Goal: Task Accomplishment & Management: Manage account settings

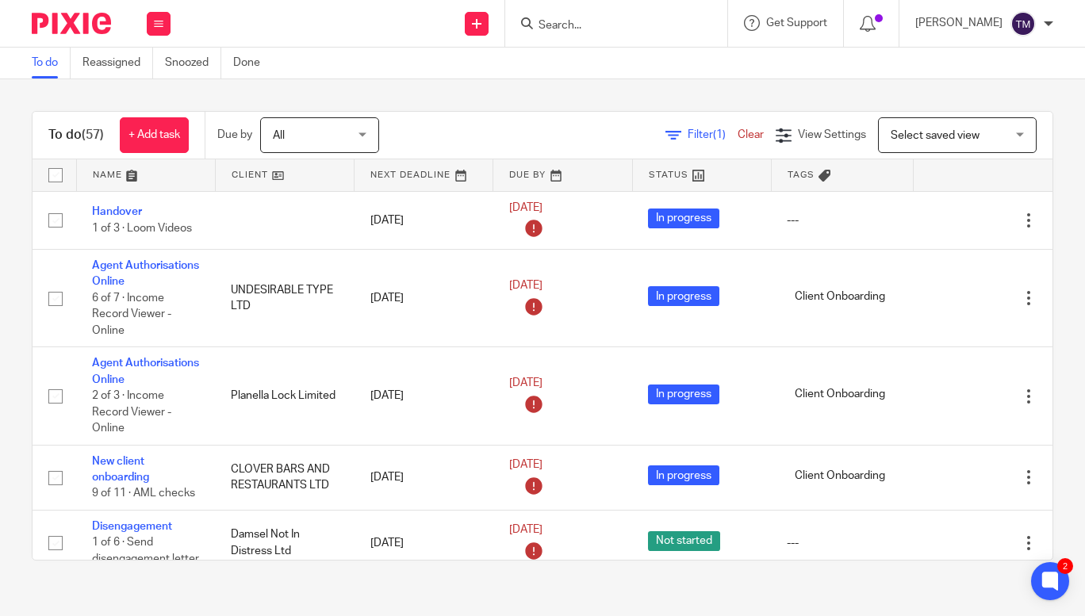
click at [613, 28] on input "Search" at bounding box center [608, 26] width 143 height 14
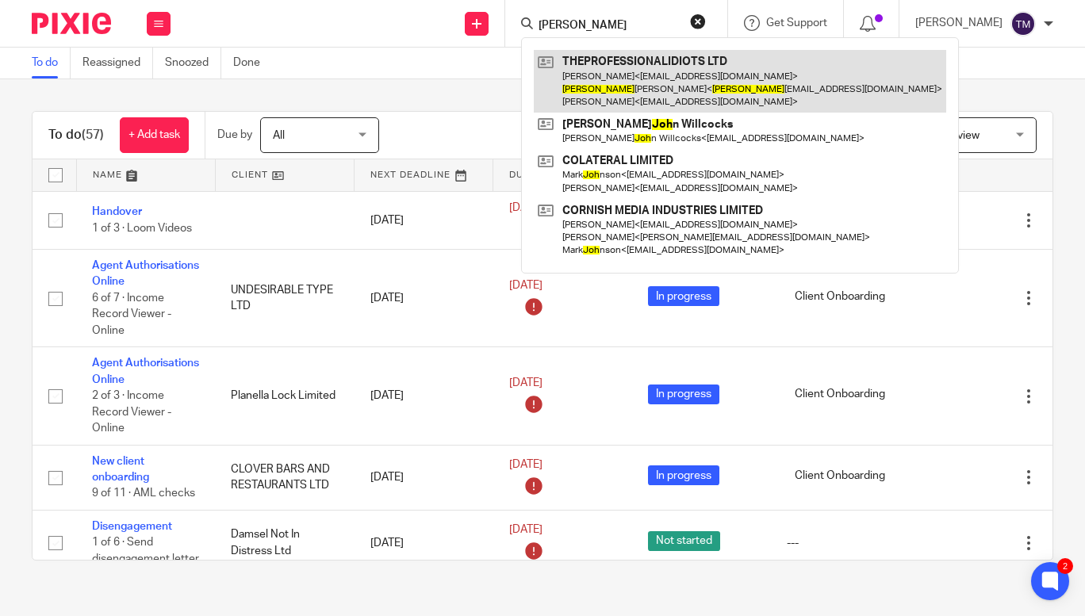
type input "josh"
click at [653, 73] on link at bounding box center [740, 81] width 412 height 63
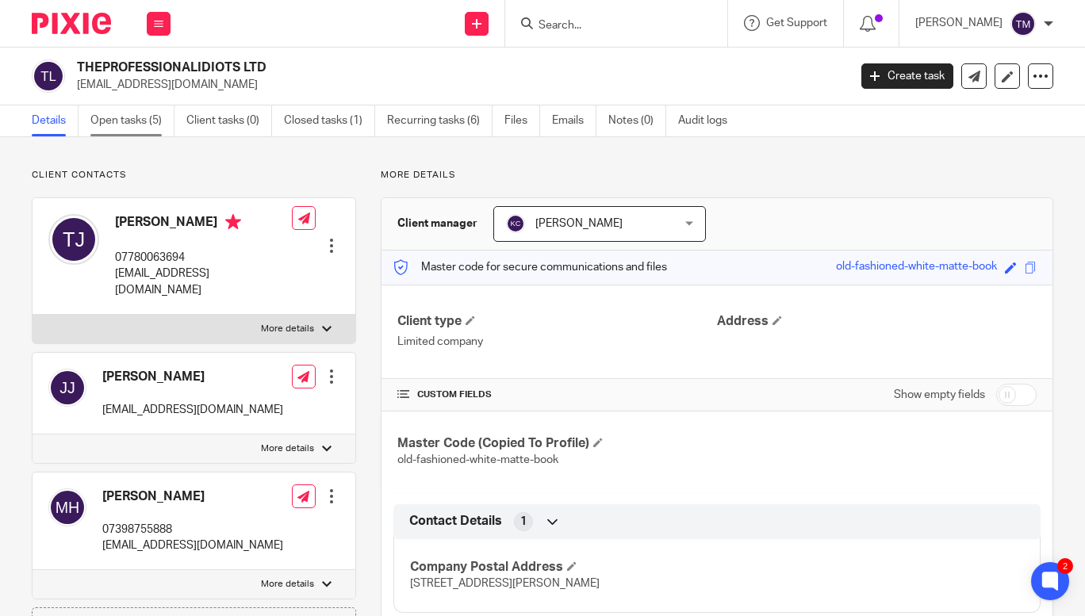
click at [140, 118] on link "Open tasks (5)" at bounding box center [132, 120] width 84 height 31
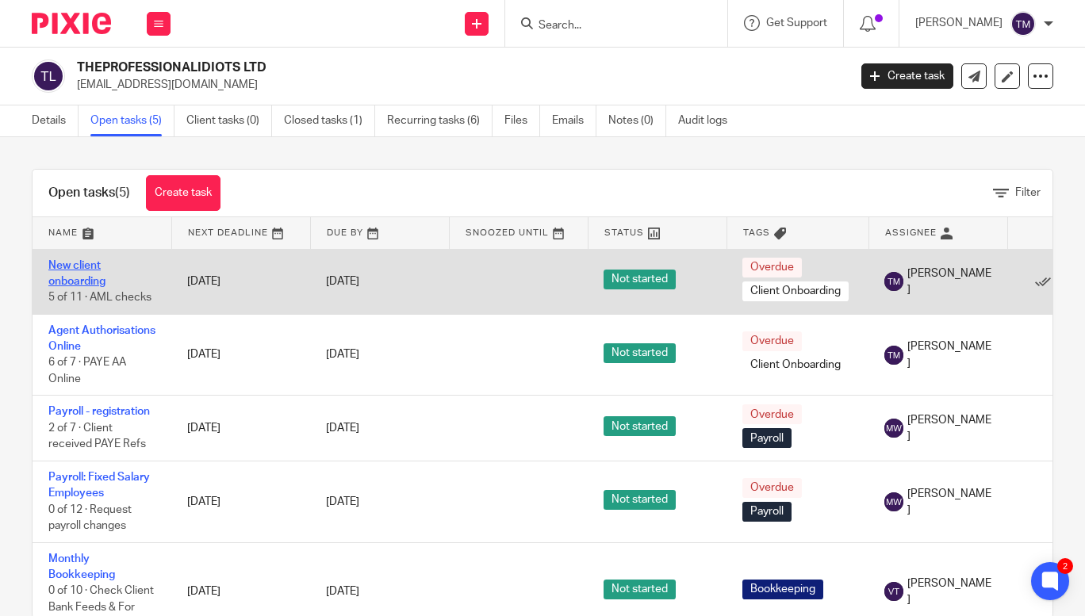
click at [89, 280] on link "New client onboarding" at bounding box center [76, 273] width 57 height 27
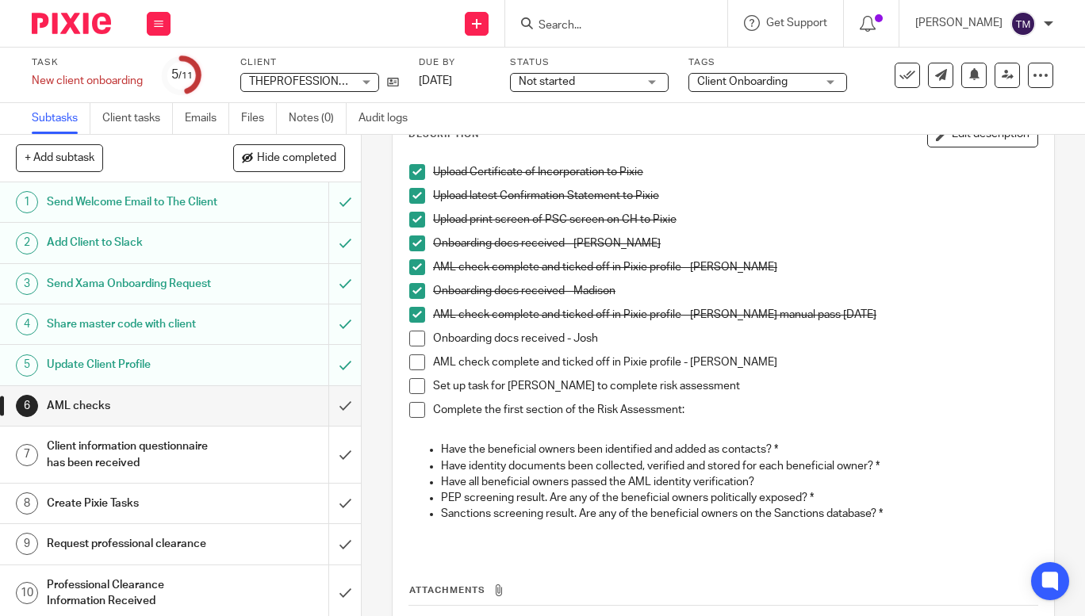
scroll to position [112, 0]
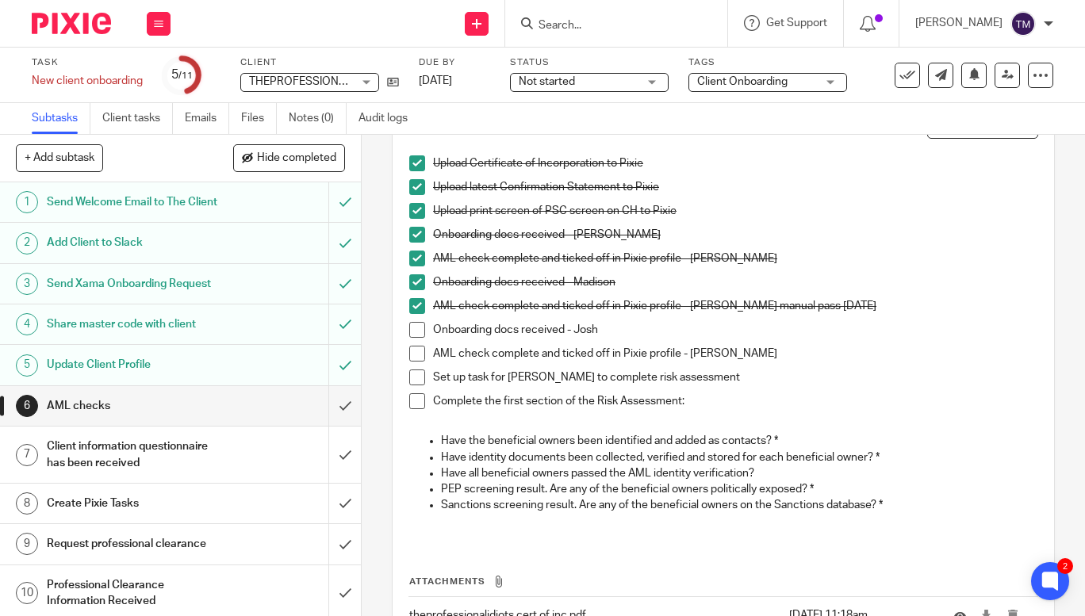
click at [415, 326] on span at bounding box center [417, 330] width 16 height 16
click at [414, 384] on span at bounding box center [417, 378] width 16 height 16
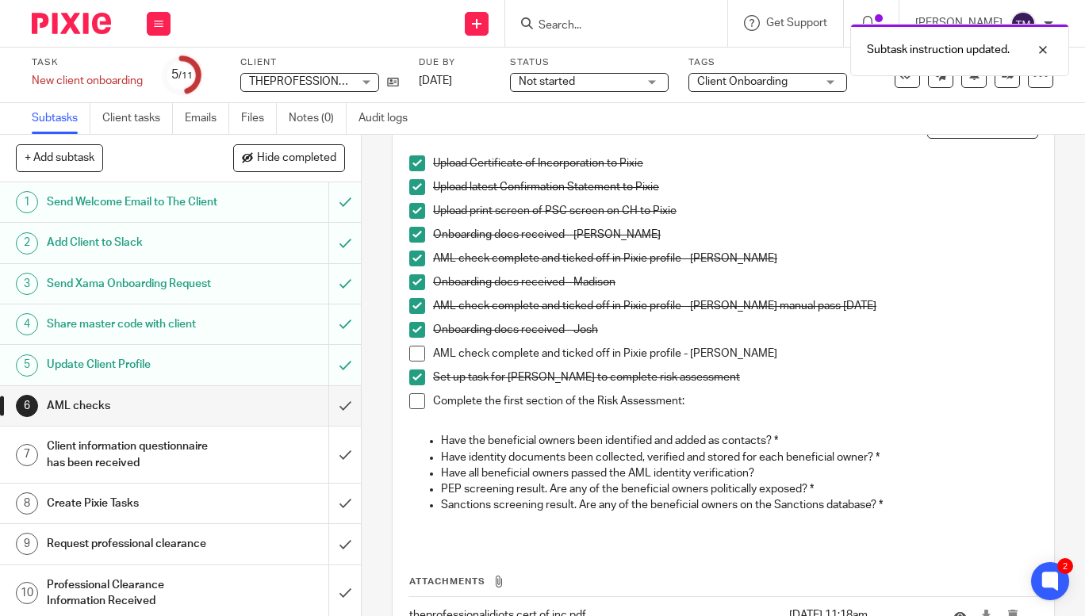
click at [414, 396] on span at bounding box center [417, 401] width 16 height 16
click at [412, 397] on span at bounding box center [417, 401] width 16 height 16
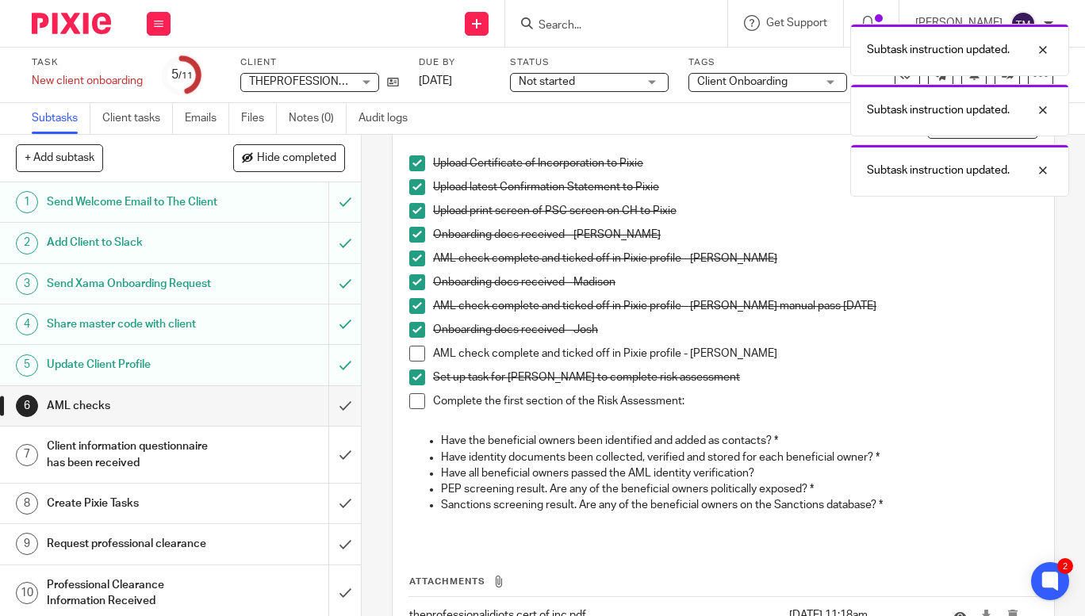
click at [400, 84] on div "Task New client onboarding Save New client onboarding 5 /11 Client THEPROFESSIO…" at bounding box center [457, 75] width 851 height 38
click at [393, 78] on icon at bounding box center [393, 82] width 12 height 12
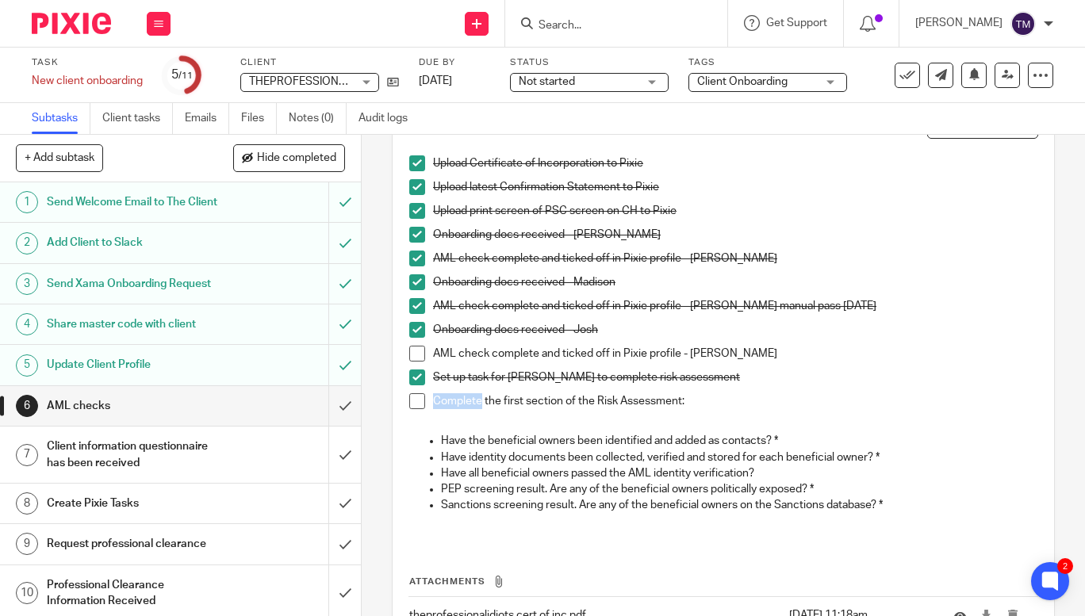
drag, startPoint x: 477, startPoint y: 400, endPoint x: 423, endPoint y: 403, distance: 54.8
click at [423, 403] on li "Complete the first section of the Risk Assessment:" at bounding box center [723, 405] width 628 height 24
click at [611, 27] on input "Search" at bounding box center [608, 26] width 143 height 14
click at [201, 121] on link "Emails" at bounding box center [207, 118] width 44 height 31
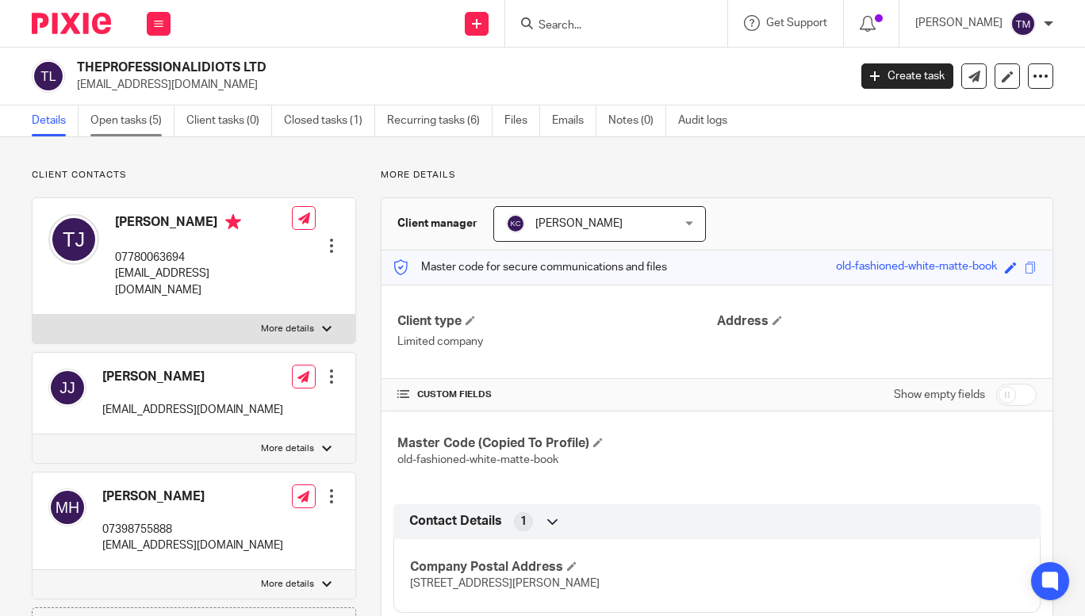
click at [127, 115] on link "Open tasks (5)" at bounding box center [132, 120] width 84 height 31
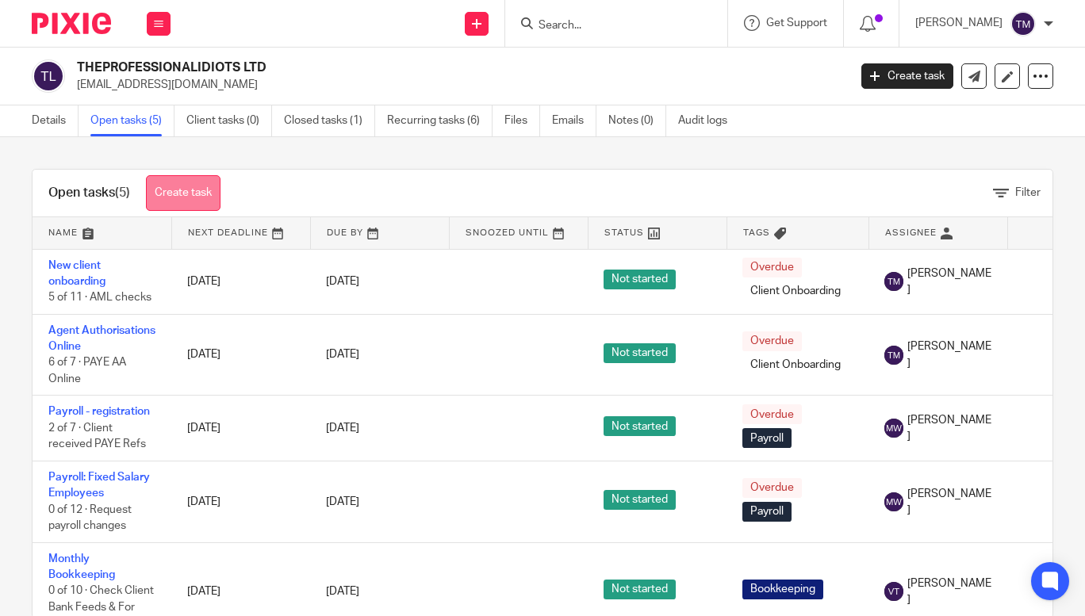
click at [220, 193] on link "Create task" at bounding box center [183, 193] width 75 height 36
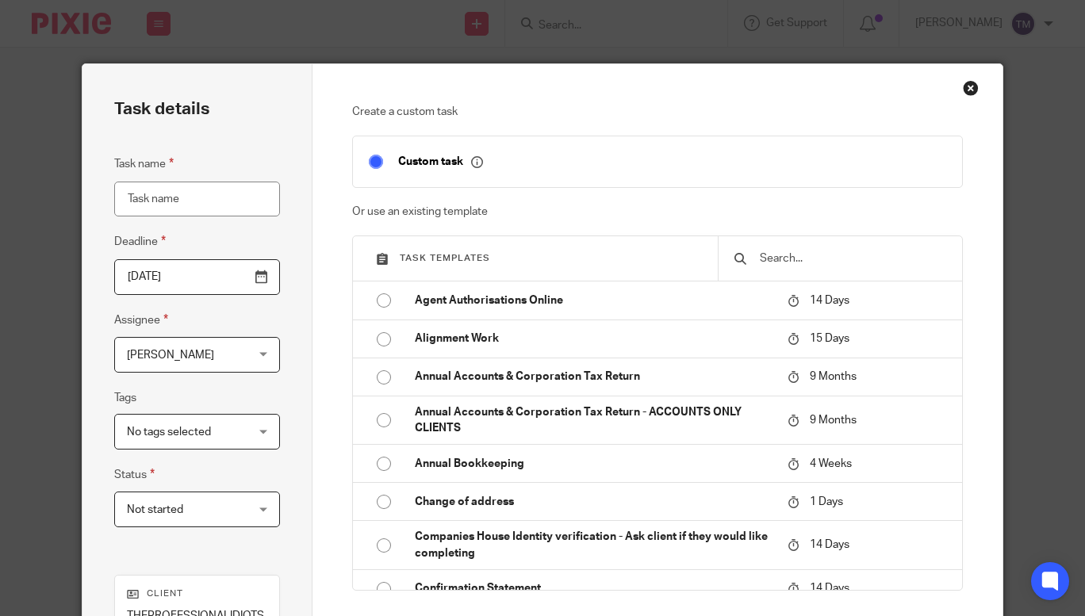
click at [797, 257] on input "text" at bounding box center [852, 258] width 188 height 17
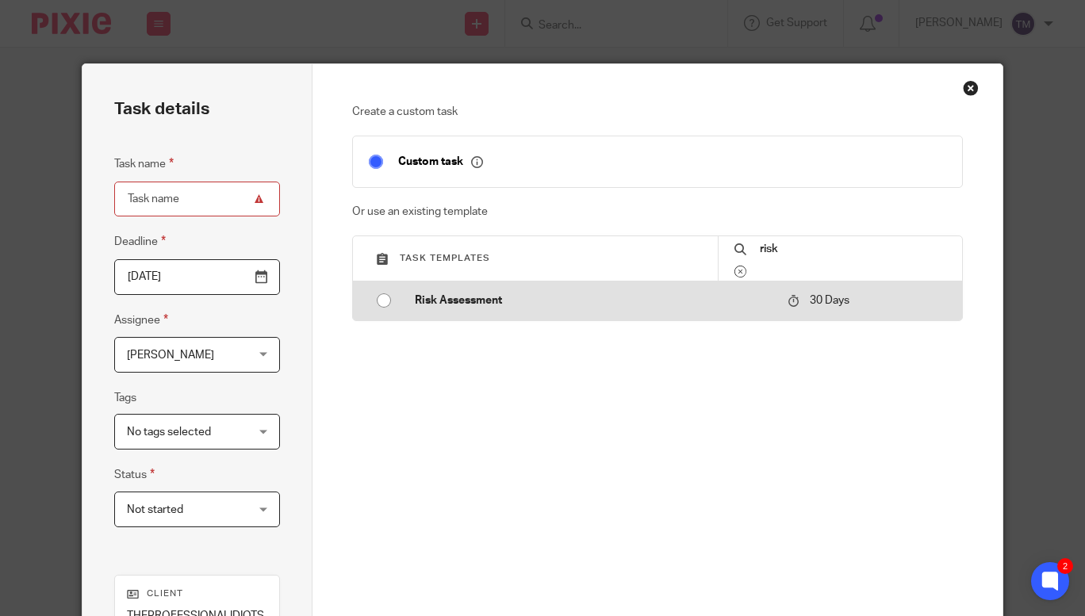
type input "risk"
click at [379, 298] on input "radio" at bounding box center [384, 300] width 30 height 30
type input "[DATE]"
type input "Risk Assessment"
checkbox input "false"
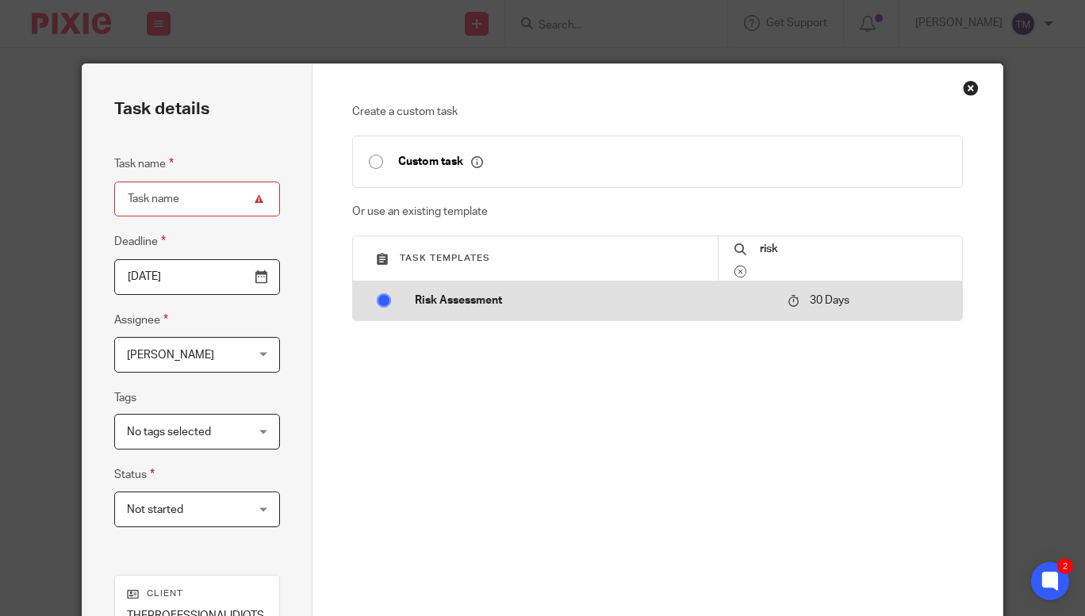
radio input "false"
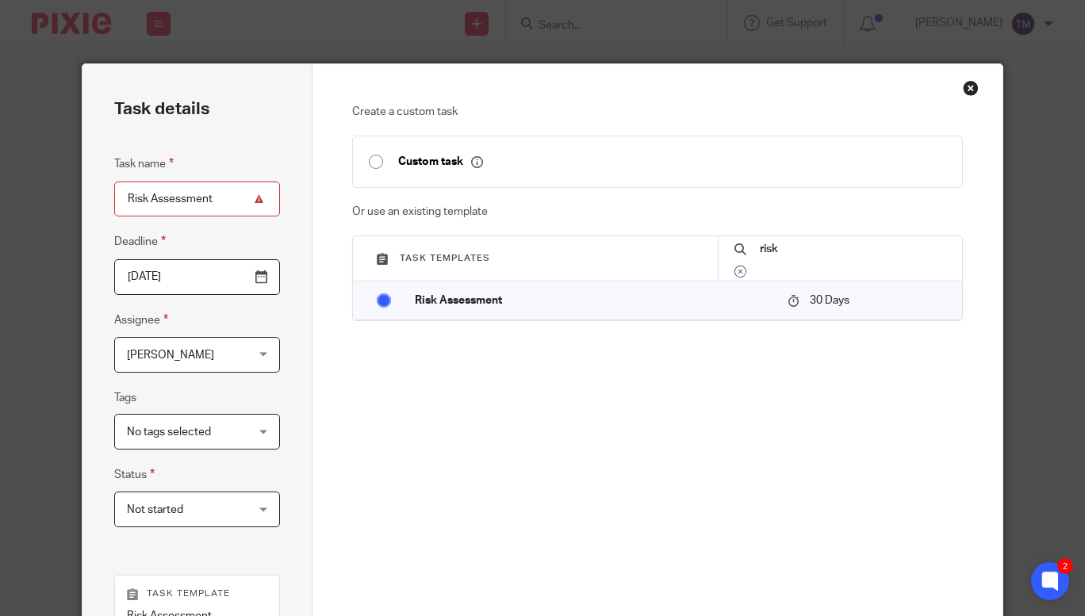
click at [183, 358] on span "[PERSON_NAME]" at bounding box center [188, 354] width 122 height 33
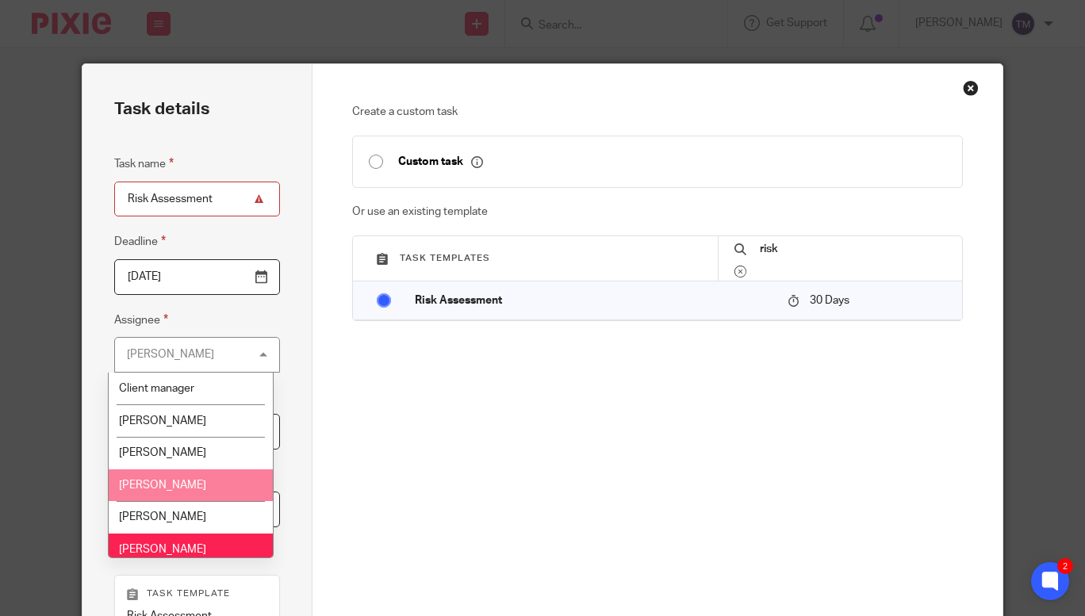
click at [154, 495] on li "[PERSON_NAME]" at bounding box center [191, 485] width 164 height 33
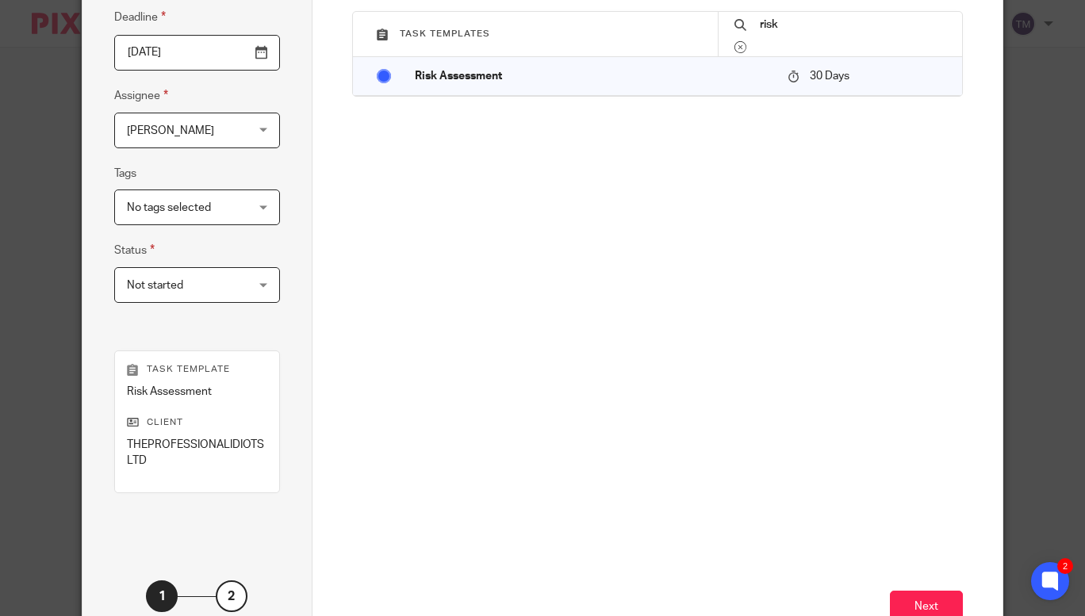
scroll to position [337, 0]
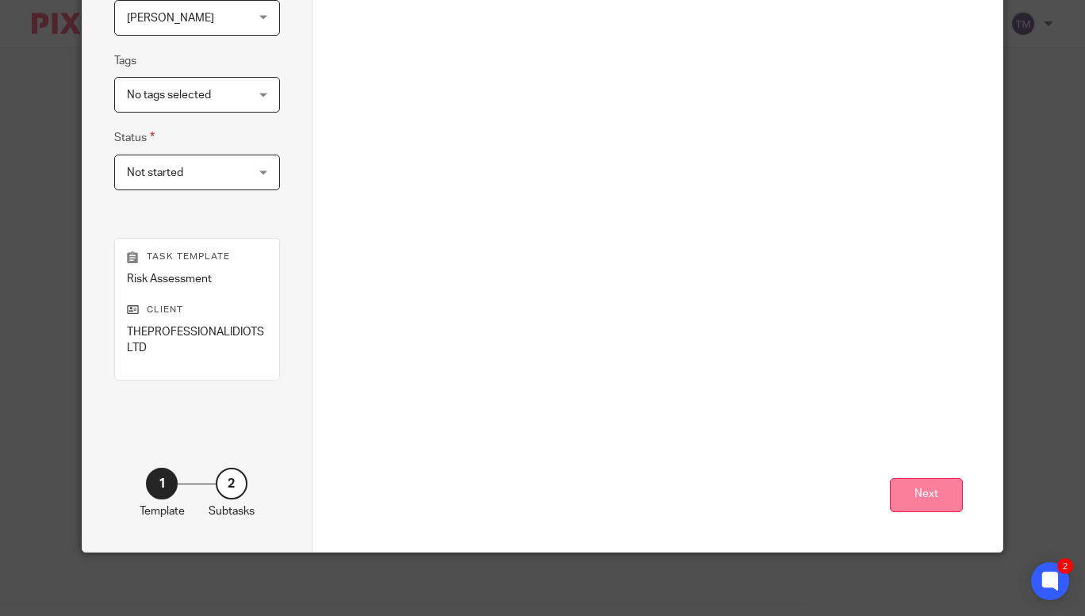
click at [918, 491] on button "Next" at bounding box center [926, 495] width 73 height 34
click at [905, 512] on button "Create task" at bounding box center [909, 495] width 106 height 34
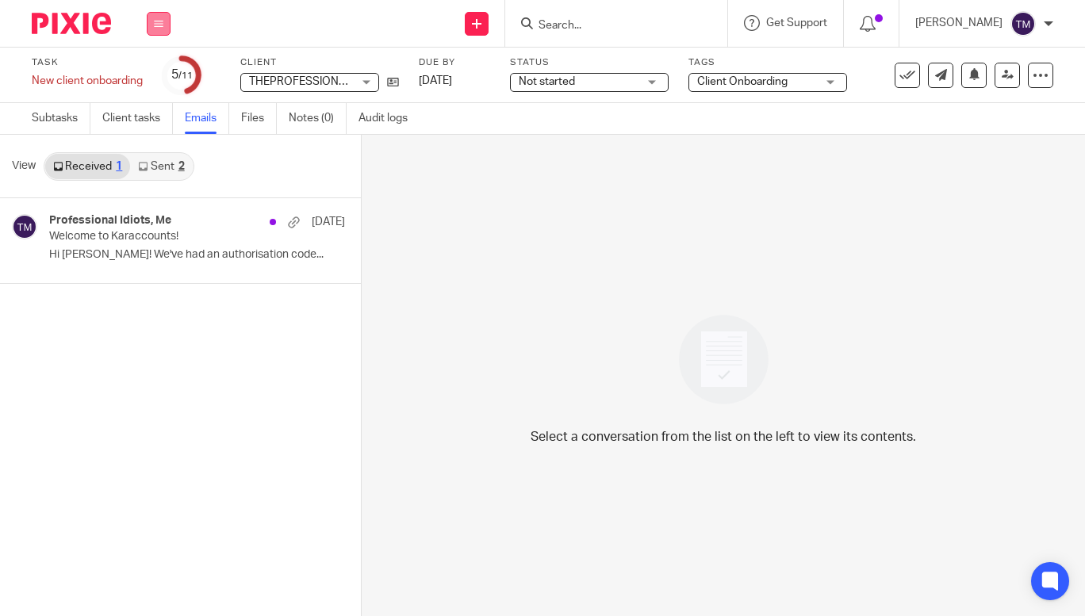
click at [163, 15] on button at bounding box center [159, 24] width 24 height 24
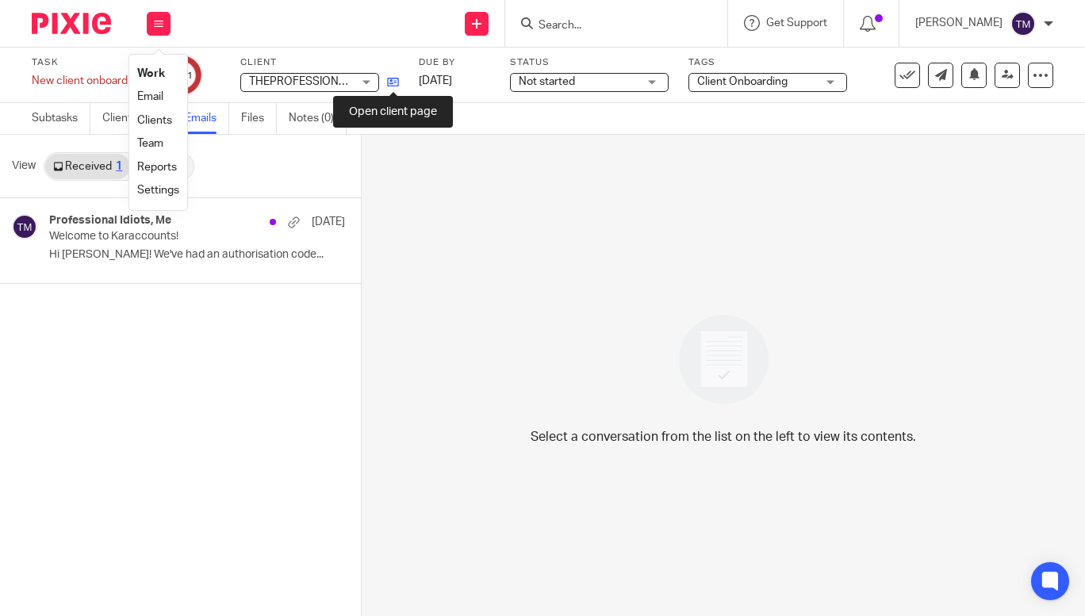
click at [395, 82] on icon at bounding box center [393, 82] width 12 height 12
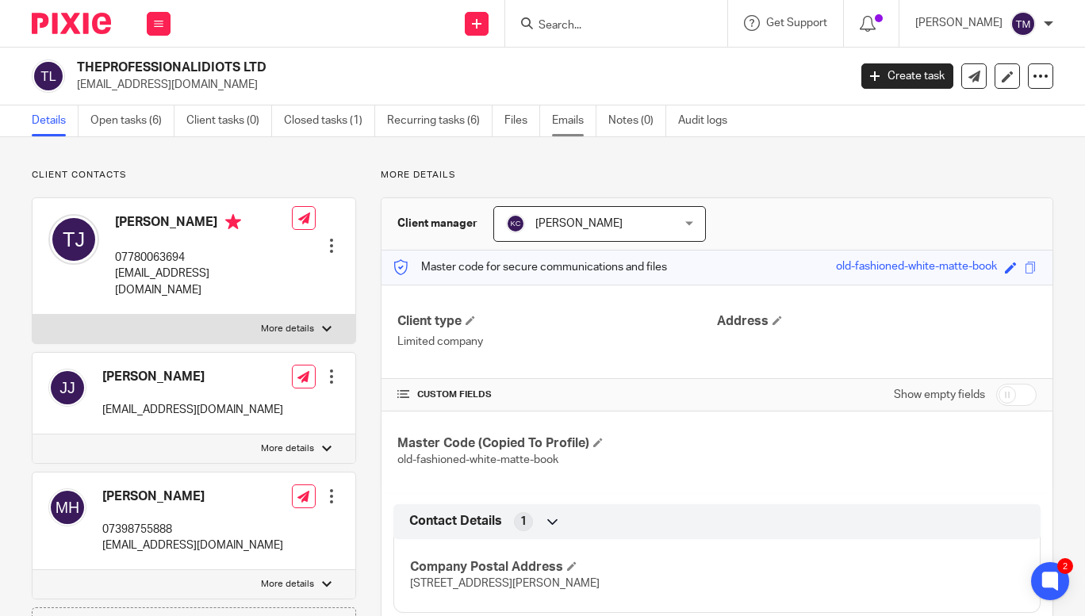
click at [577, 123] on link "Emails" at bounding box center [574, 120] width 44 height 31
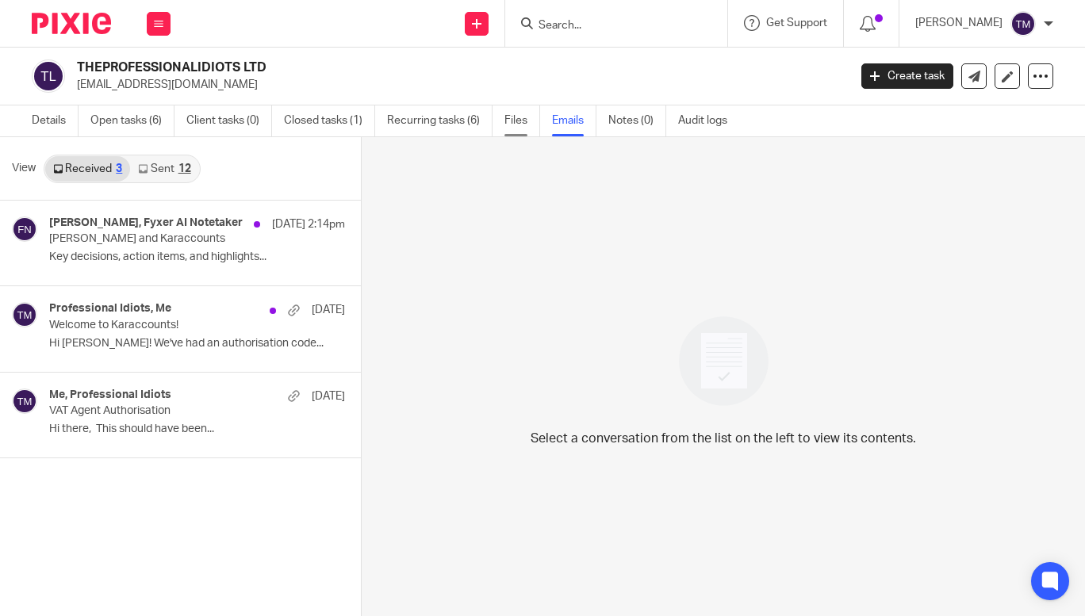
click at [515, 129] on link "Files" at bounding box center [522, 120] width 36 height 31
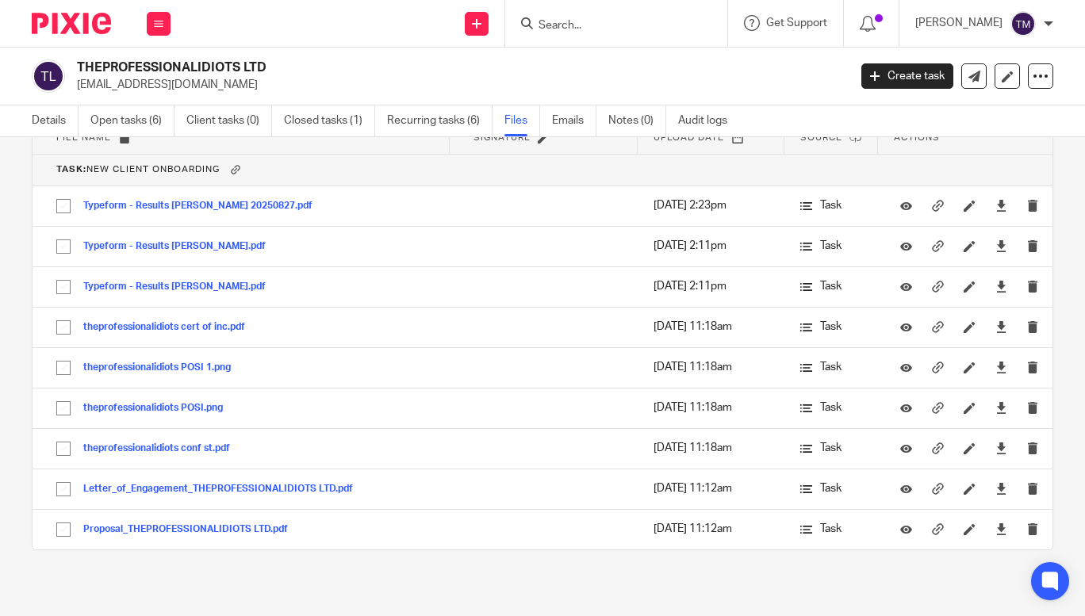
scroll to position [100, 0]
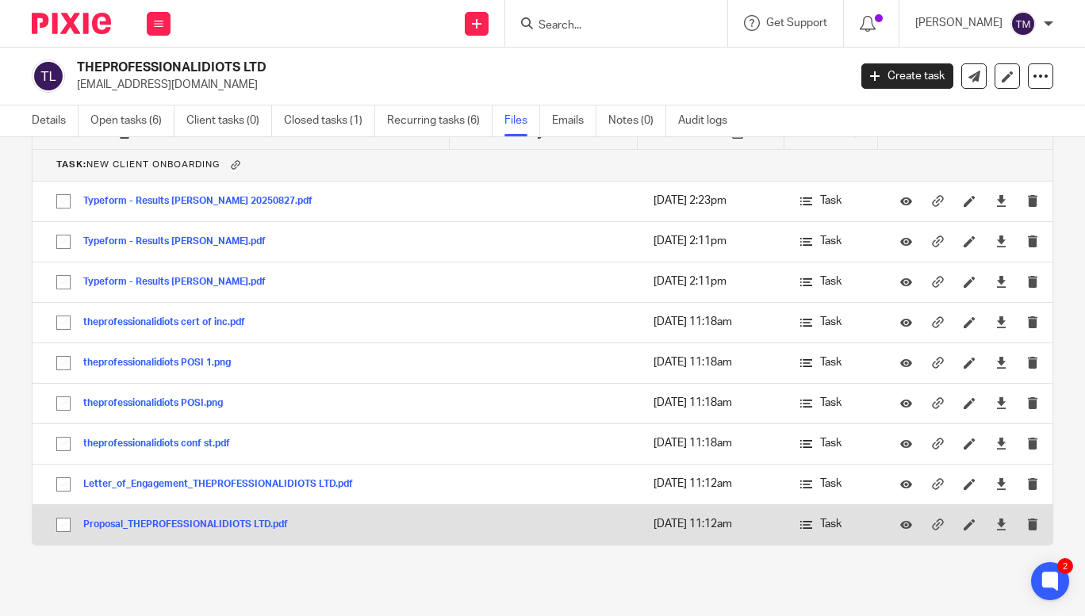
click at [136, 521] on button "Proposal_THEPROFESSIONALIDIOTS LTD.pdf" at bounding box center [191, 524] width 216 height 11
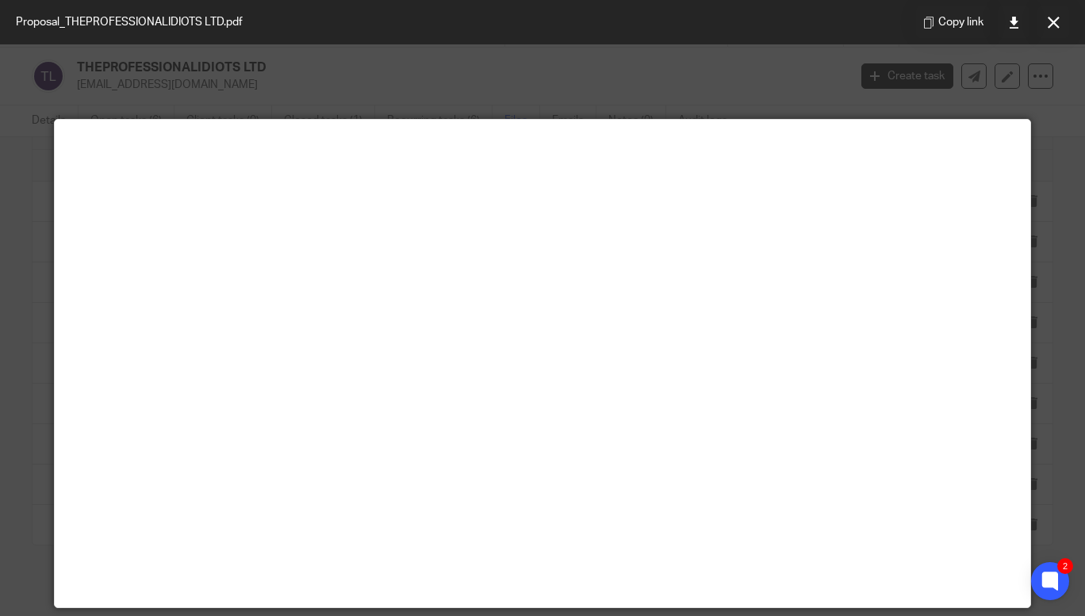
drag, startPoint x: 1067, startPoint y: 282, endPoint x: 1071, endPoint y: 258, distance: 24.1
click at [1071, 258] on div at bounding box center [542, 308] width 1085 height 616
click at [1054, 28] on icon at bounding box center [1054, 23] width 12 height 12
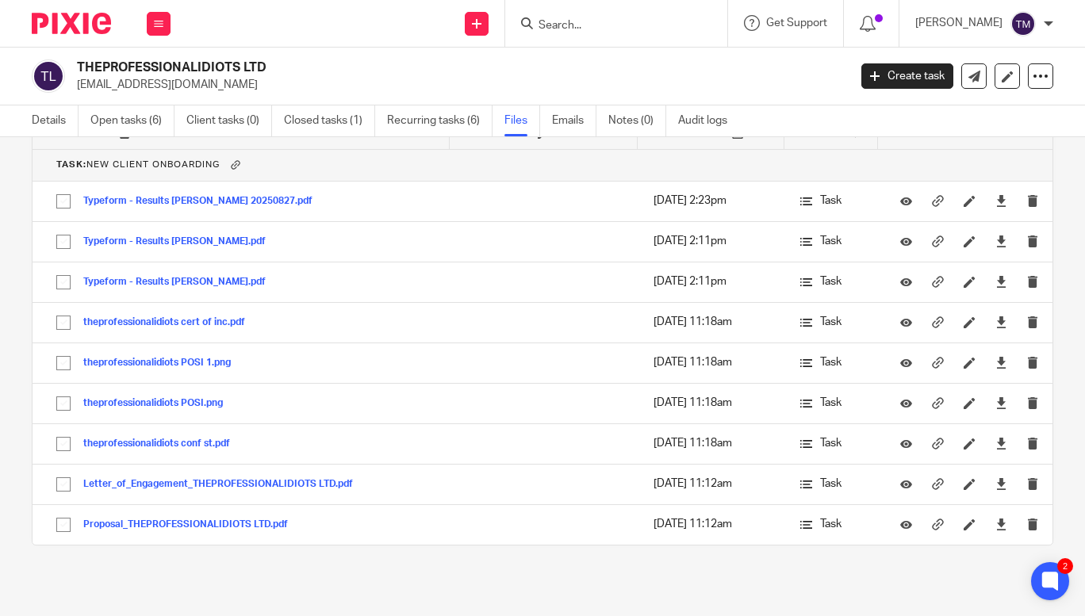
click at [606, 32] on input "Search" at bounding box center [608, 26] width 143 height 14
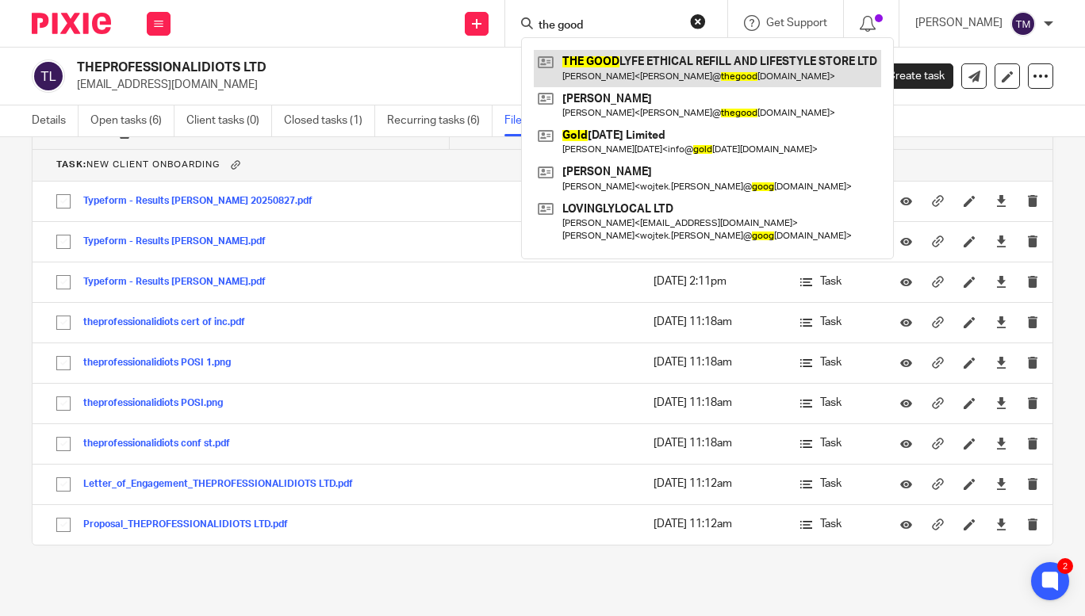
type input "the good"
click at [637, 75] on link at bounding box center [707, 68] width 347 height 36
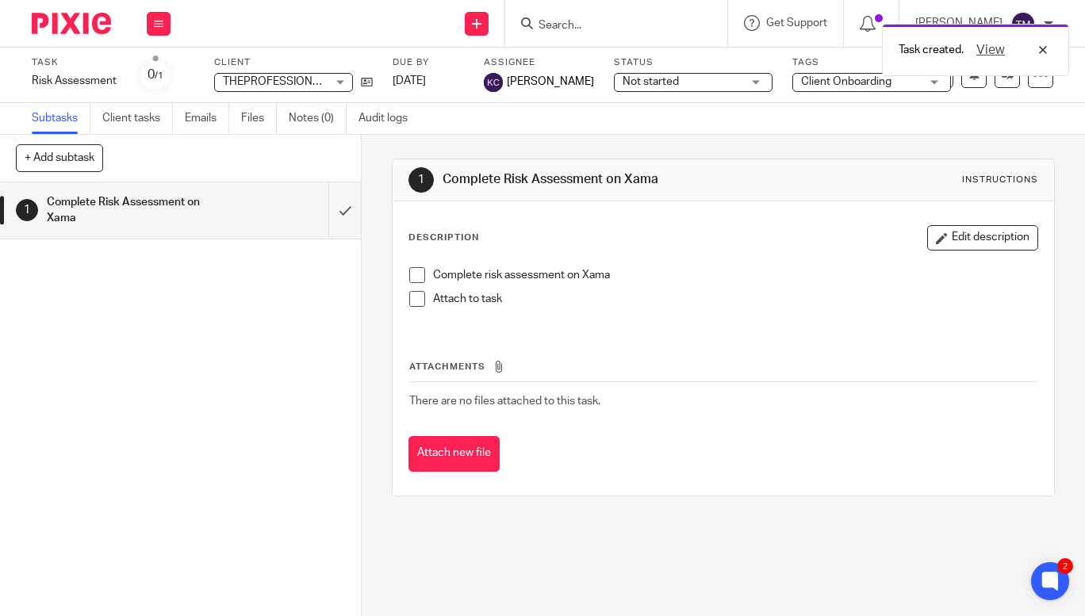
click at [611, 25] on div "Task created. View" at bounding box center [805, 46] width 527 height 60
click at [586, 21] on div "Task created. View" at bounding box center [805, 46] width 527 height 60
click at [1047, 49] on div "View" at bounding box center [1008, 49] width 89 height 19
click at [587, 25] on input "Search" at bounding box center [608, 26] width 143 height 14
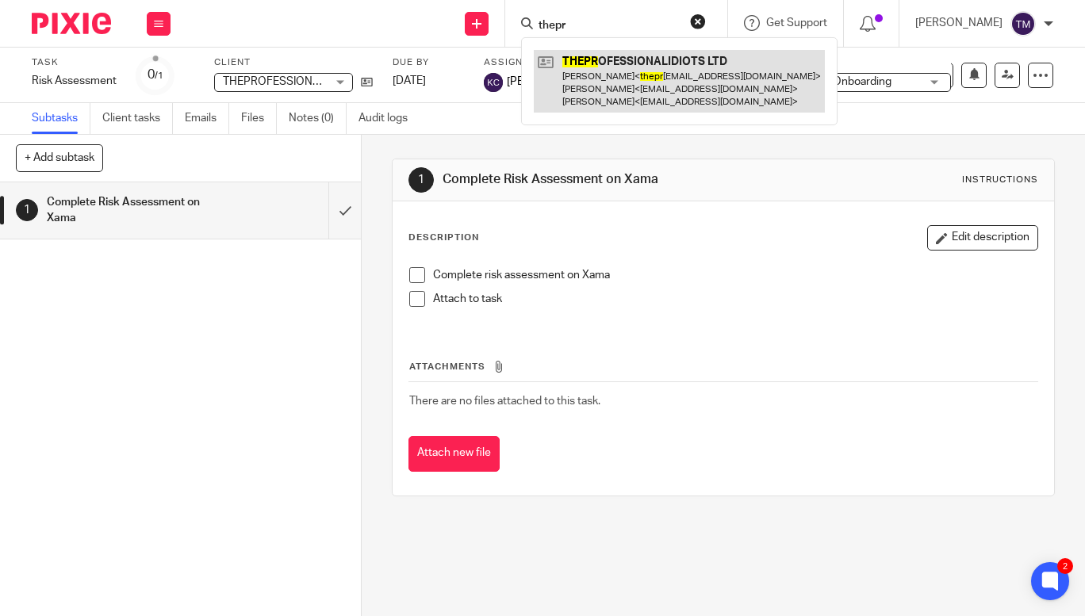
type input "thepr"
click at [649, 80] on link at bounding box center [679, 81] width 291 height 63
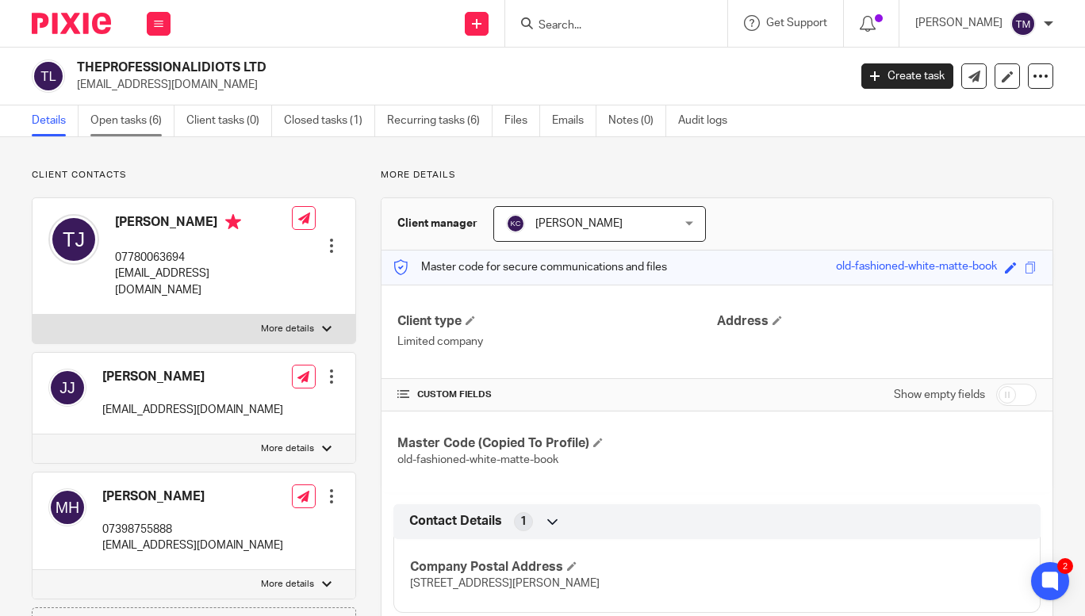
click at [153, 126] on link "Open tasks (6)" at bounding box center [132, 120] width 84 height 31
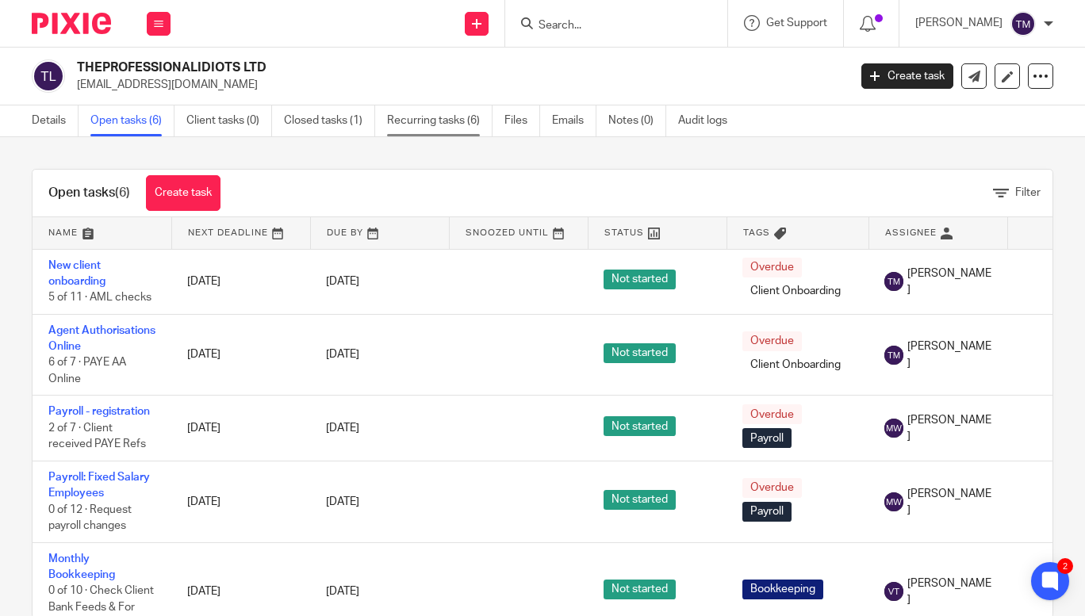
click at [427, 125] on link "Recurring tasks (6)" at bounding box center [439, 120] width 105 height 31
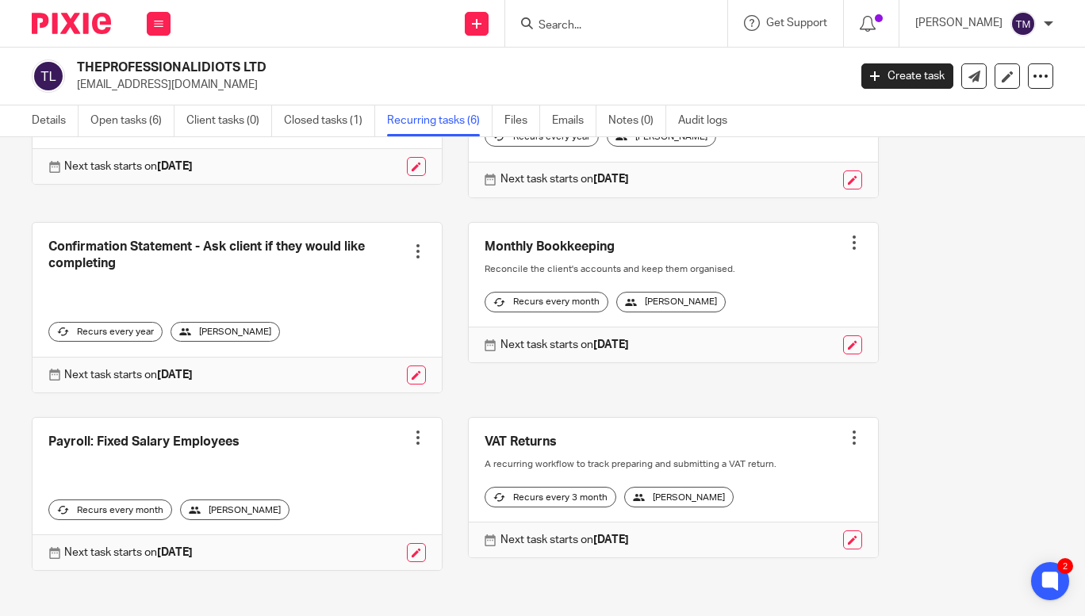
scroll to position [195, 0]
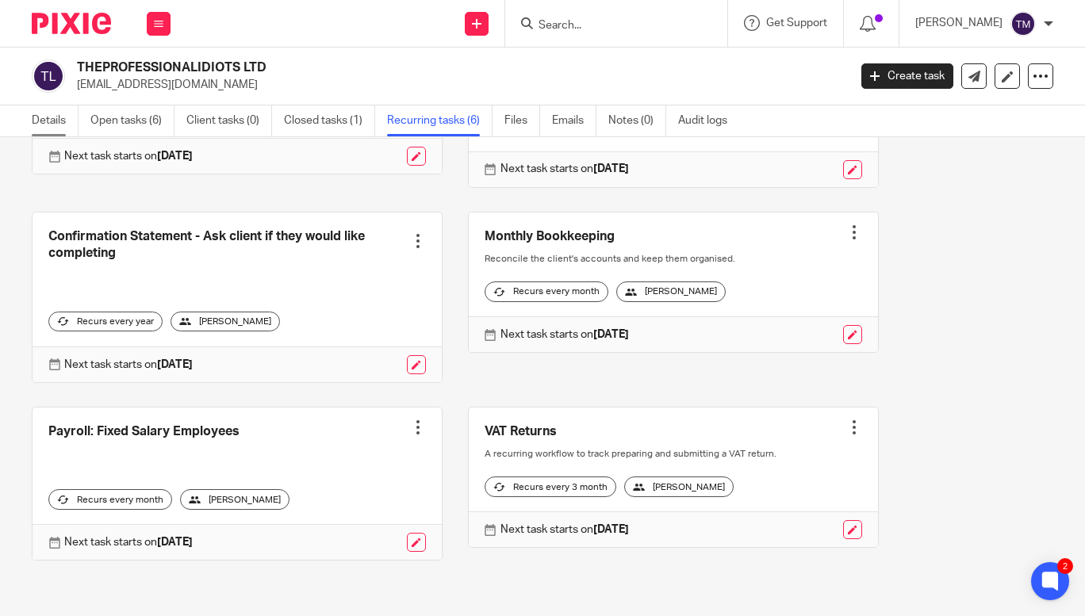
click at [52, 114] on link "Details" at bounding box center [55, 120] width 47 height 31
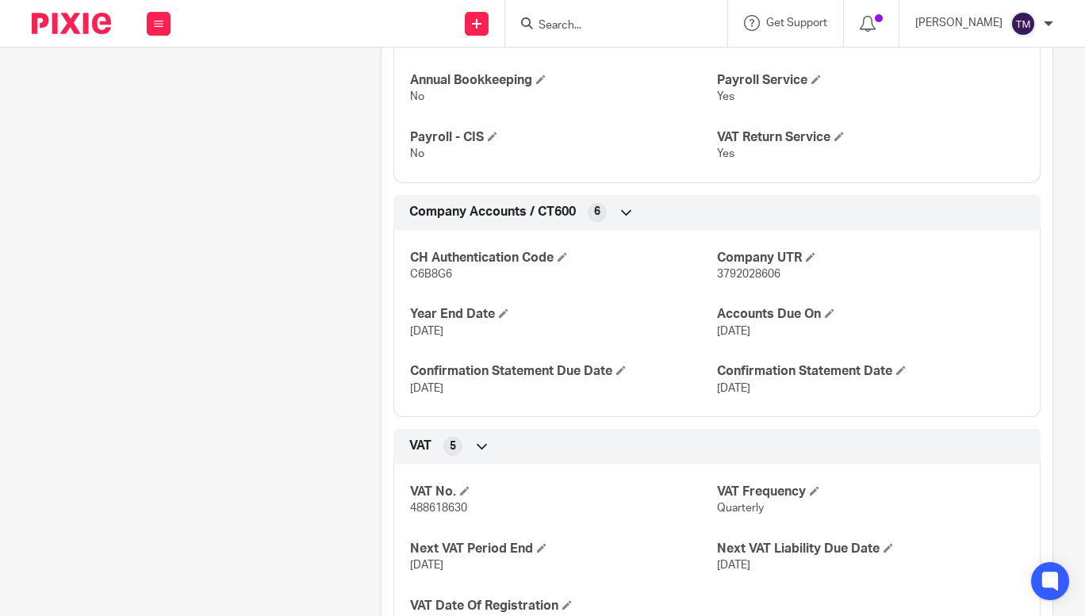
scroll to position [872, 0]
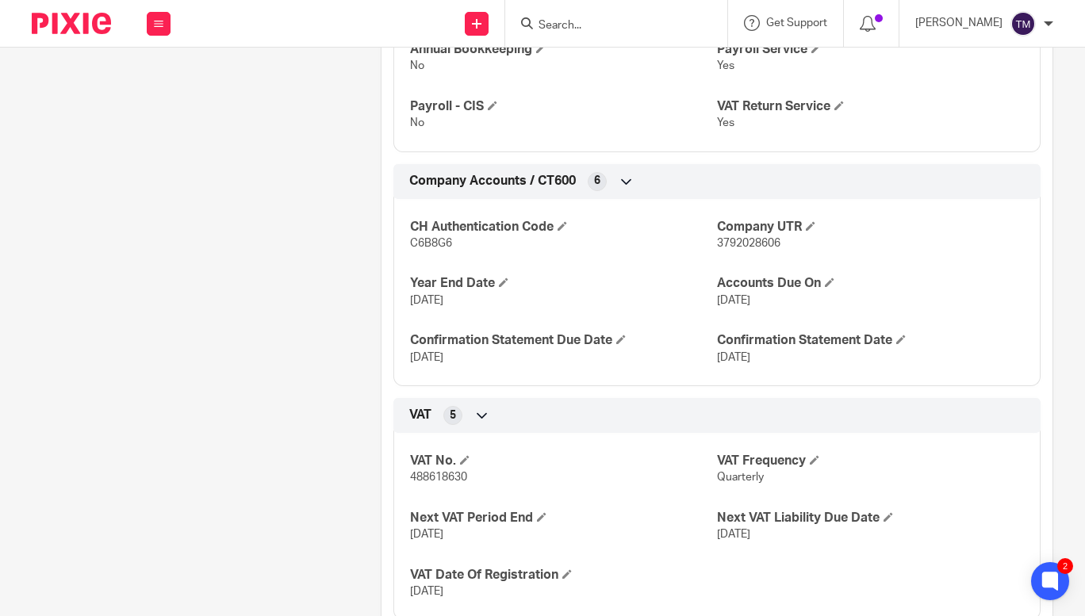
click at [421, 472] on span "488618630" at bounding box center [438, 477] width 57 height 11
copy span "488618630"
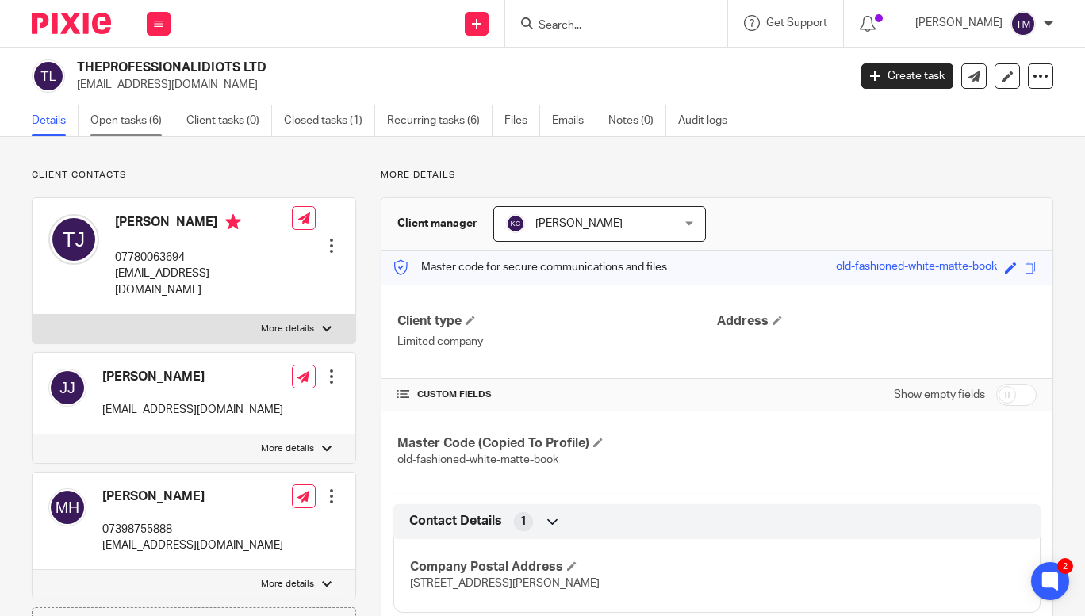
click at [106, 125] on link "Open tasks (6)" at bounding box center [132, 120] width 84 height 31
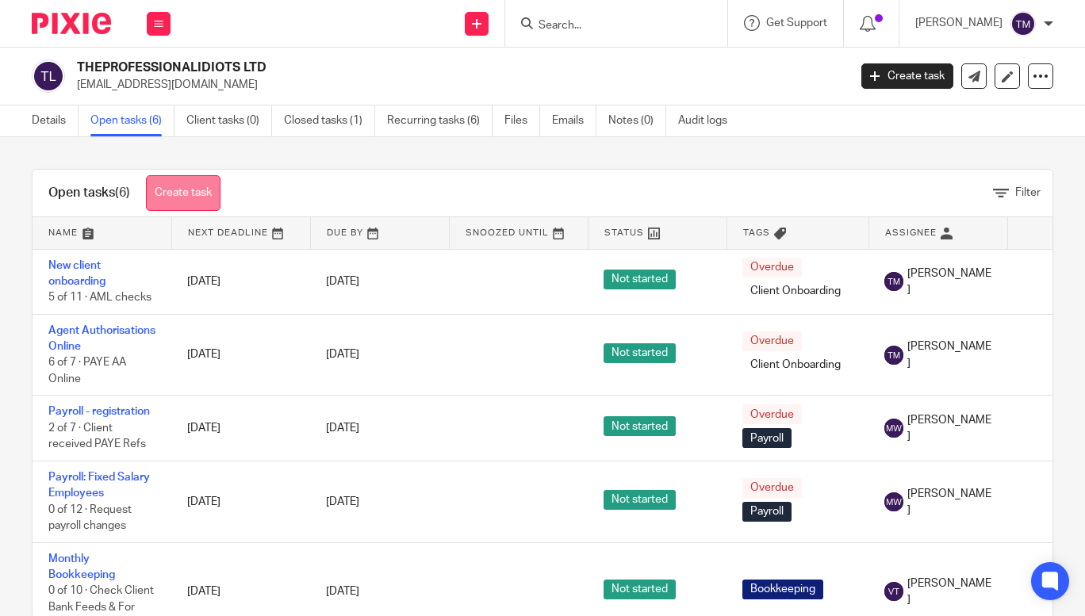
click at [201, 199] on link "Create task" at bounding box center [183, 193] width 75 height 36
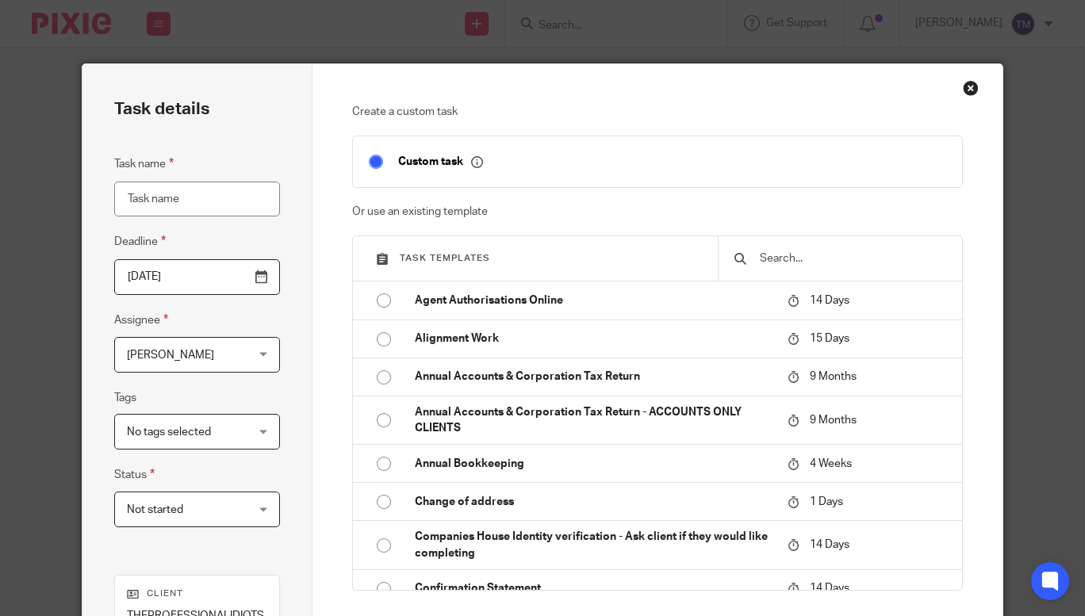
click at [799, 257] on input "text" at bounding box center [852, 258] width 188 height 17
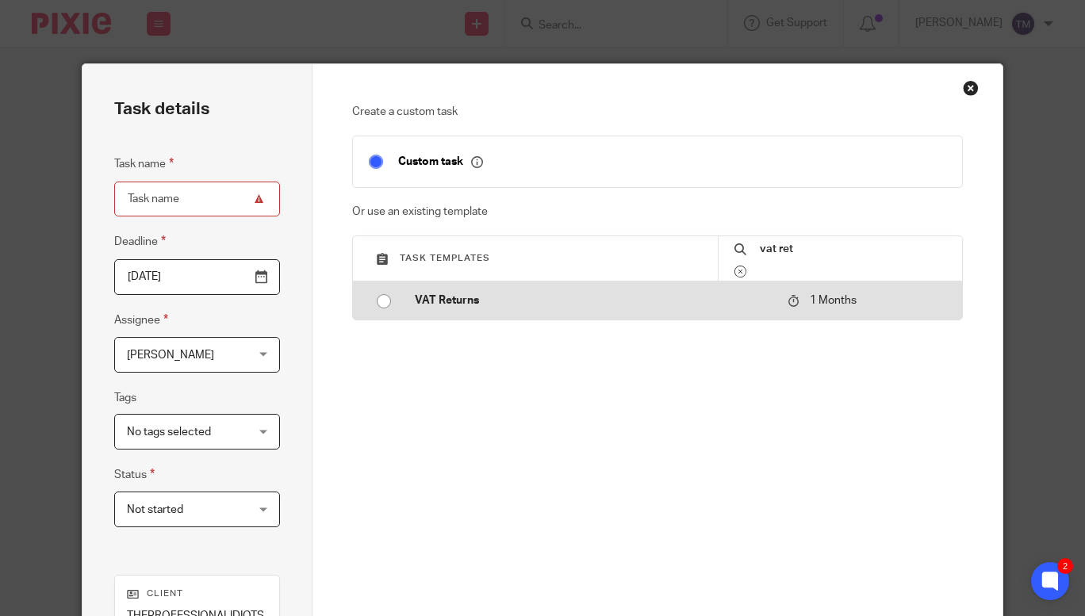
type input "vat ret"
click at [378, 305] on input "radio" at bounding box center [384, 301] width 30 height 30
type input "2025-10-19"
type input "VAT Returns"
checkbox input "false"
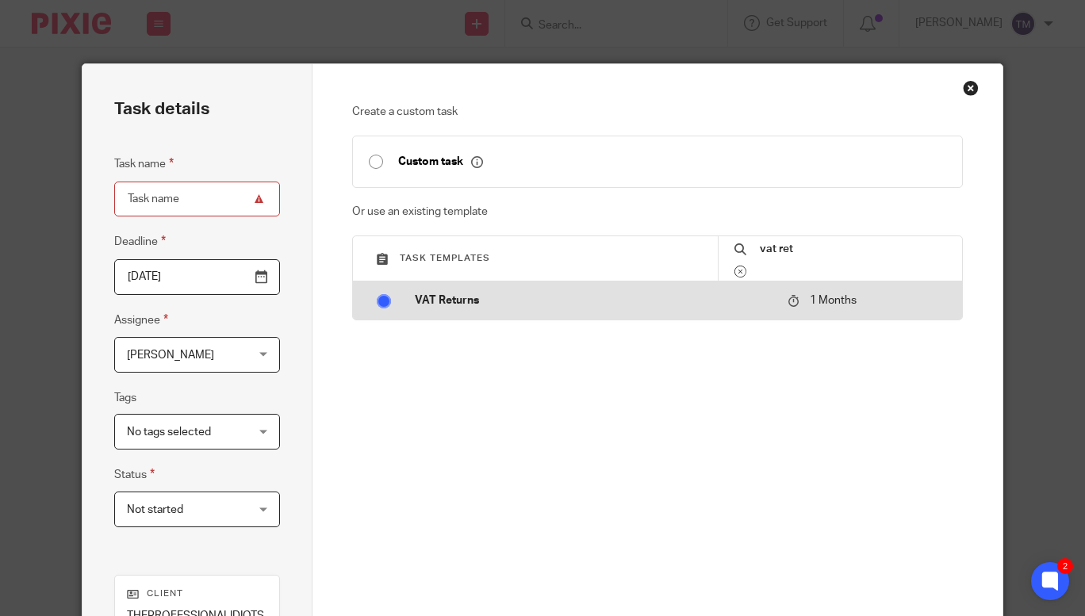
radio input "false"
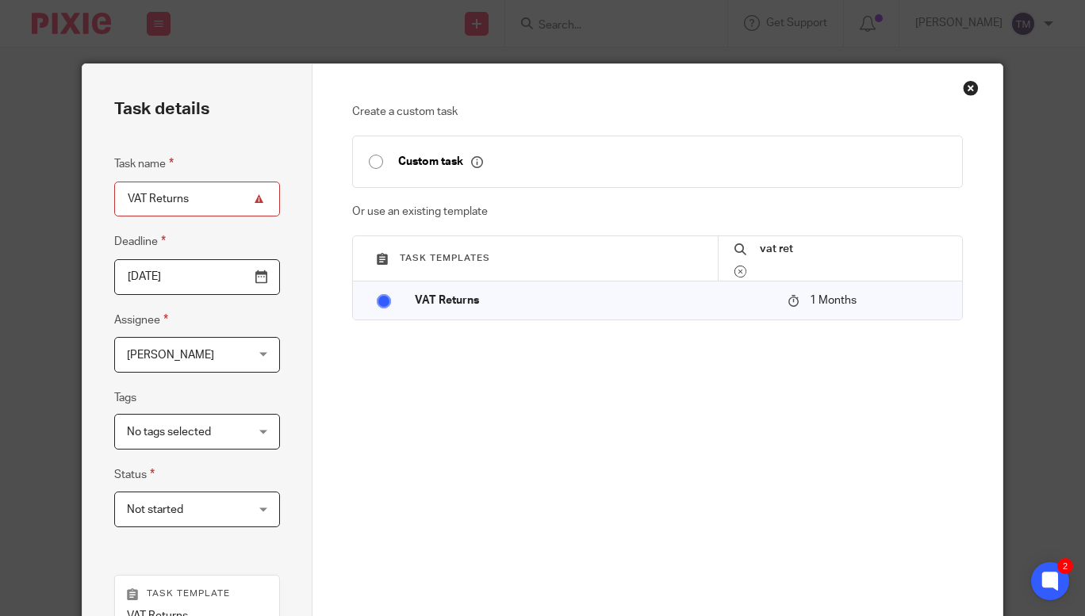
click at [211, 359] on span "[PERSON_NAME]" at bounding box center [188, 354] width 122 height 33
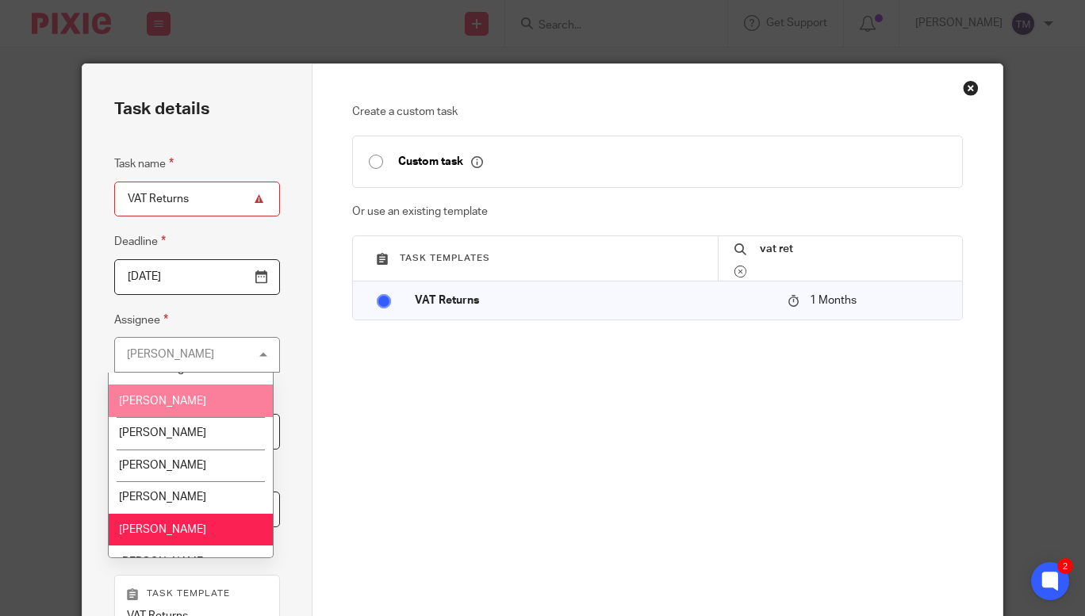
scroll to position [21, 0]
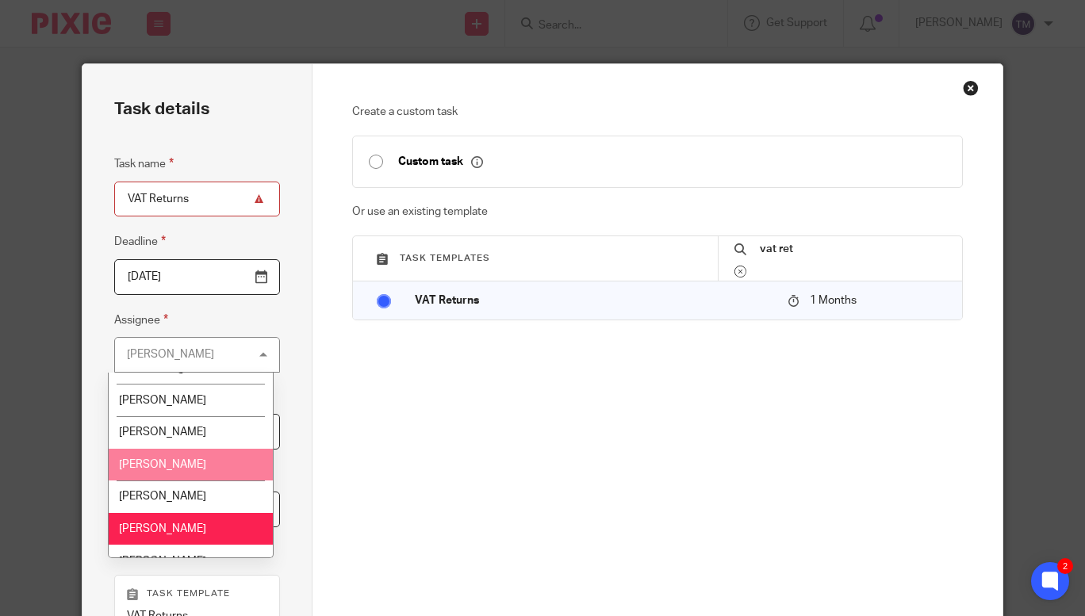
click at [175, 455] on li "[PERSON_NAME]" at bounding box center [191, 465] width 164 height 33
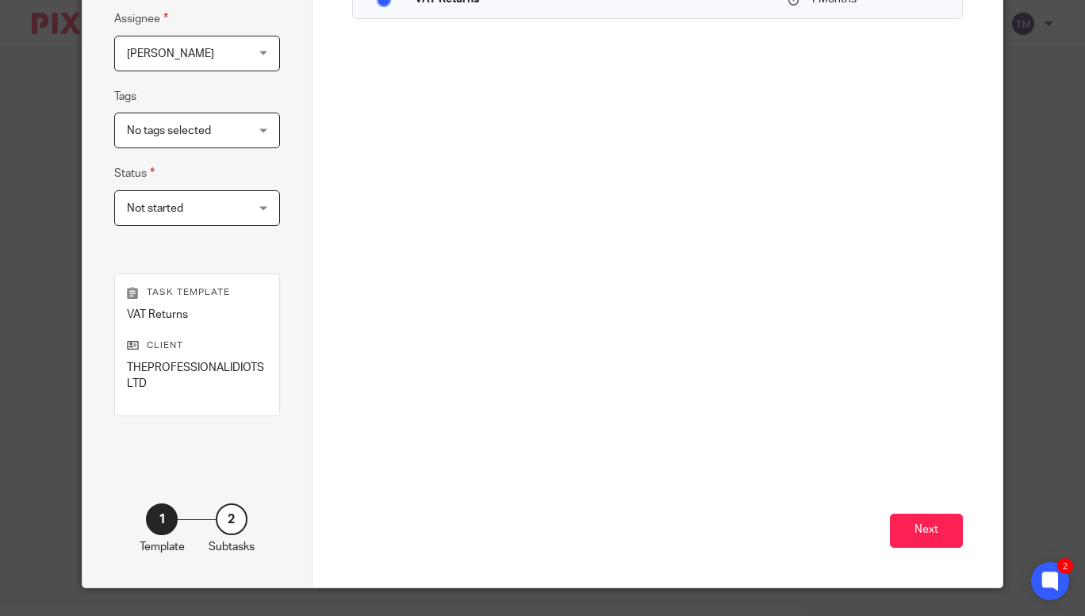
scroll to position [337, 0]
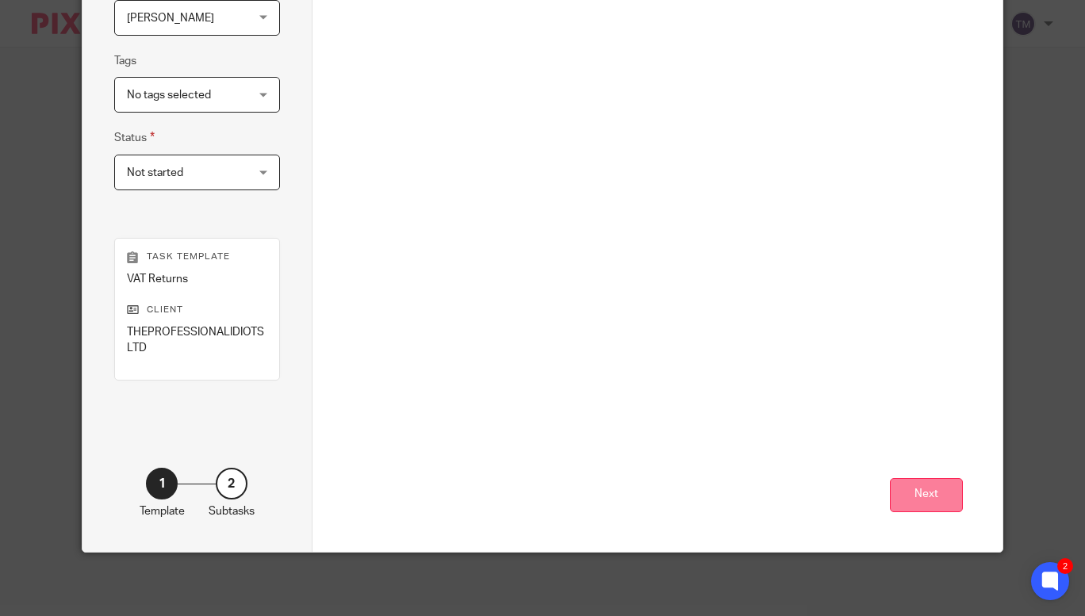
click at [930, 489] on button "Next" at bounding box center [926, 495] width 73 height 34
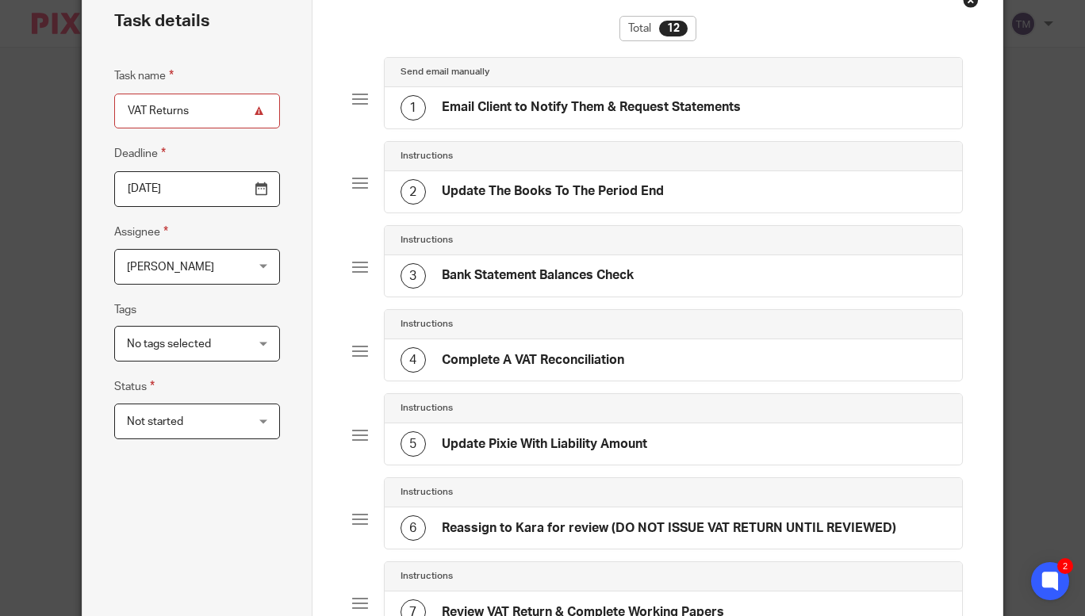
scroll to position [75, 0]
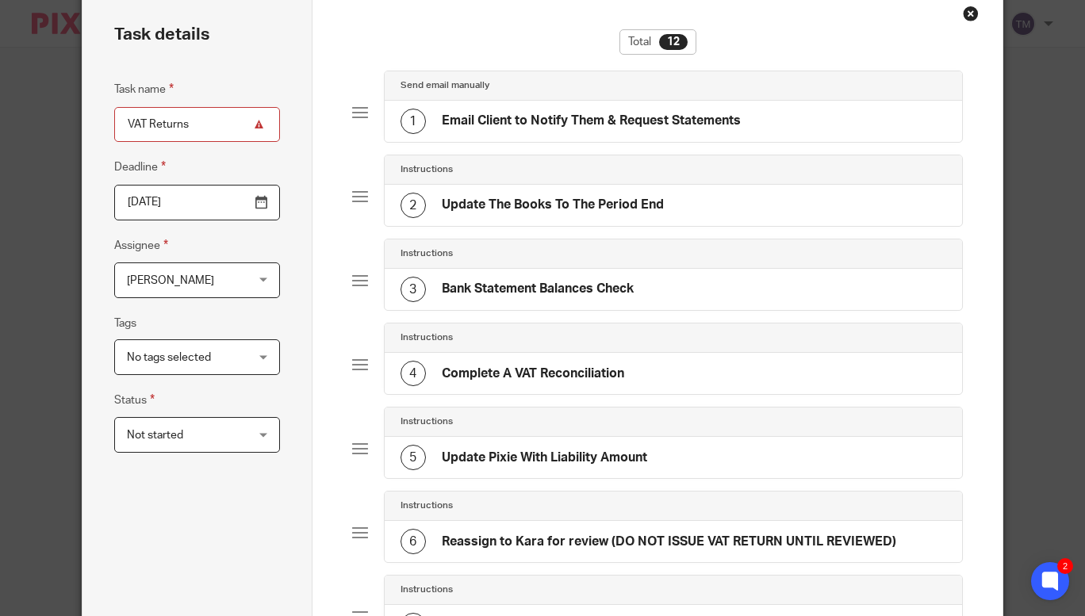
click at [257, 201] on input "2025-10-19" at bounding box center [197, 203] width 166 height 36
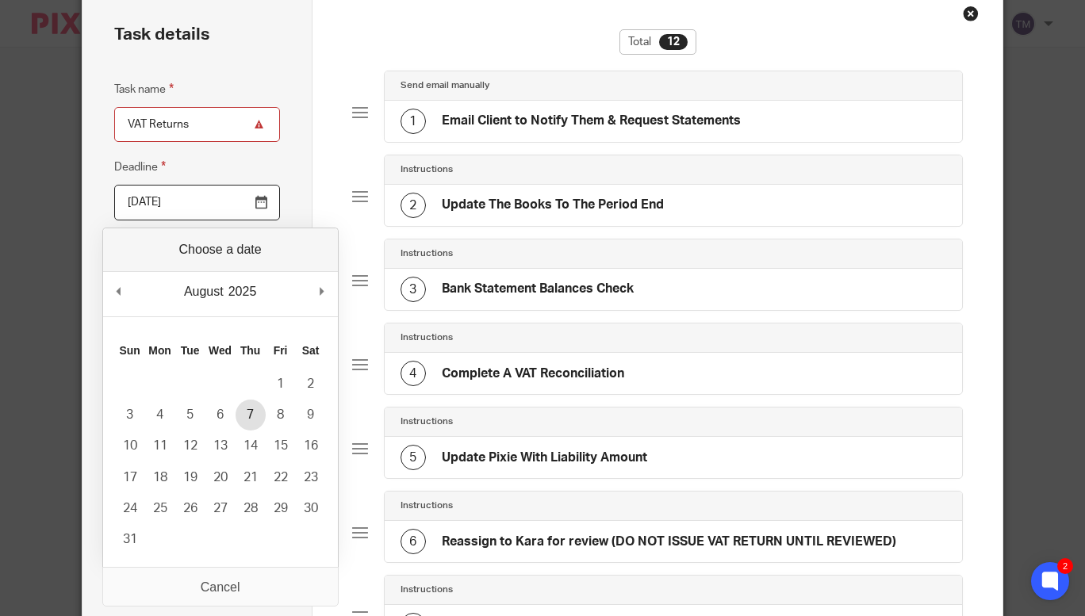
type input "2025-08-07"
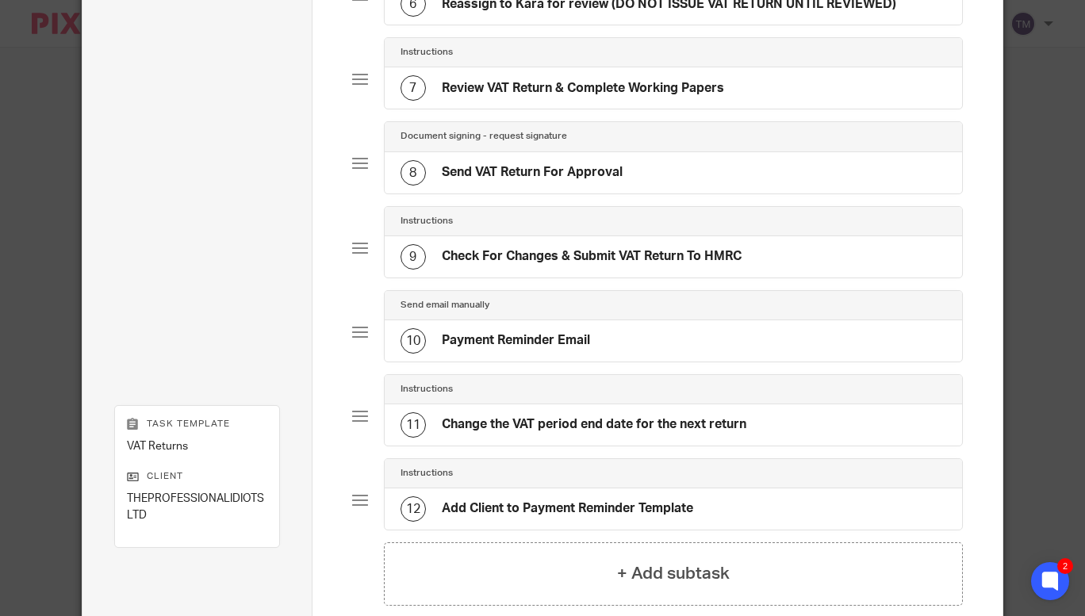
scroll to position [779, 0]
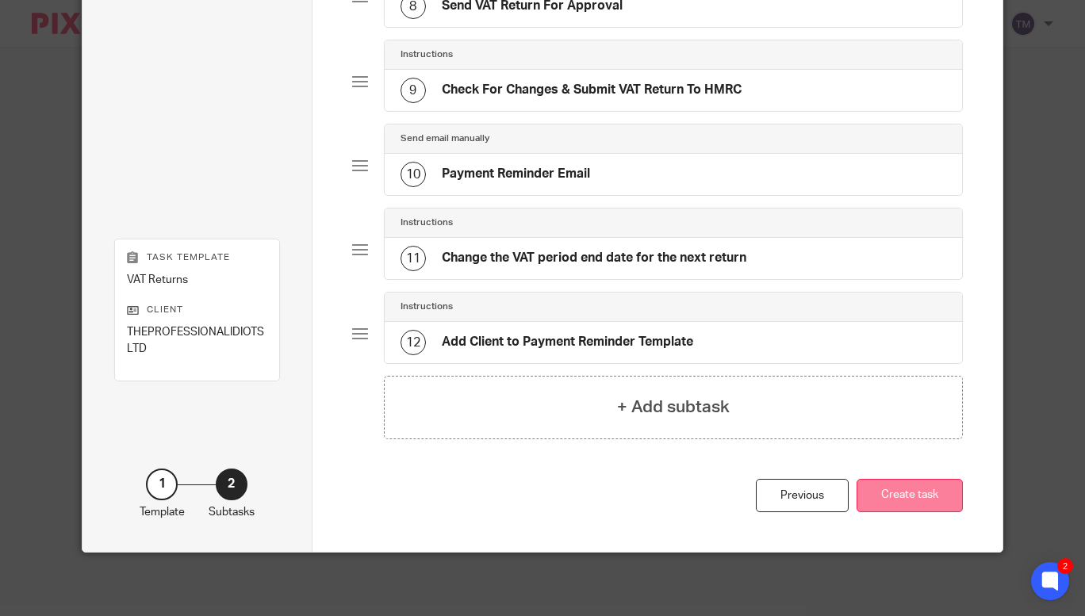
click at [908, 491] on button "Create task" at bounding box center [909, 496] width 106 height 34
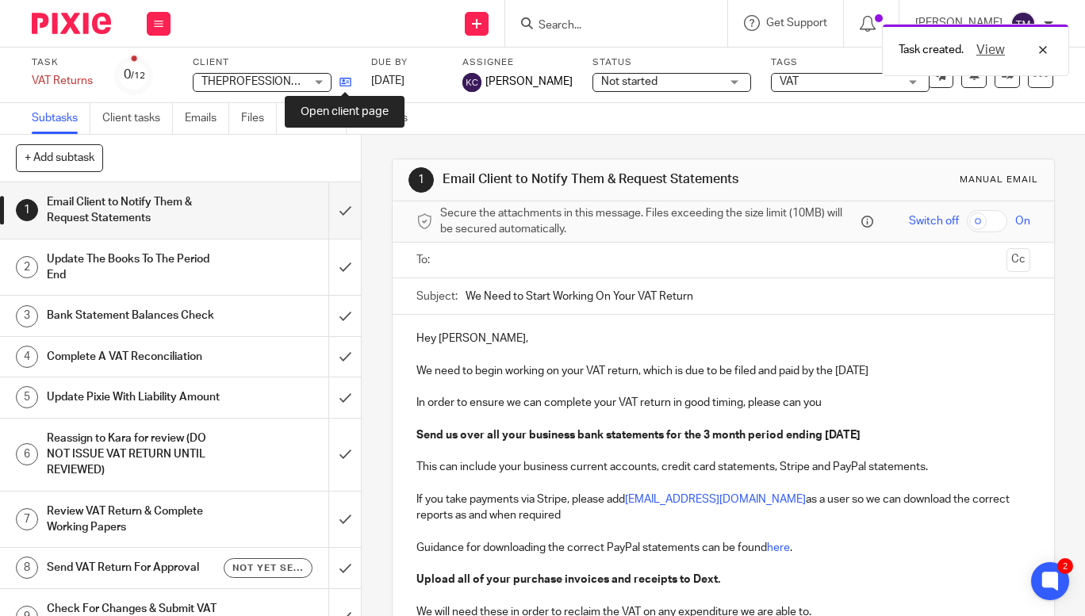
click at [347, 78] on icon at bounding box center [345, 82] width 12 height 12
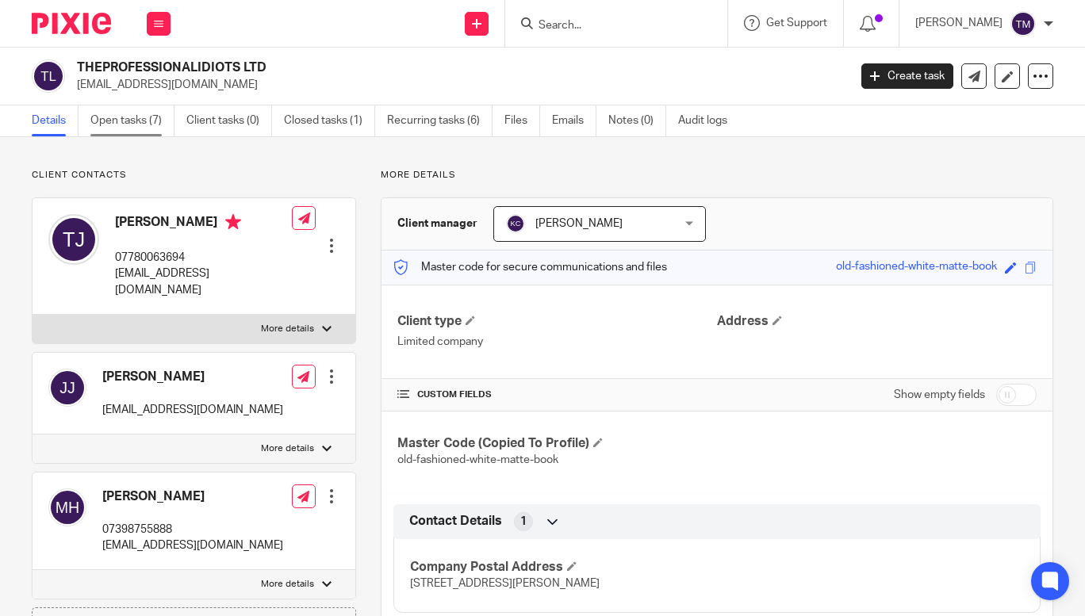
click at [113, 125] on link "Open tasks (7)" at bounding box center [132, 120] width 84 height 31
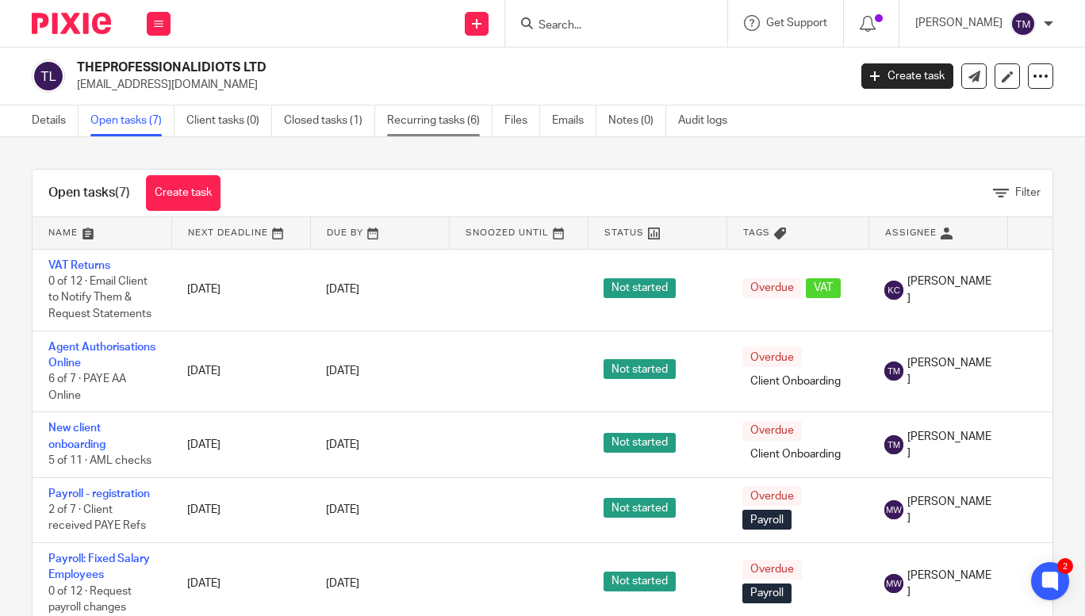
click at [455, 120] on link "Recurring tasks (6)" at bounding box center [439, 120] width 105 height 31
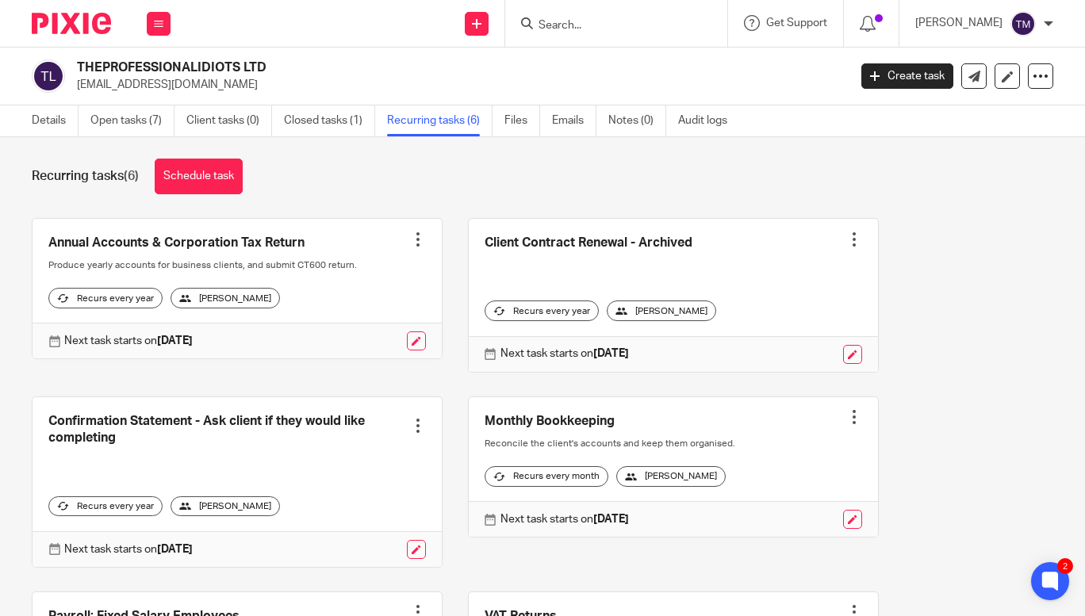
scroll to position [6, 0]
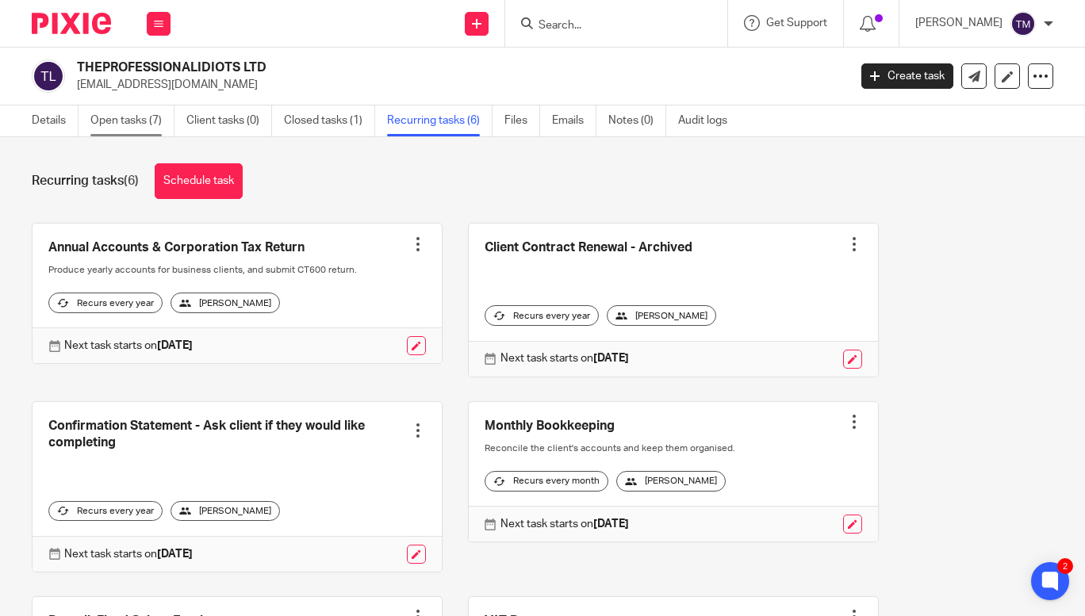
click at [124, 114] on link "Open tasks (7)" at bounding box center [132, 120] width 84 height 31
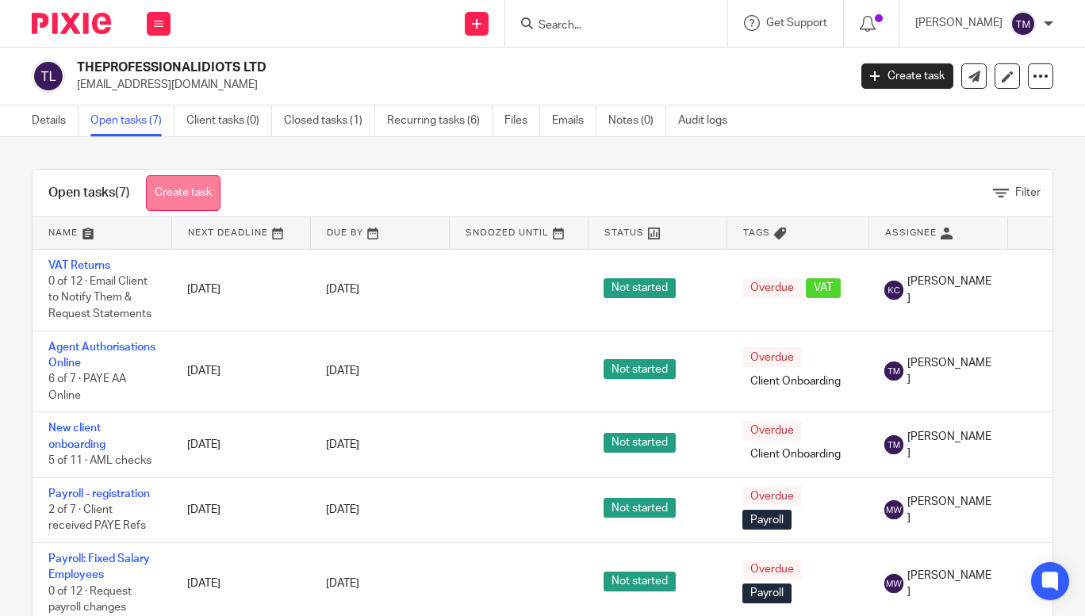
click at [184, 194] on link "Create task" at bounding box center [183, 193] width 75 height 36
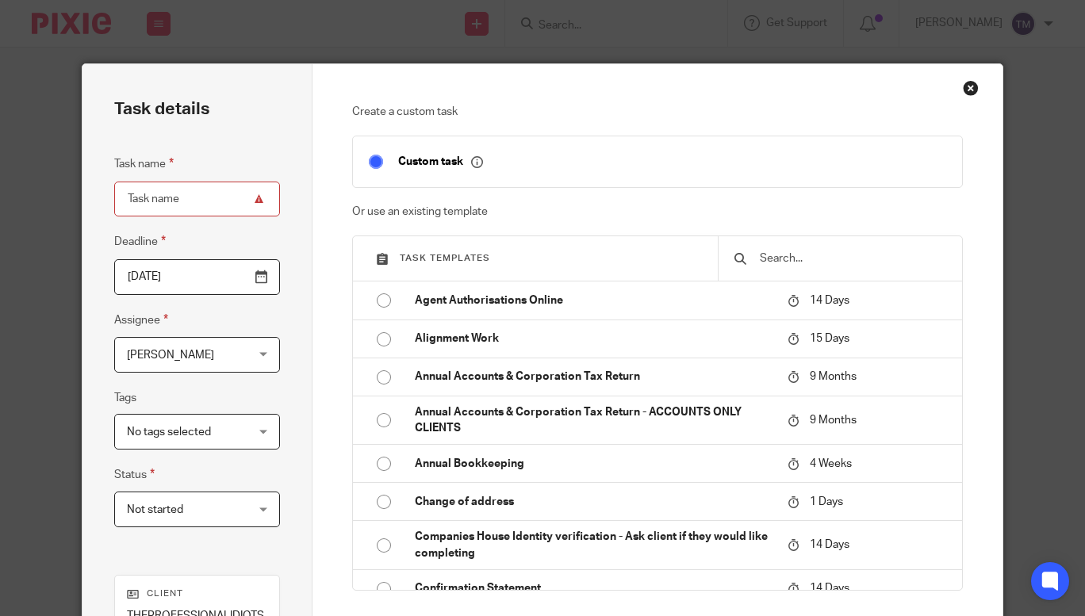
click at [829, 271] on div at bounding box center [840, 258] width 244 height 44
click at [810, 264] on input "text" at bounding box center [852, 258] width 188 height 17
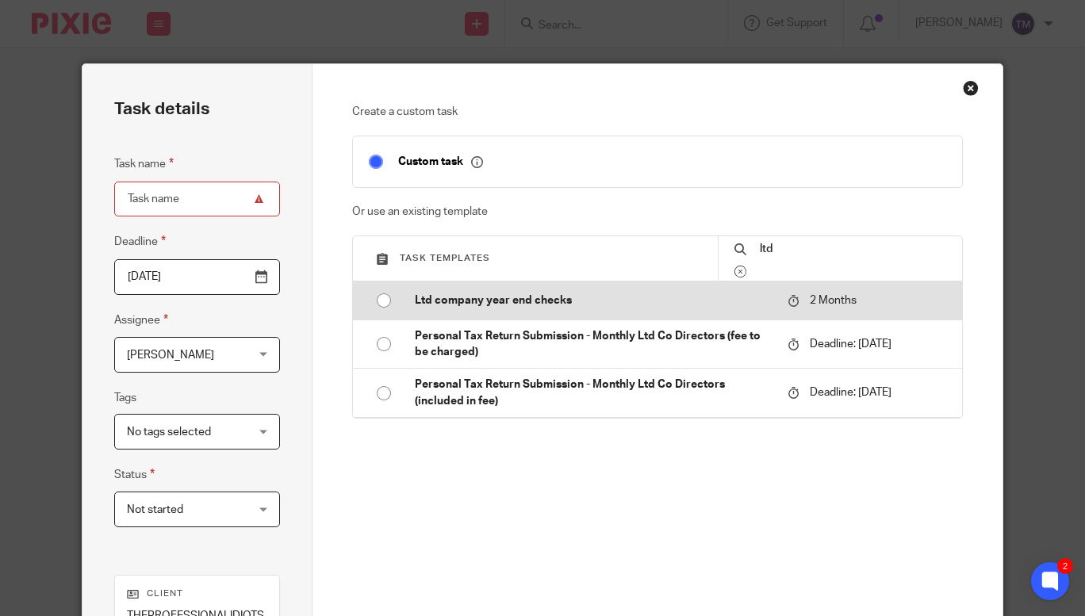
type input "ltd"
click at [383, 297] on input "radio" at bounding box center [384, 300] width 30 height 30
type input "2025-11-19"
type input "Ltd company year end checks"
checkbox input "false"
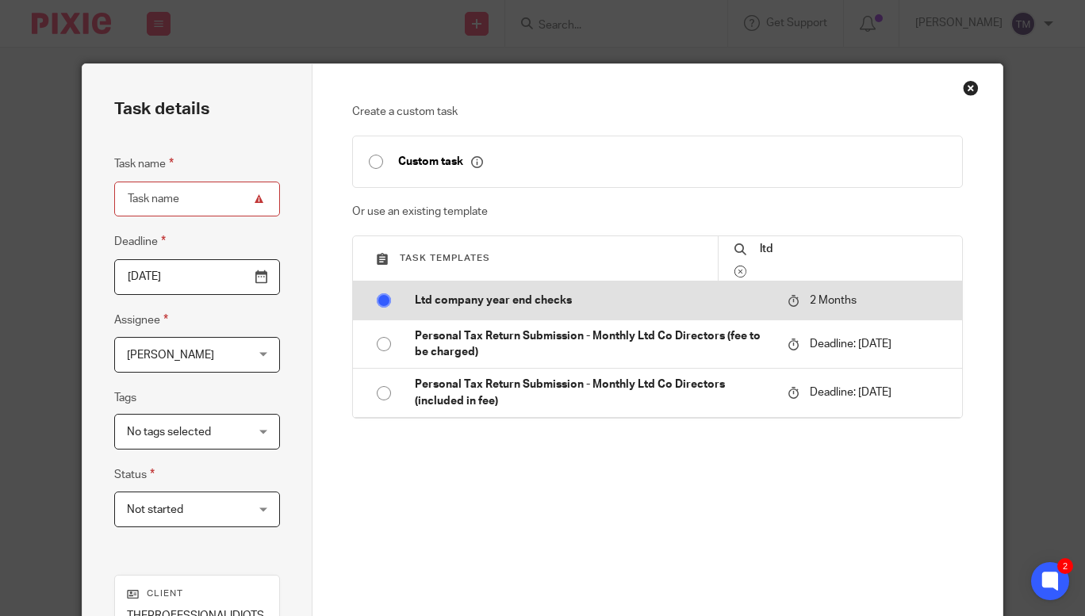
radio input "false"
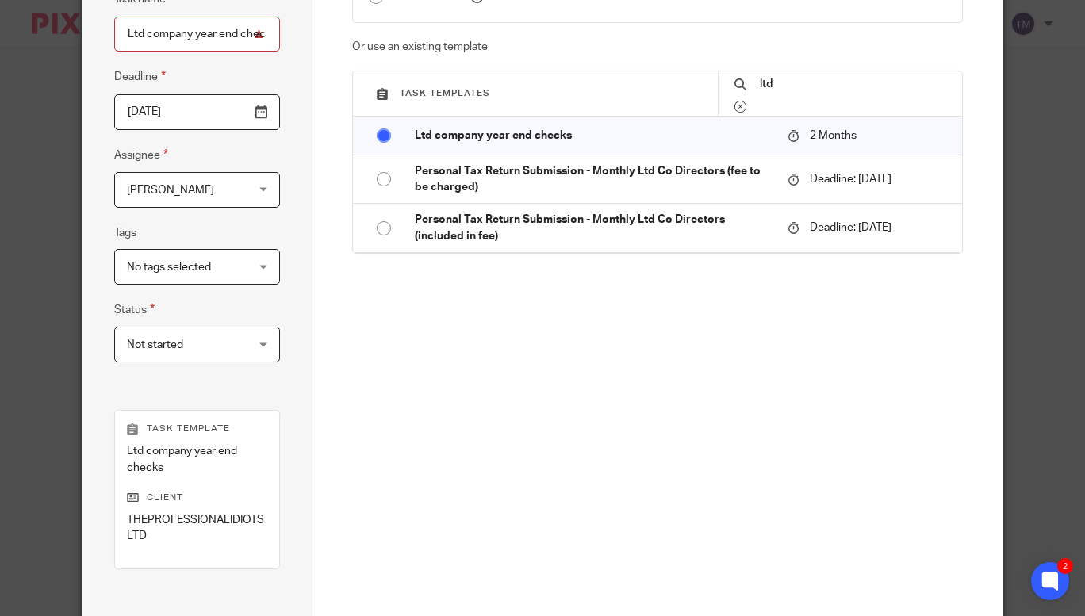
scroll to position [193, 0]
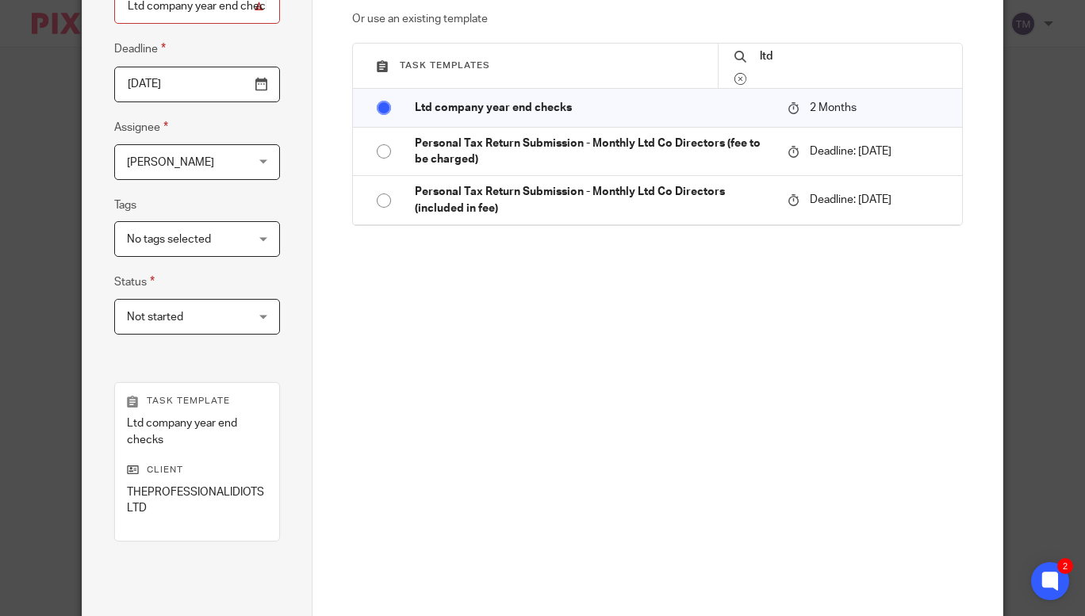
click at [244, 172] on div "Taylor Moss Taylor Moss" at bounding box center [197, 162] width 166 height 36
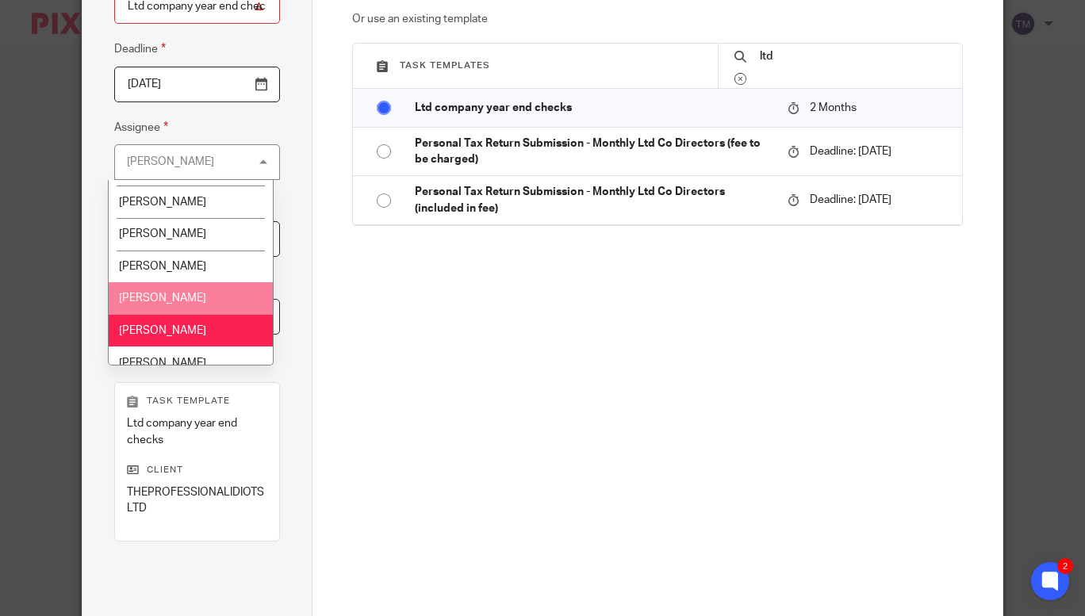
scroll to position [40, 0]
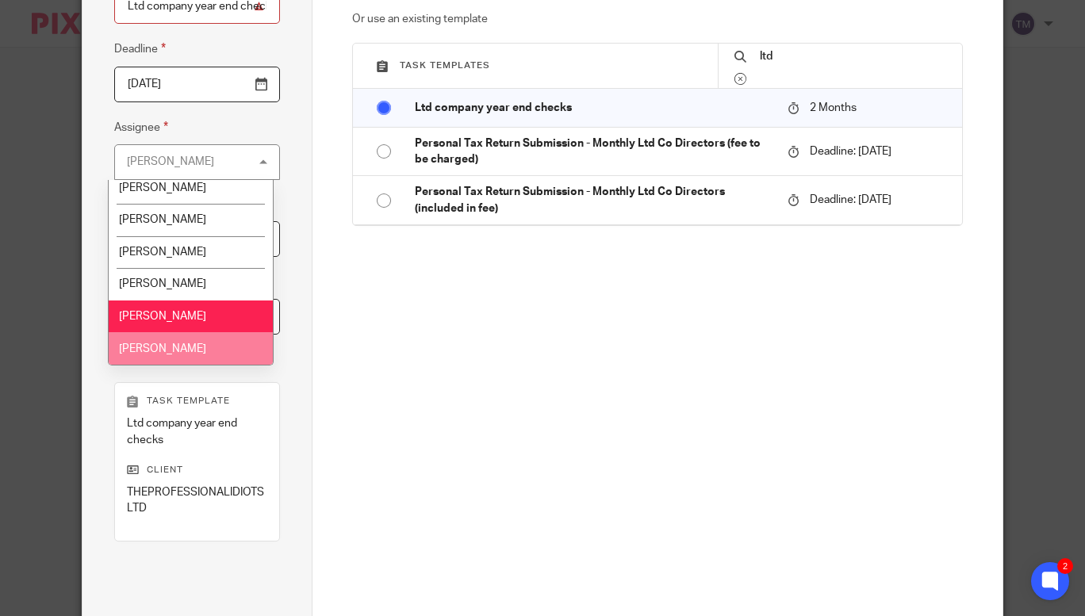
click at [218, 339] on li "[PERSON_NAME]" at bounding box center [191, 348] width 164 height 33
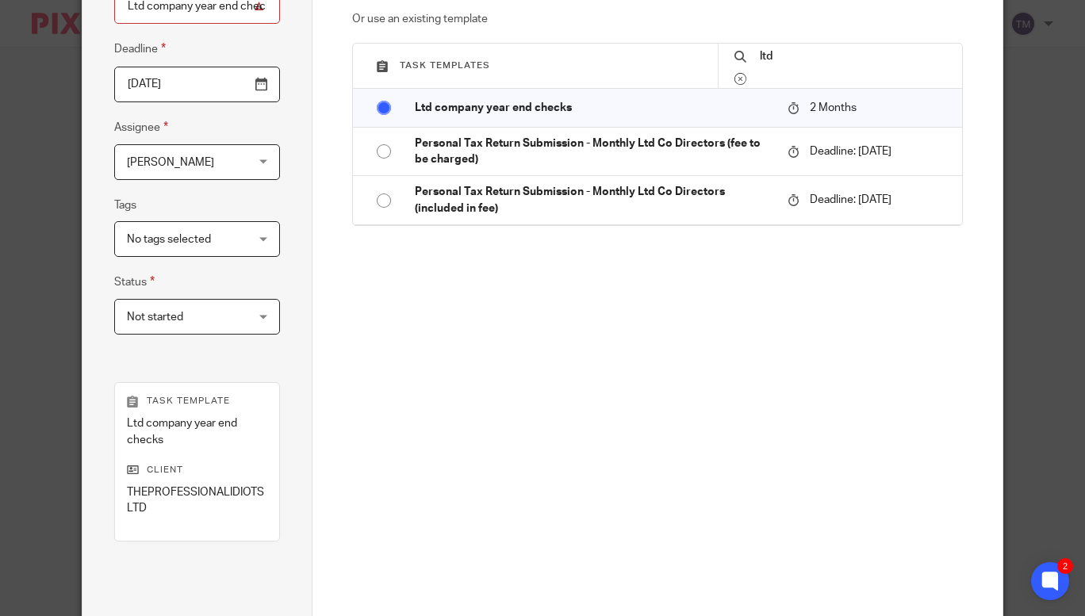
scroll to position [354, 0]
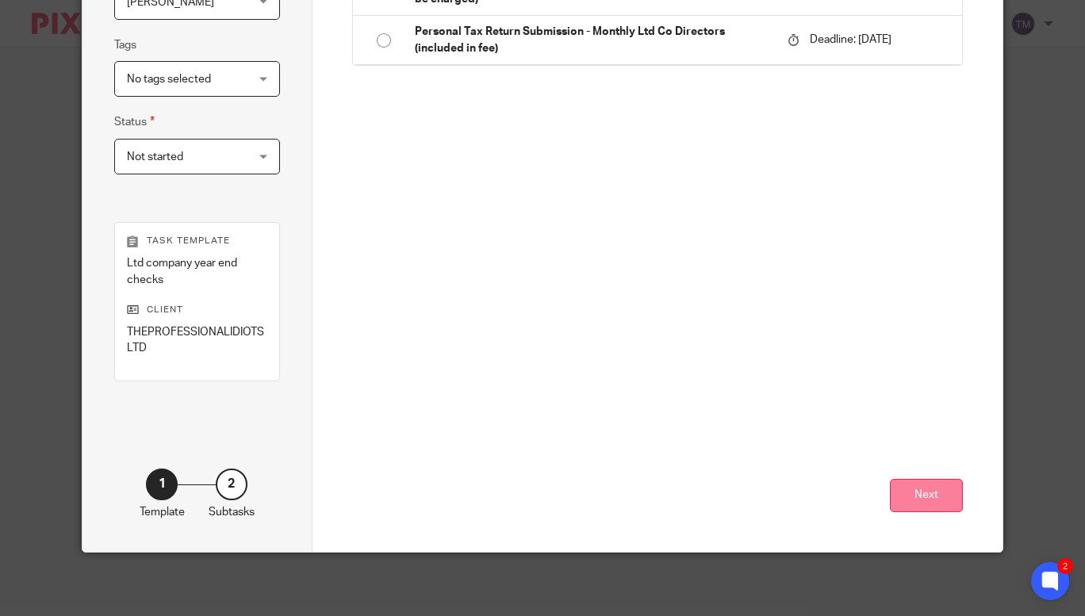
click at [926, 491] on button "Next" at bounding box center [926, 496] width 73 height 34
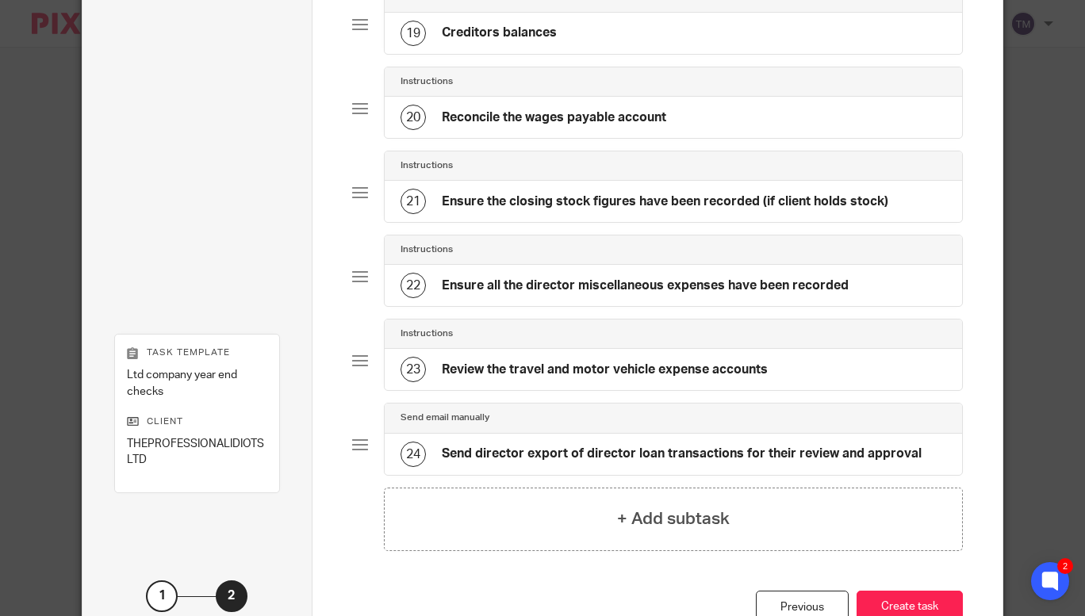
scroll to position [1788, 0]
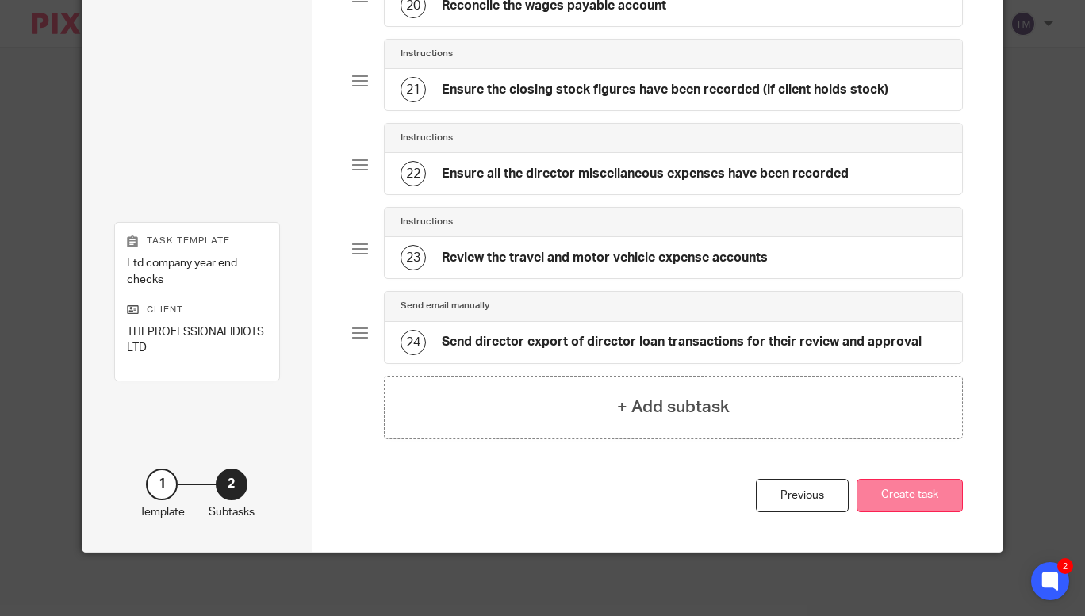
click at [898, 496] on button "Create task" at bounding box center [909, 496] width 106 height 34
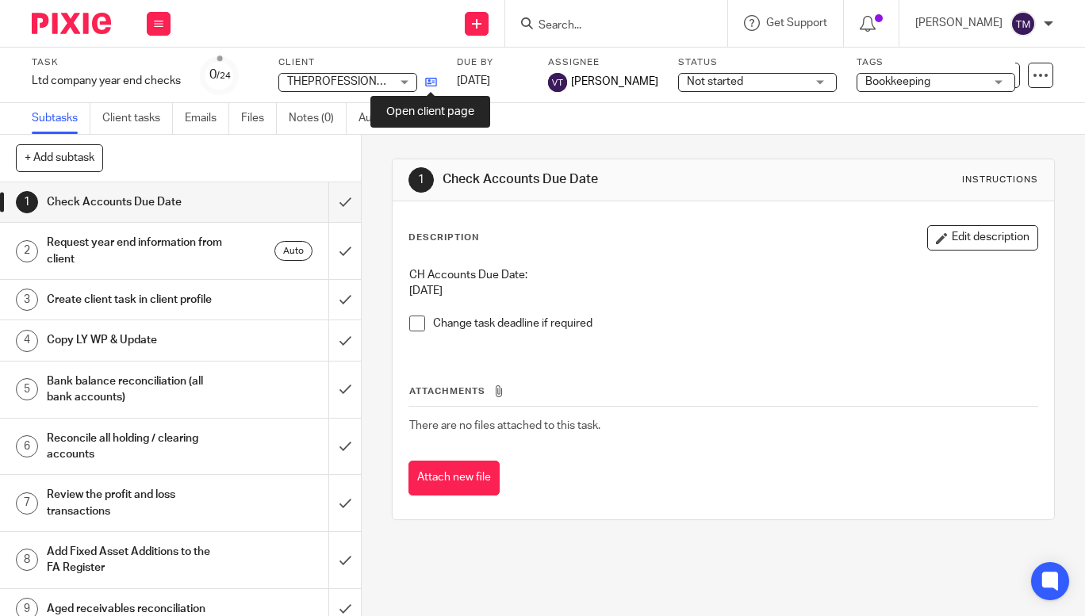
click at [432, 84] on icon at bounding box center [431, 82] width 12 height 12
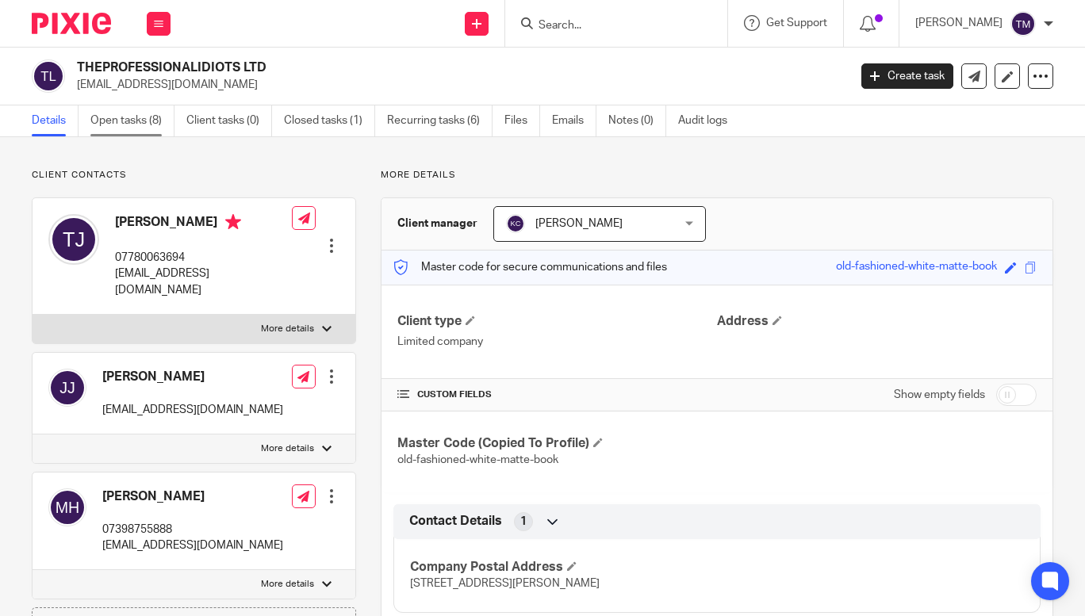
click at [113, 123] on link "Open tasks (8)" at bounding box center [132, 120] width 84 height 31
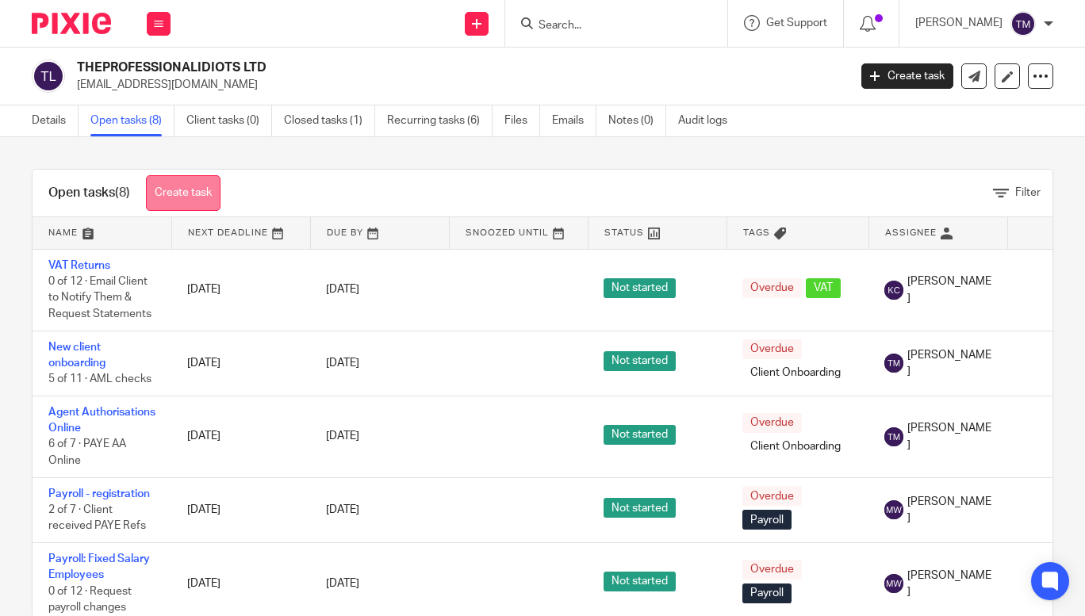
click at [186, 197] on link "Create task" at bounding box center [183, 193] width 75 height 36
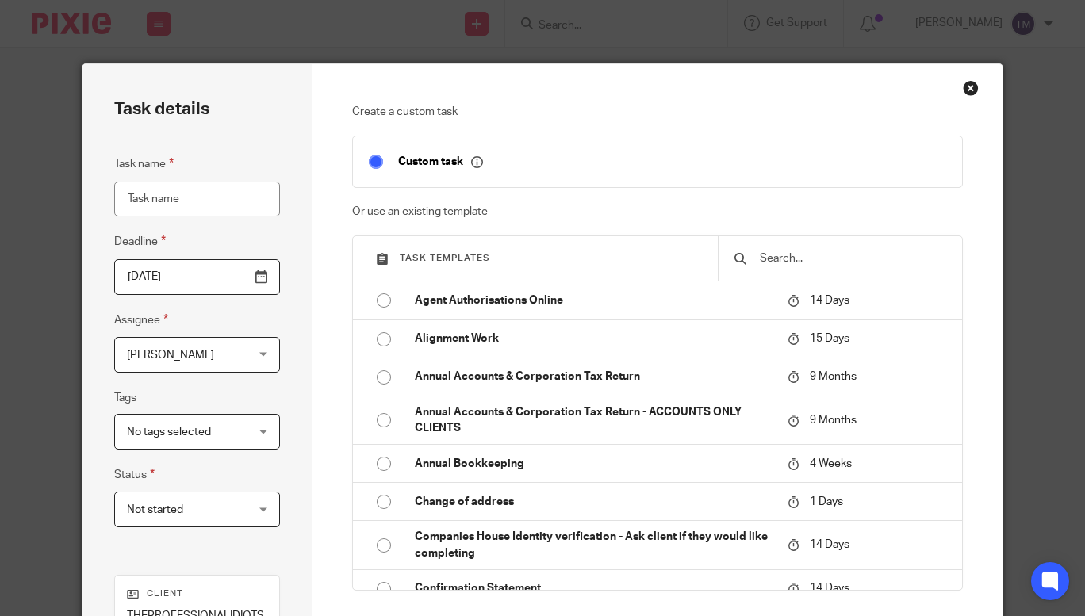
click at [796, 255] on input "text" at bounding box center [852, 258] width 188 height 17
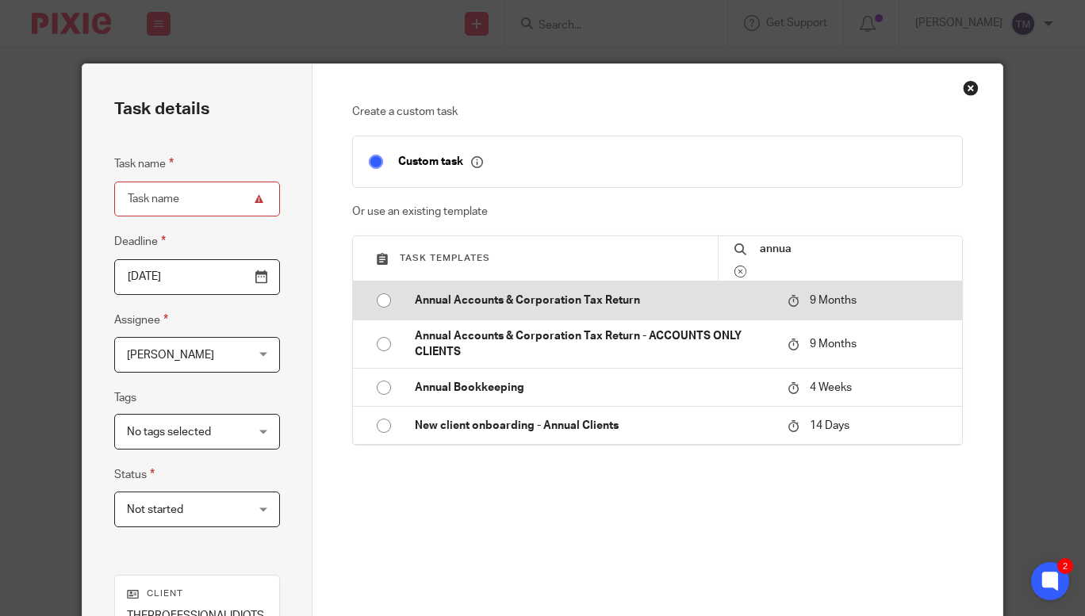
type input "annua"
click at [381, 301] on input "radio" at bounding box center [384, 300] width 30 height 30
type input "2026-06-19"
type input "Annual Accounts & Corporation Tax Return"
checkbox input "false"
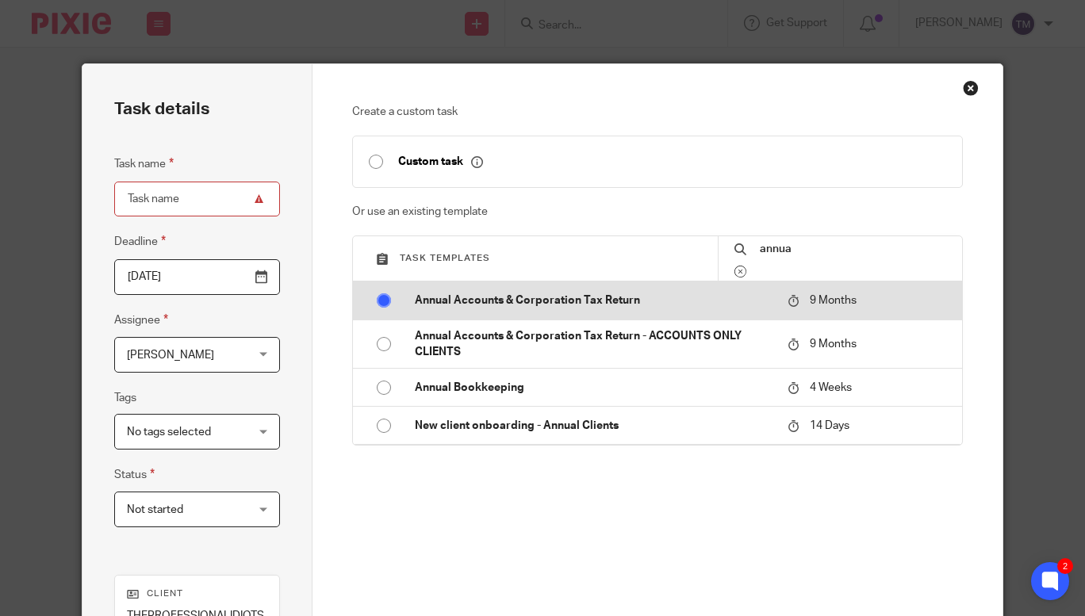
radio input "false"
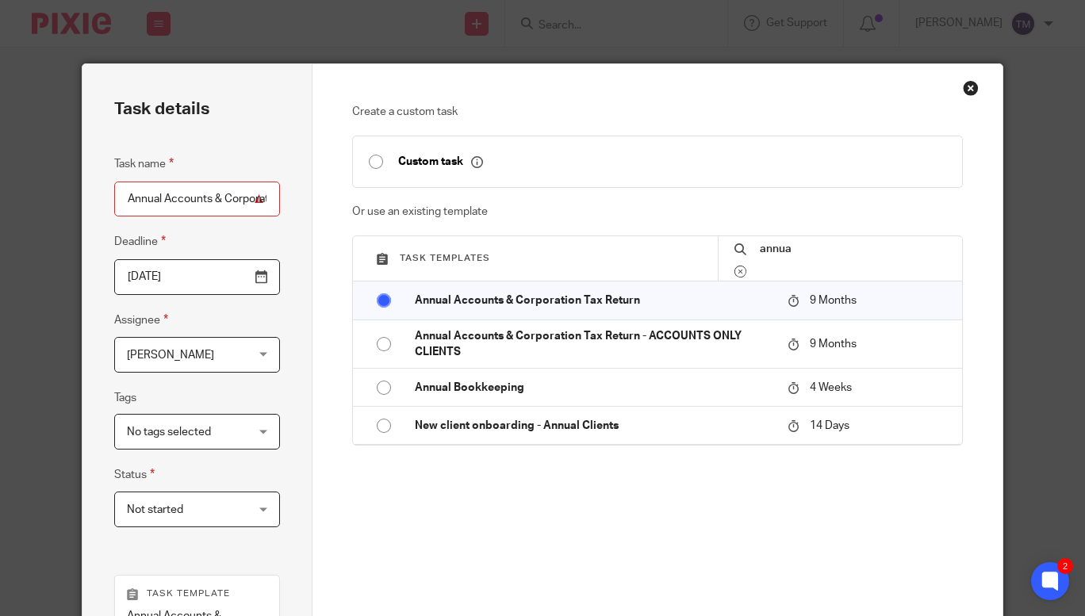
click at [255, 355] on div "Taylor Moss Taylor Moss" at bounding box center [197, 355] width 166 height 36
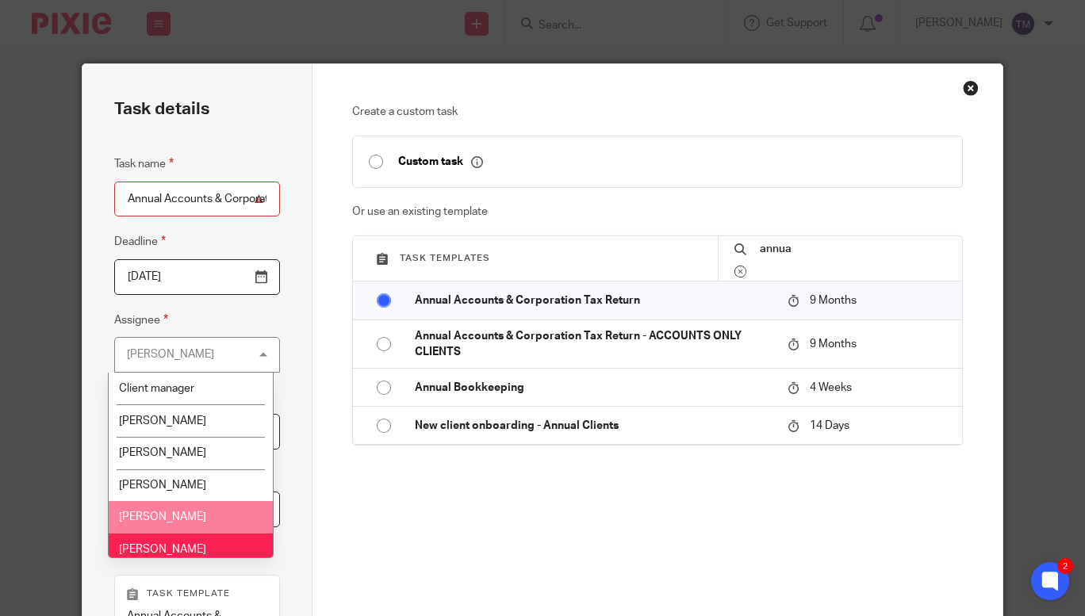
scroll to position [40, 0]
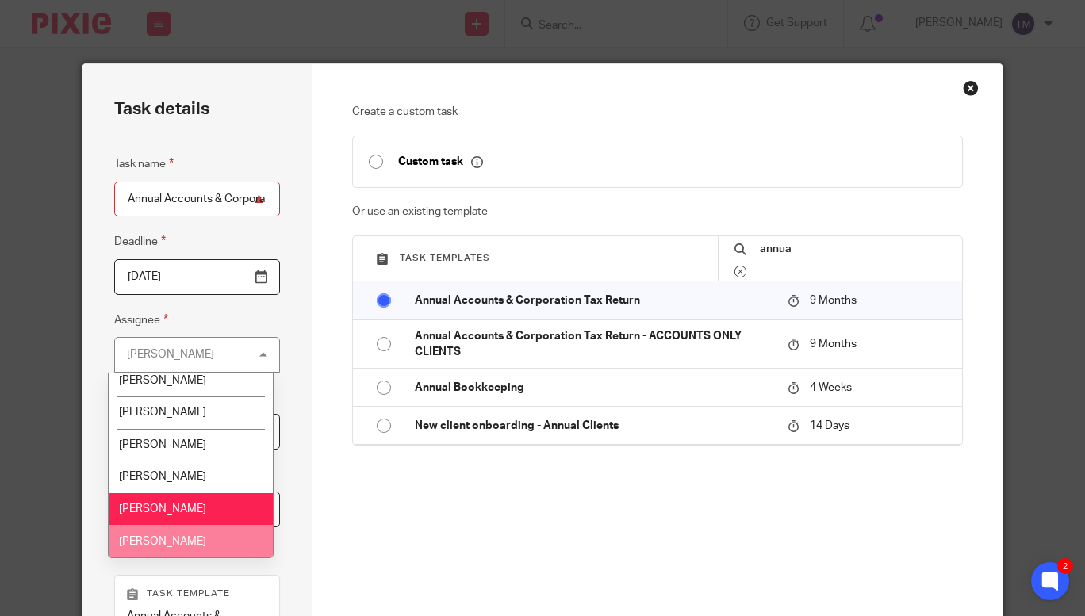
click at [182, 528] on li "[PERSON_NAME]" at bounding box center [191, 541] width 164 height 33
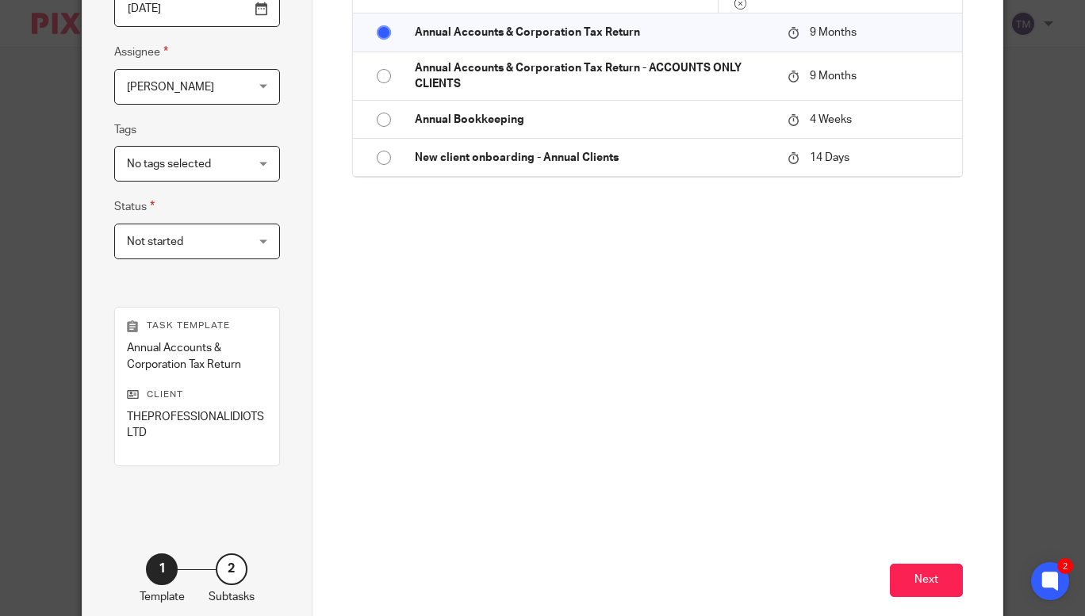
scroll to position [354, 0]
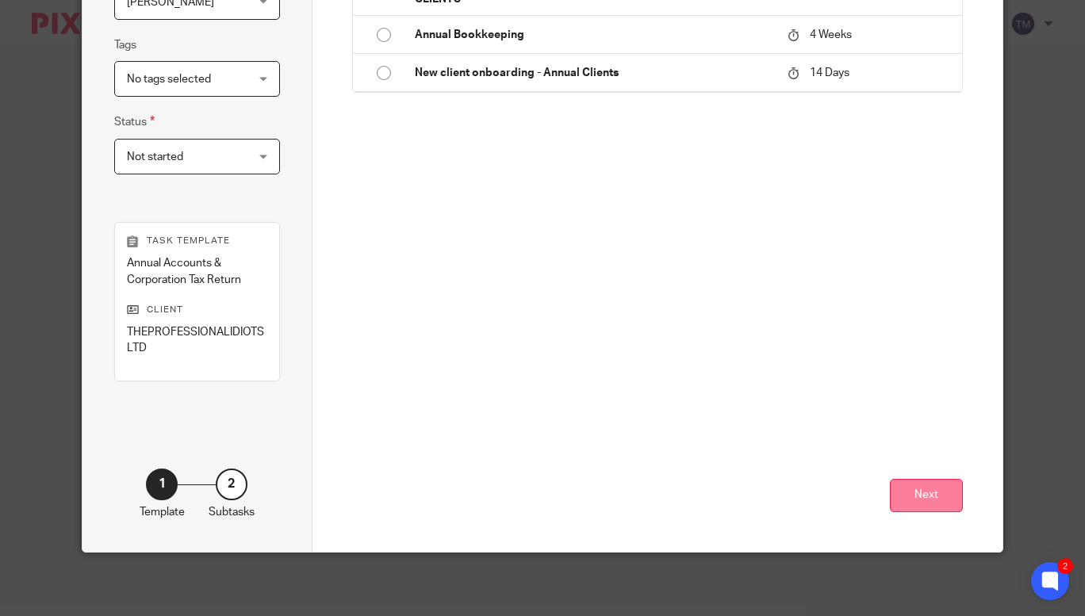
click at [918, 503] on button "Next" at bounding box center [926, 496] width 73 height 34
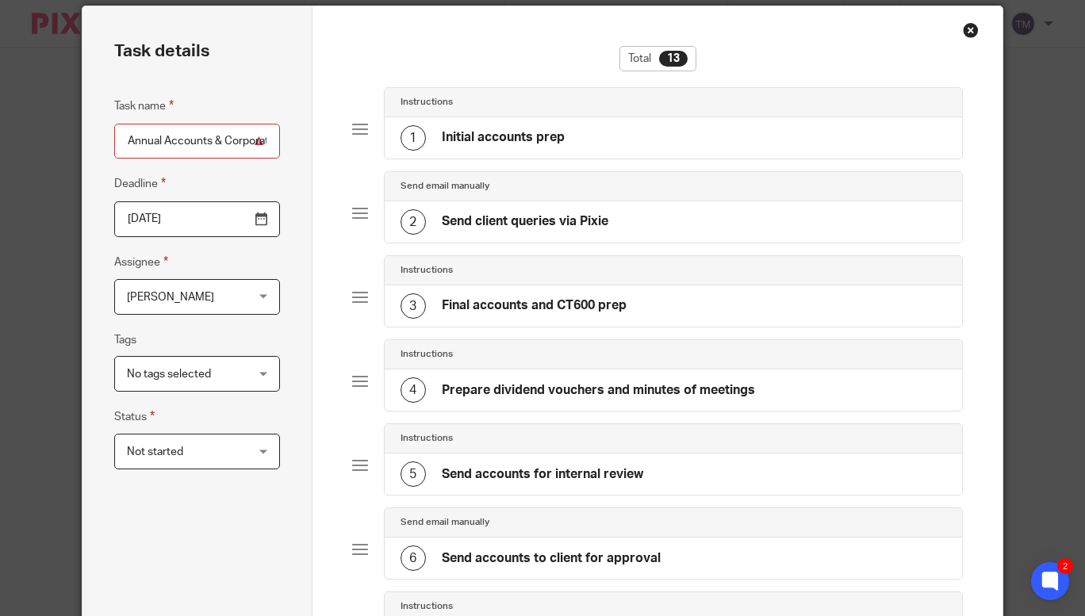
scroll to position [0, 0]
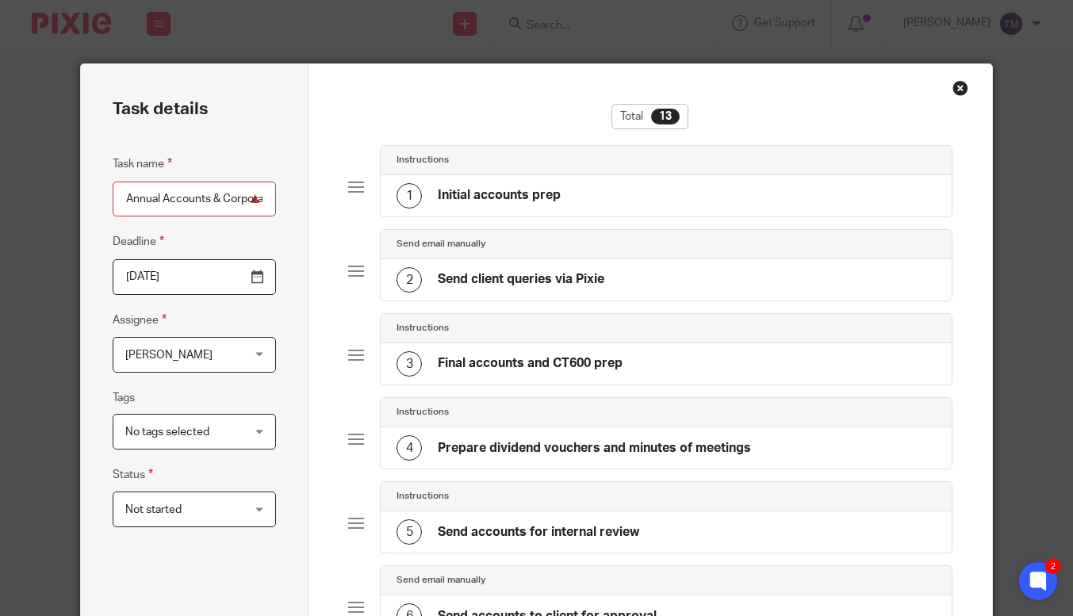
click at [196, 283] on input "2026-06-19" at bounding box center [194, 277] width 163 height 36
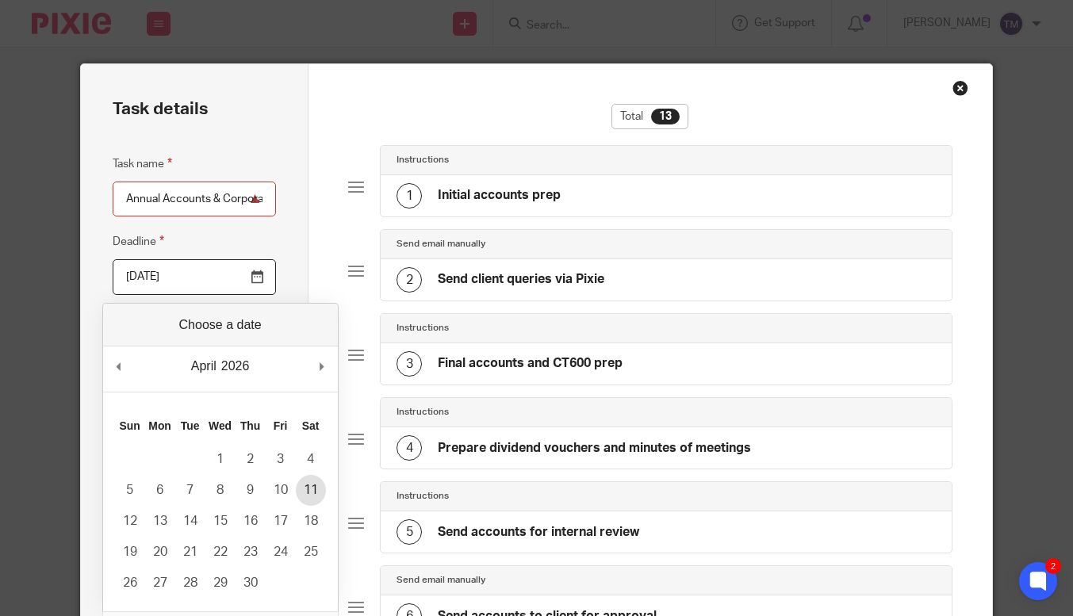
type input "2026-04-11"
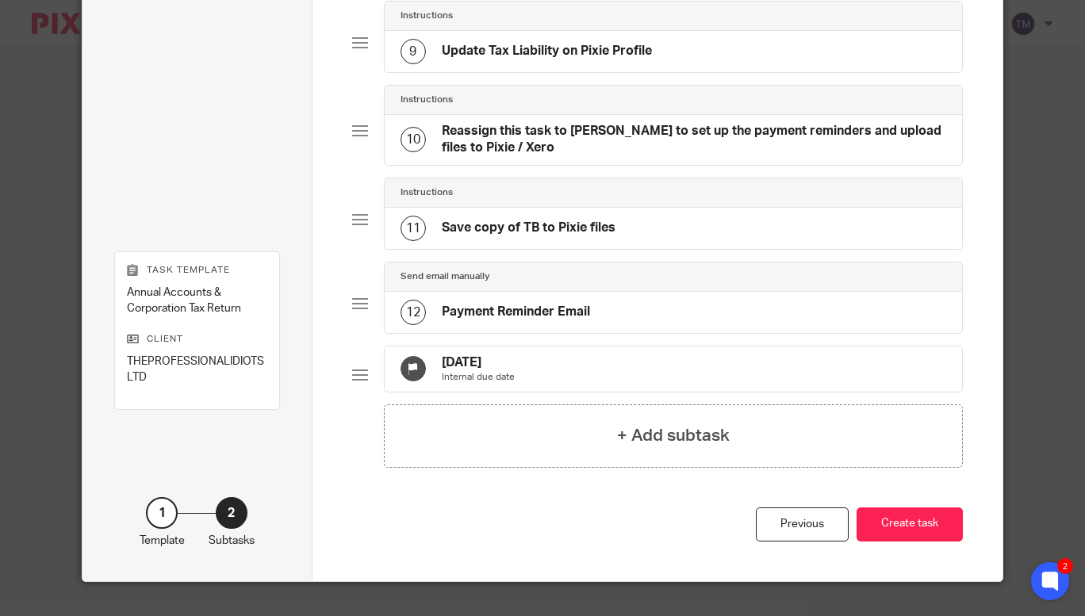
scroll to position [860, 0]
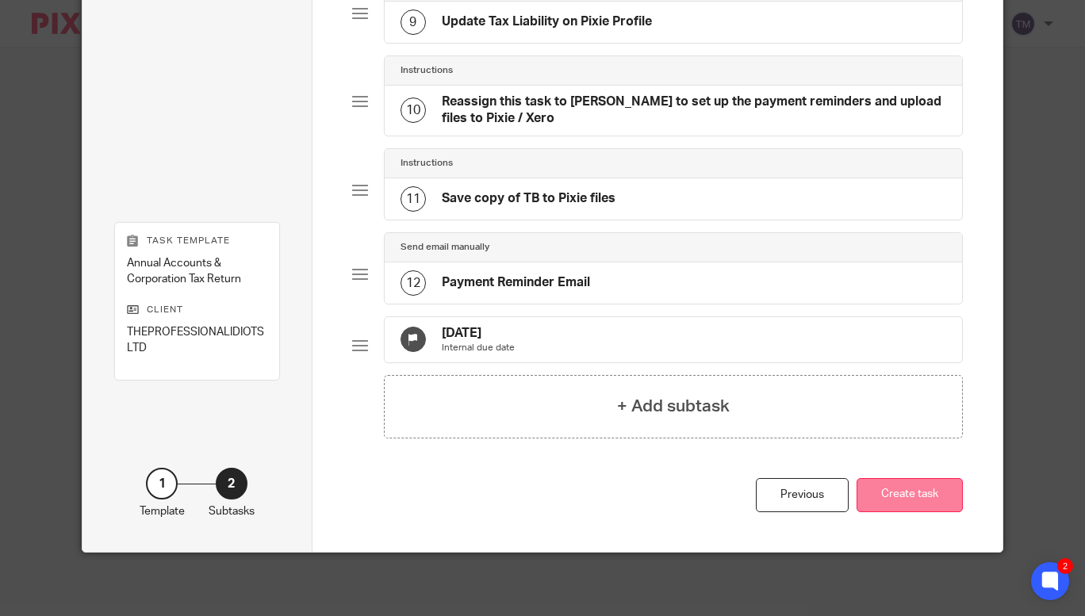
click at [877, 498] on button "Create task" at bounding box center [909, 495] width 106 height 34
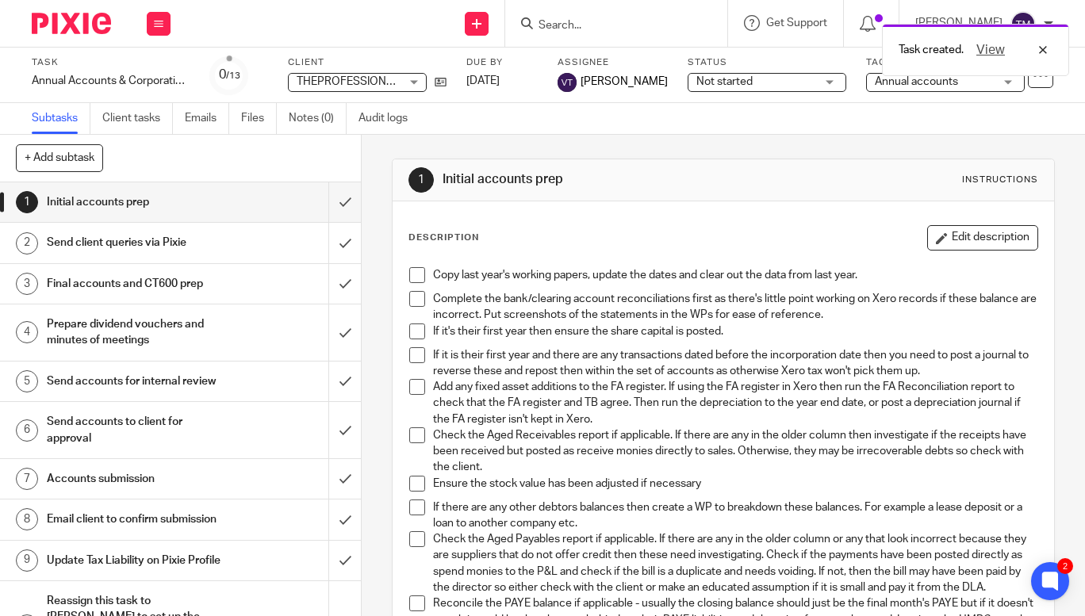
click at [604, 22] on div "Task created. View" at bounding box center [805, 46] width 527 height 60
click at [581, 26] on div "Task created. View" at bounding box center [805, 46] width 527 height 60
click at [1040, 46] on div "View" at bounding box center [1008, 49] width 89 height 19
click at [580, 21] on input "Search" at bounding box center [608, 26] width 143 height 14
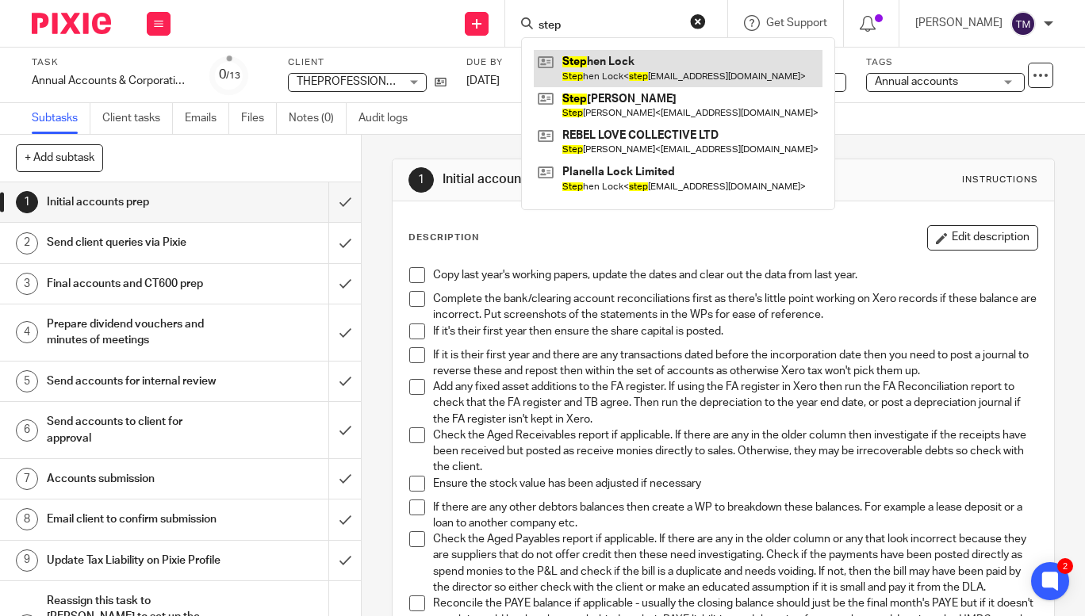
type input "step"
click at [653, 74] on link at bounding box center [678, 68] width 289 height 36
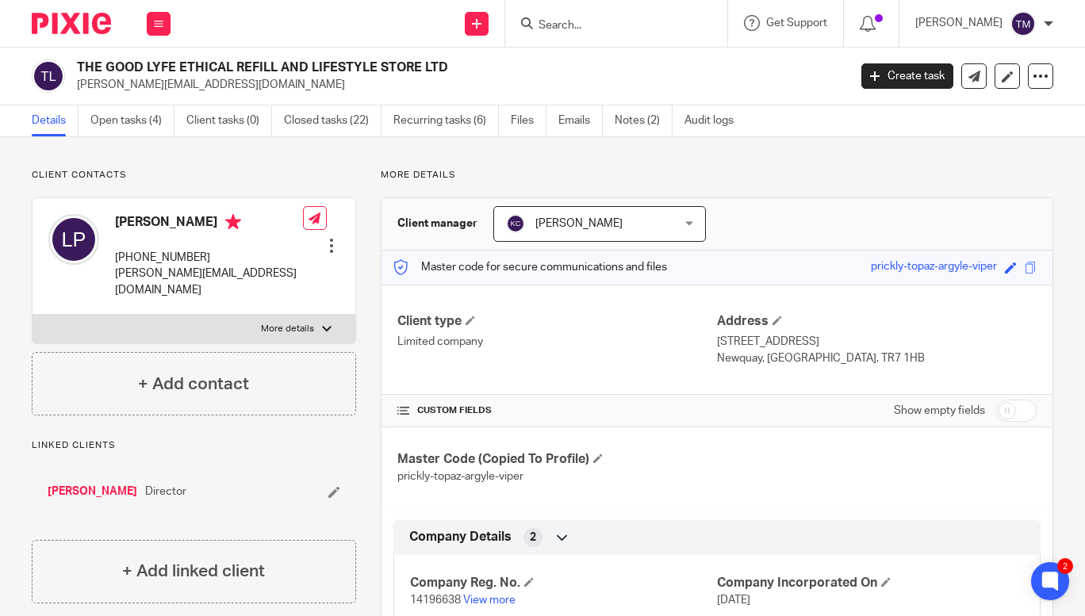
click at [680, 31] on input "Search" at bounding box center [608, 26] width 143 height 14
click at [128, 111] on link "Open tasks (4)" at bounding box center [132, 120] width 84 height 31
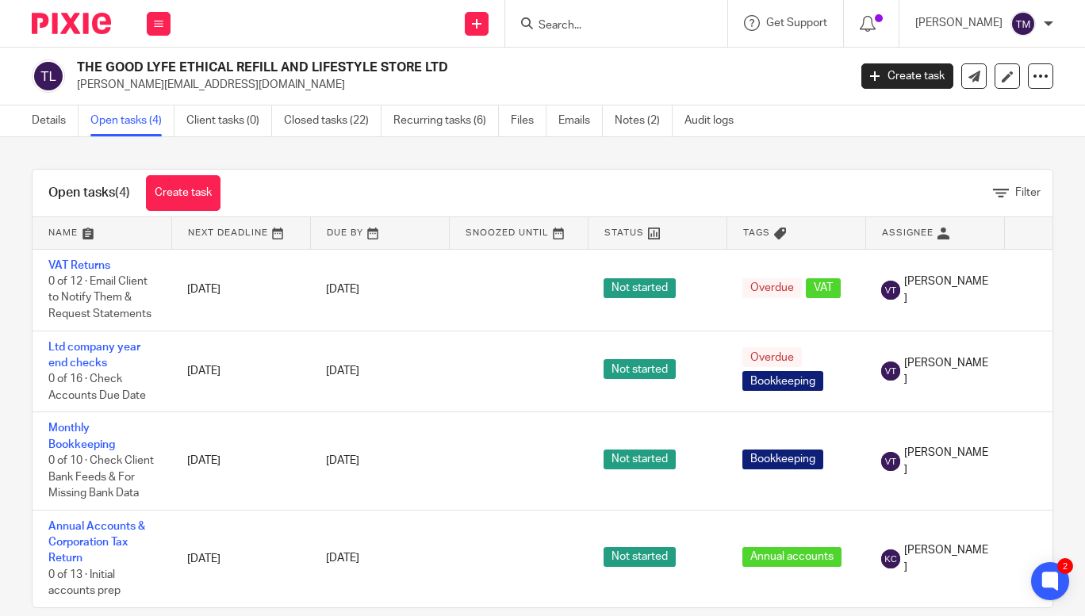
click at [616, 23] on input "Search" at bounding box center [608, 26] width 143 height 14
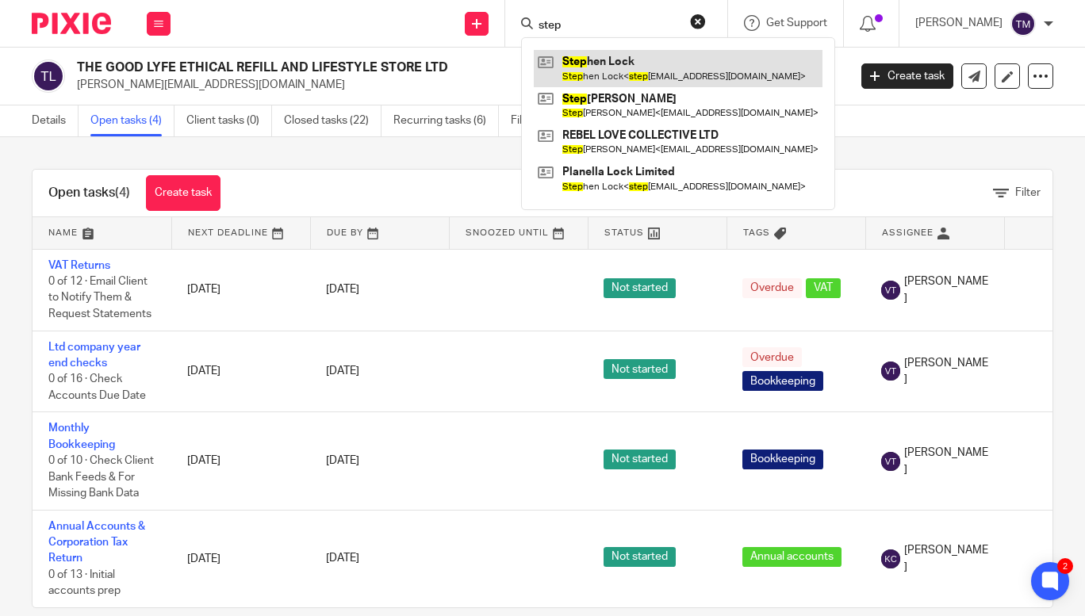
type input "step"
click at [603, 58] on link at bounding box center [678, 68] width 289 height 36
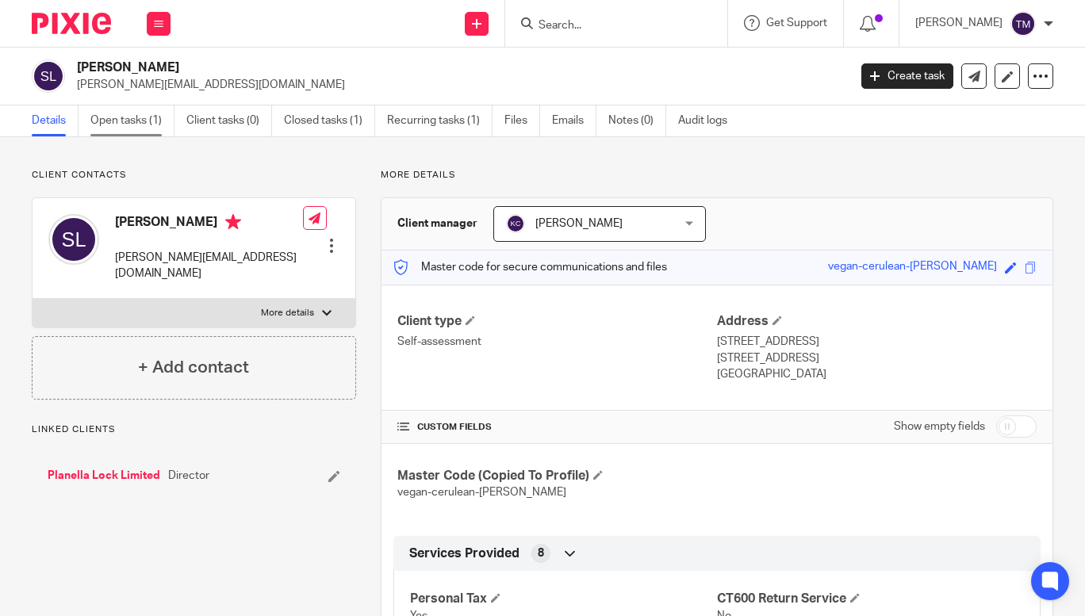
click at [137, 128] on link "Open tasks (1)" at bounding box center [132, 120] width 84 height 31
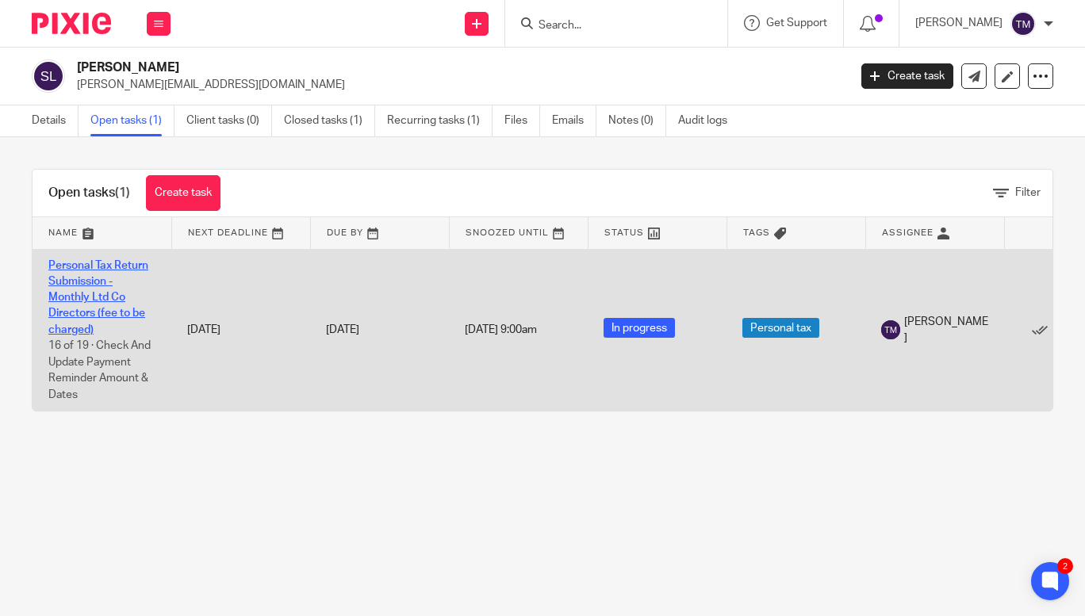
click at [74, 284] on link "Personal Tax Return Submission - Monthly Ltd Co Directors (fee to be charged)" at bounding box center [98, 297] width 100 height 75
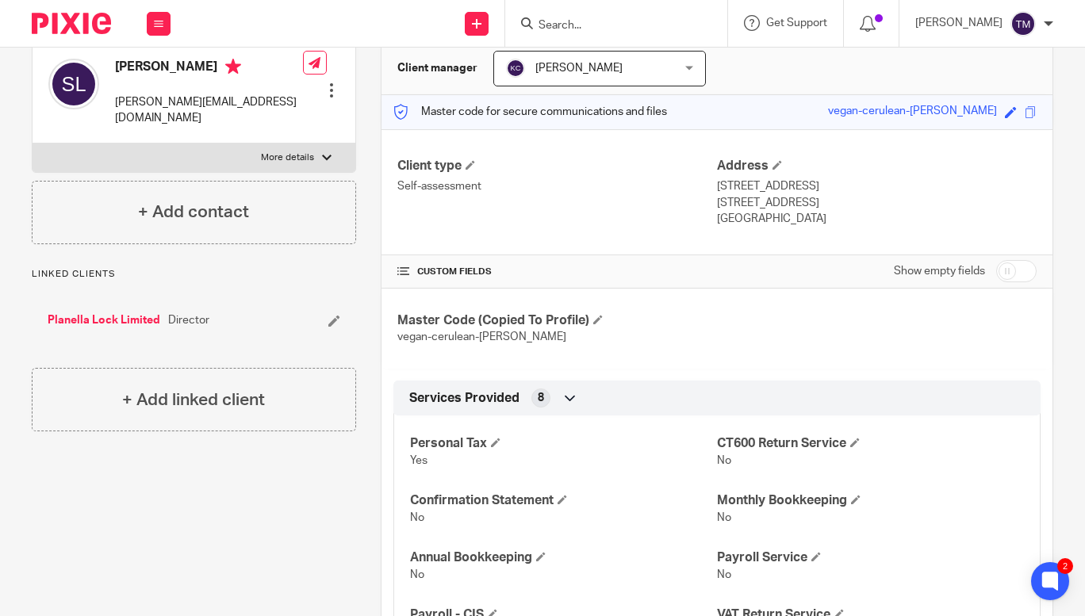
scroll to position [78, 0]
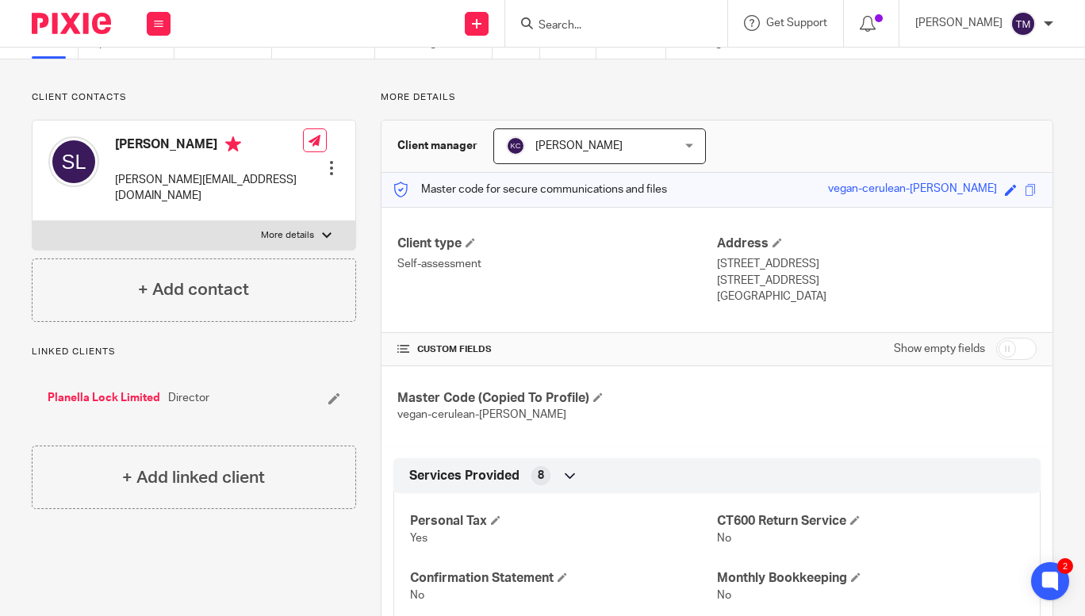
click at [1013, 346] on input "checkbox" at bounding box center [1016, 349] width 40 height 22
checkbox input "true"
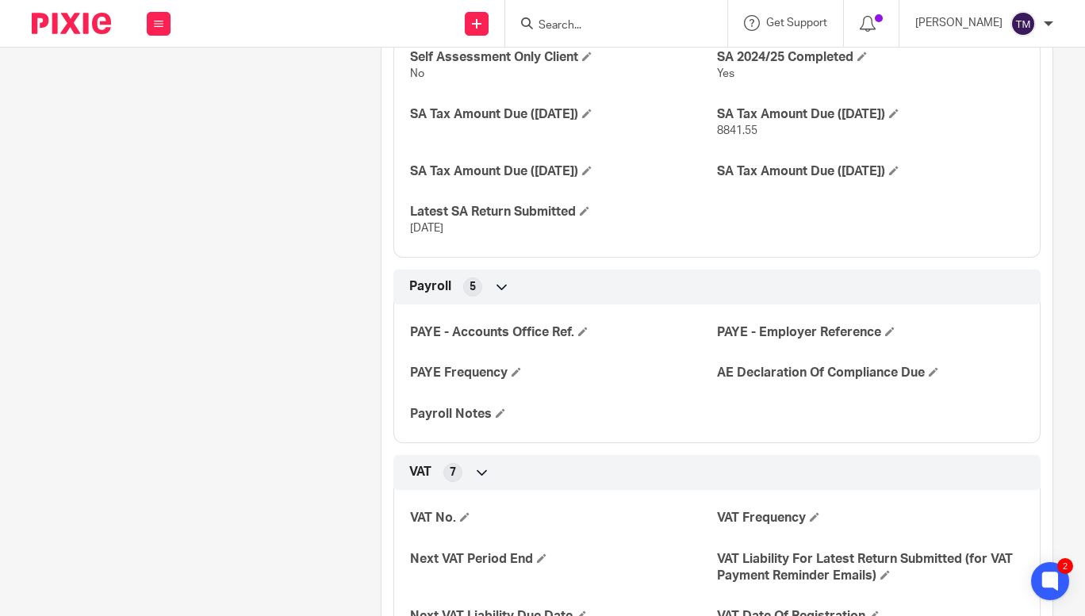
scroll to position [1352, 0]
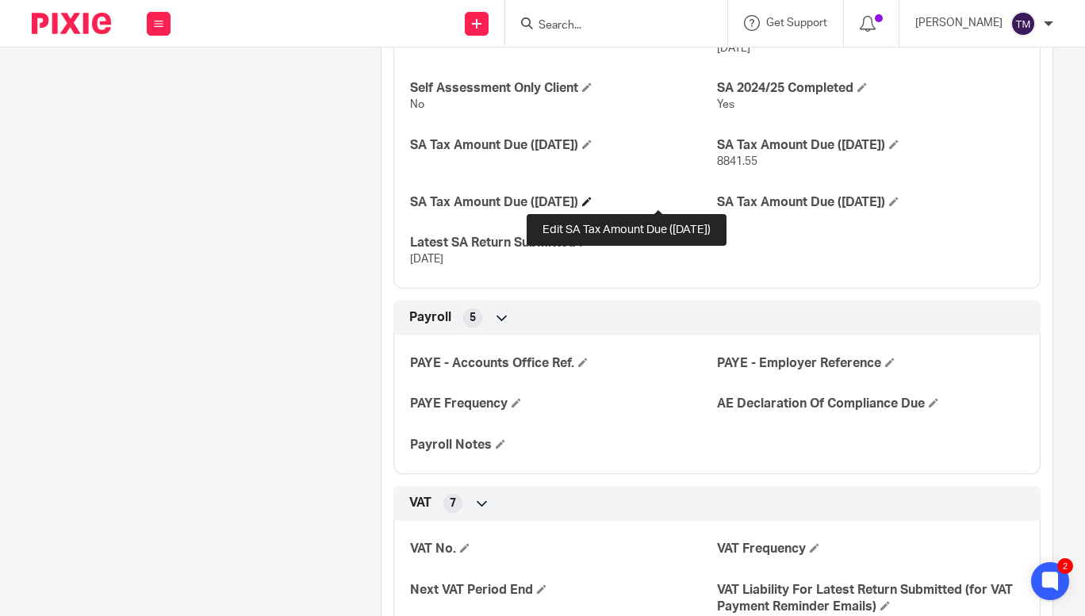
click at [592, 197] on span at bounding box center [587, 202] width 10 height 10
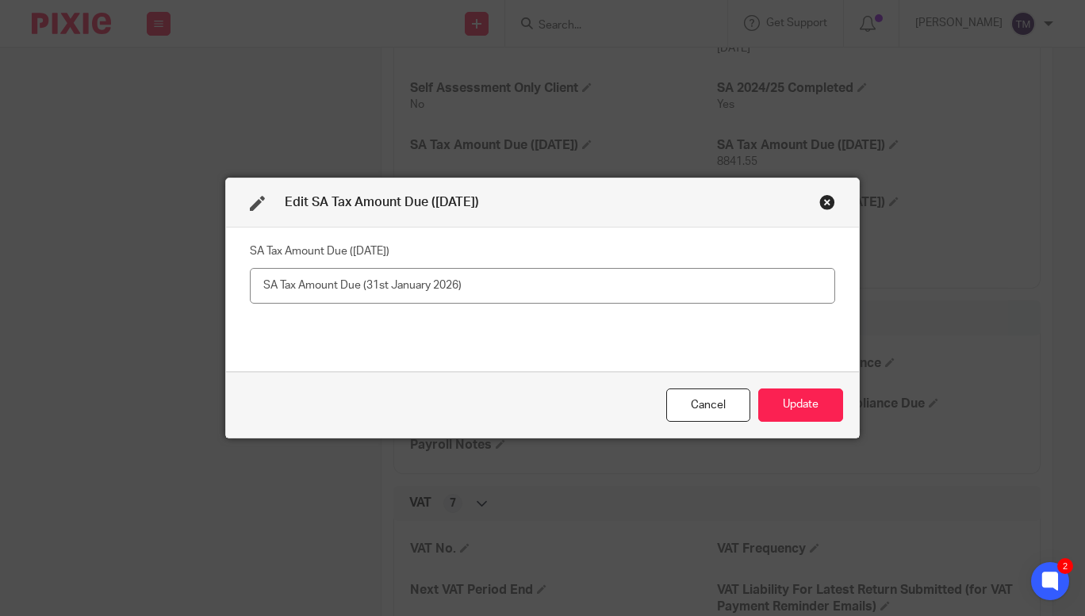
click at [462, 269] on input "text" at bounding box center [542, 286] width 585 height 36
type input "19536.51"
click at [780, 397] on button "Update" at bounding box center [800, 406] width 85 height 34
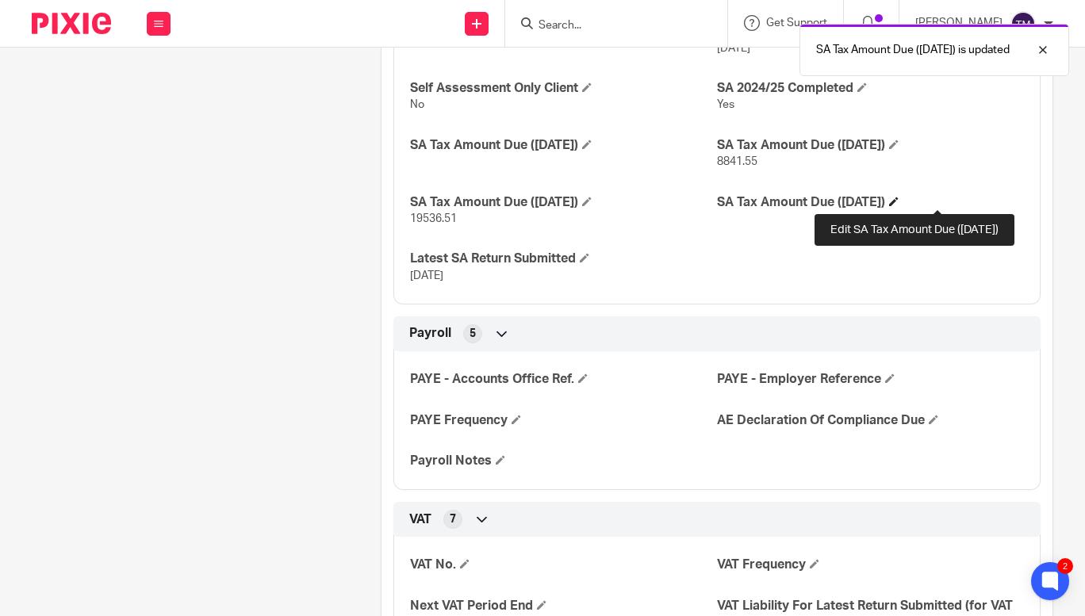
click at [898, 201] on span at bounding box center [894, 202] width 10 height 10
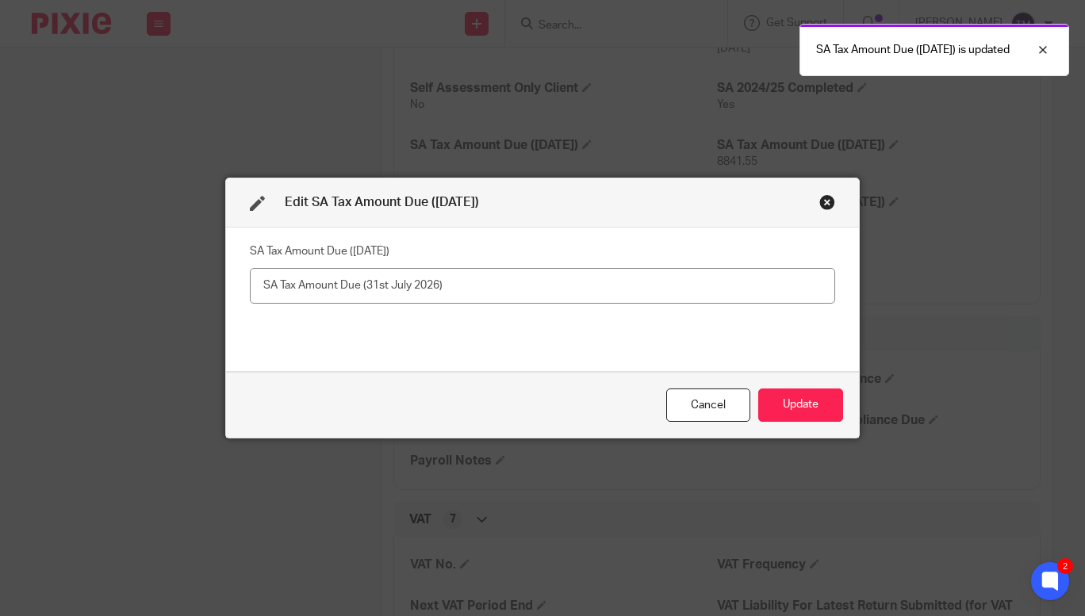
click at [462, 280] on input "text" at bounding box center [542, 286] width 585 height 36
type input "2800"
click at [798, 411] on button "Update" at bounding box center [800, 406] width 85 height 34
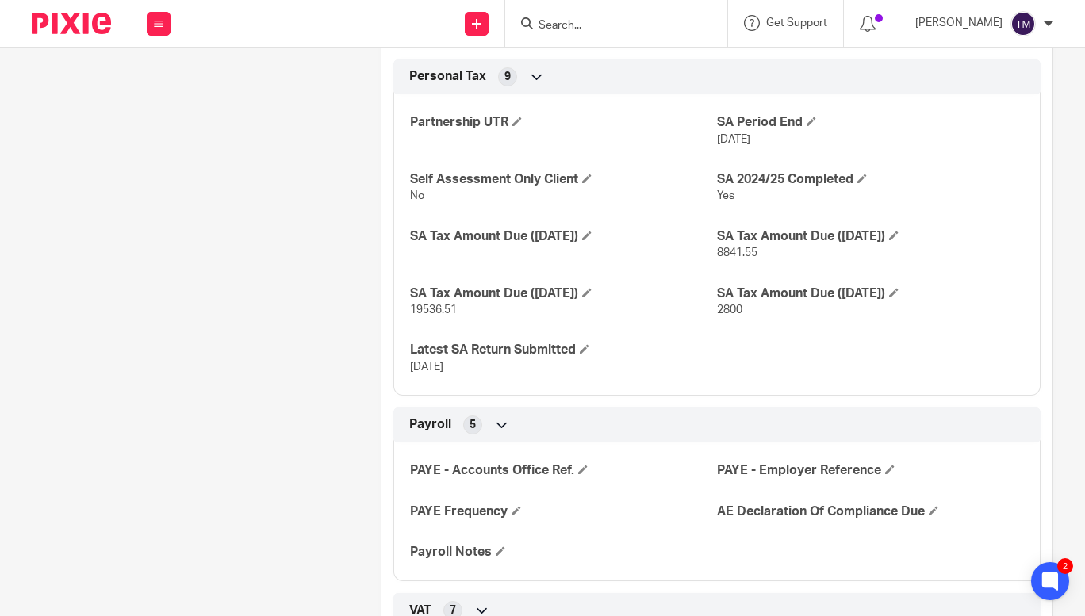
scroll to position [1243, 0]
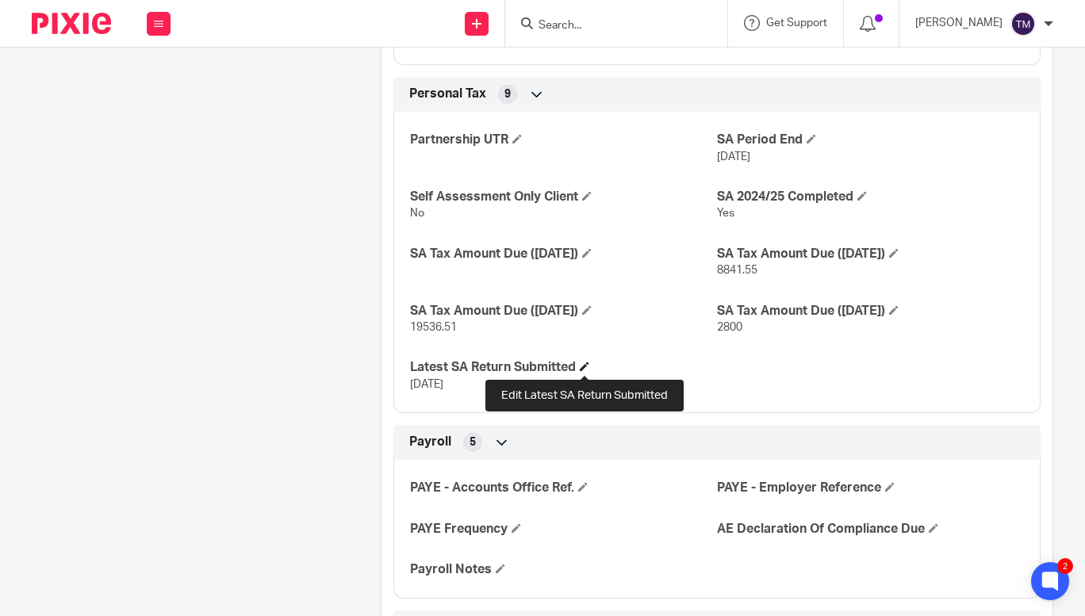
click at [585, 366] on span at bounding box center [585, 367] width 10 height 10
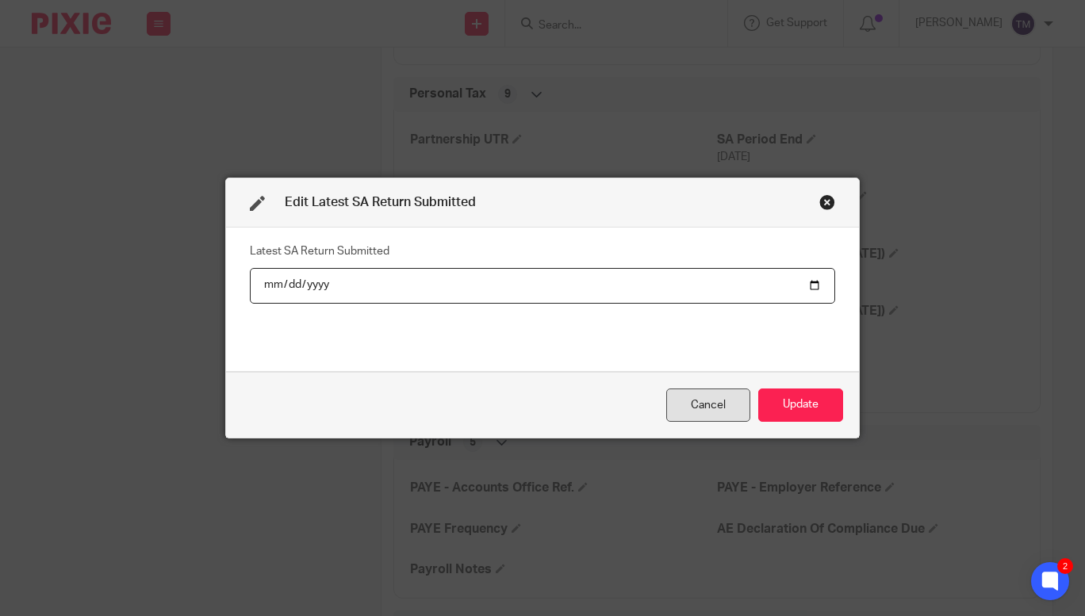
click at [708, 390] on div "Cancel" at bounding box center [708, 406] width 84 height 34
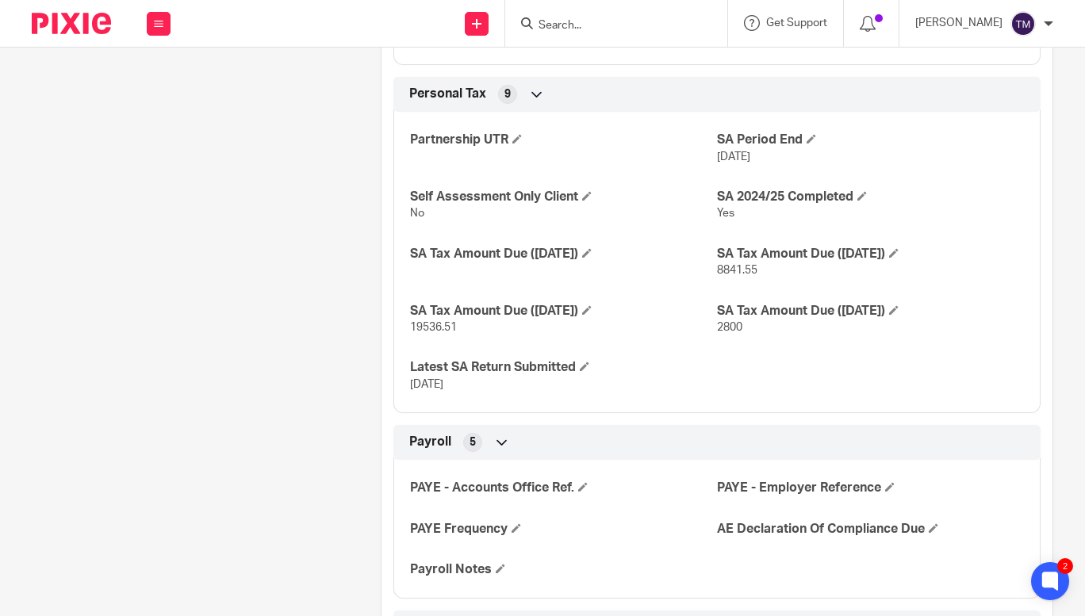
scroll to position [0, 0]
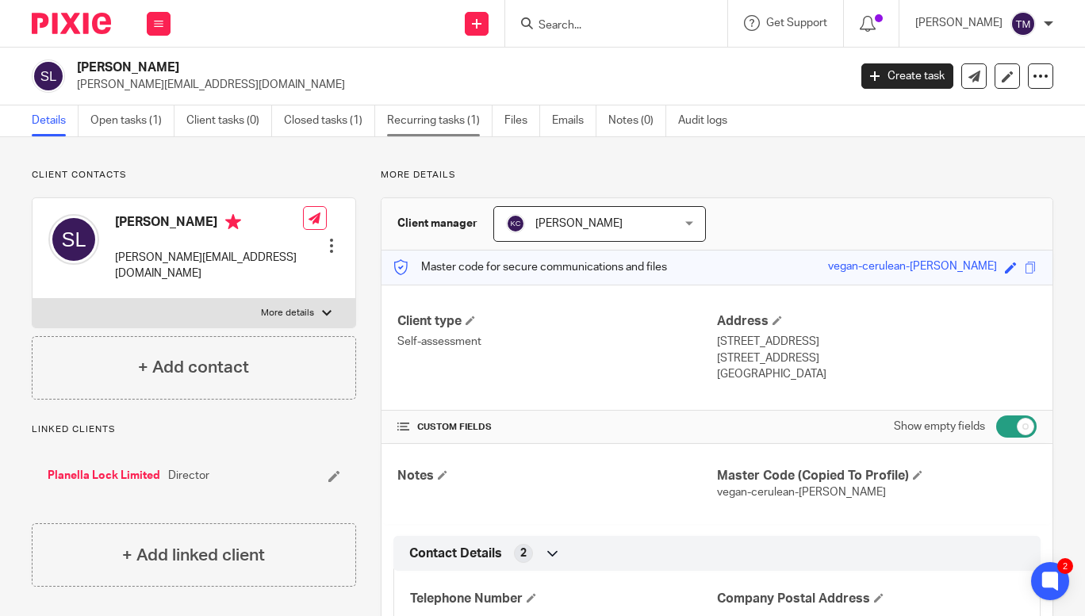
click at [404, 128] on link "Recurring tasks (1)" at bounding box center [439, 120] width 105 height 31
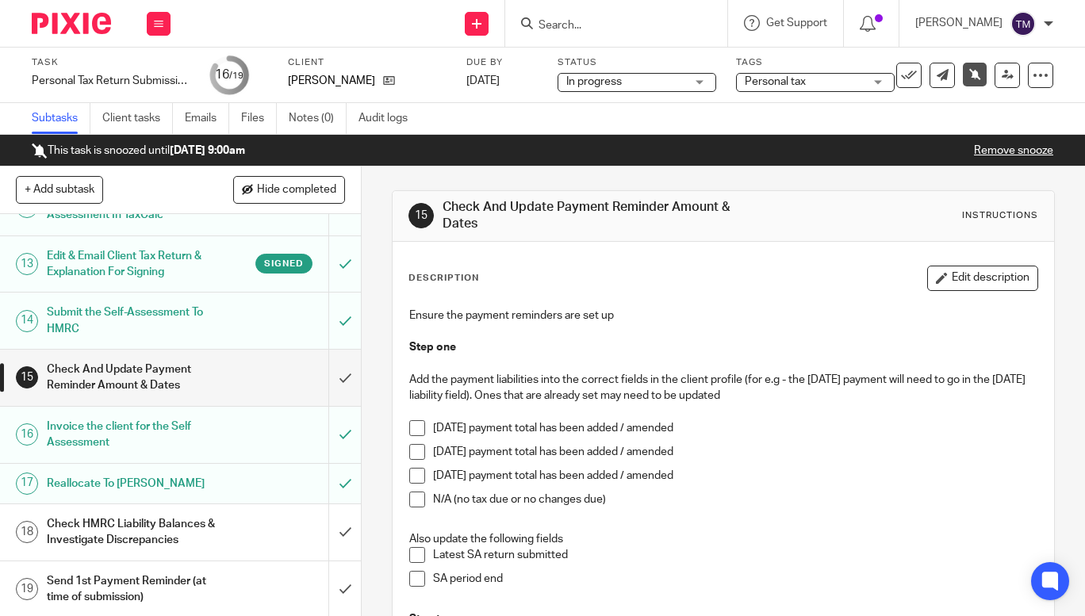
scroll to position [657, 0]
click at [138, 284] on h1 "Edit & Email Client Tax Return & Explanation For Signing" at bounding box center [136, 263] width 178 height 40
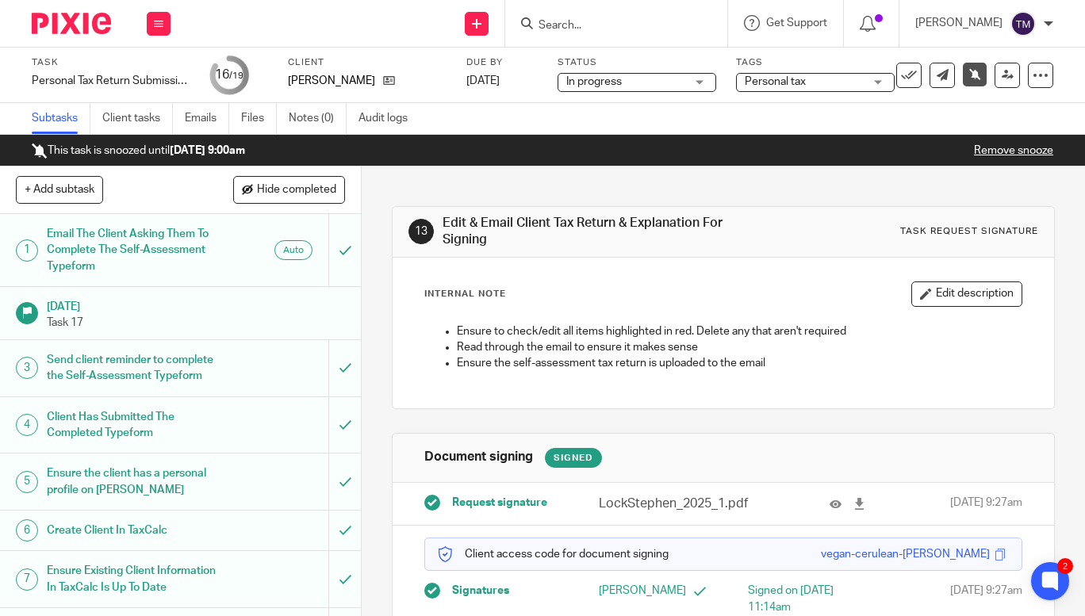
click at [600, 25] on input "Search" at bounding box center [608, 26] width 143 height 14
click at [626, 29] on input "Search" at bounding box center [608, 26] width 143 height 14
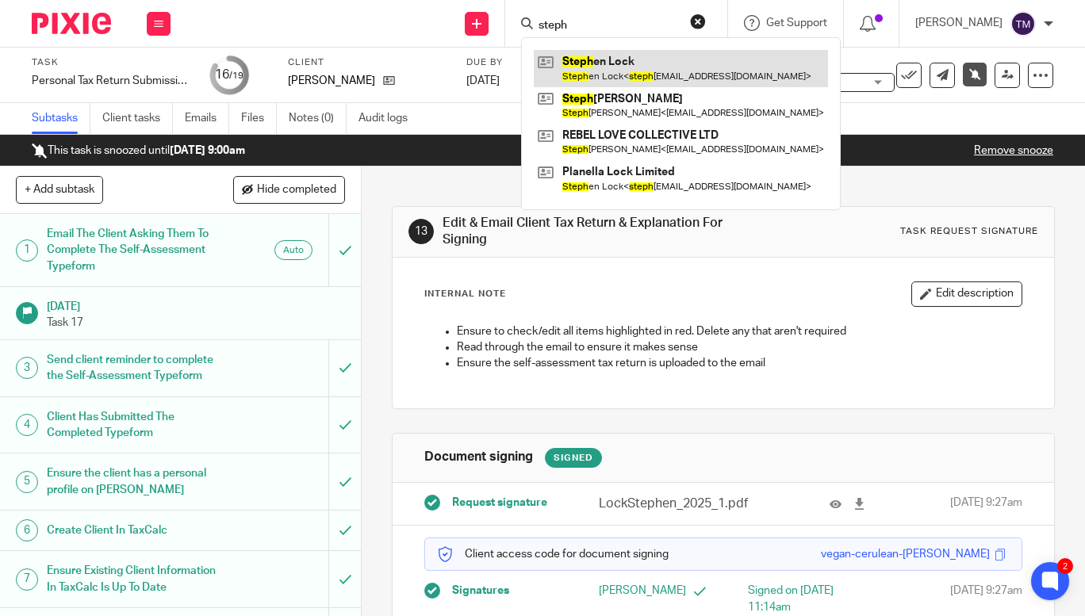
type input "steph"
click at [632, 67] on link at bounding box center [681, 68] width 294 height 36
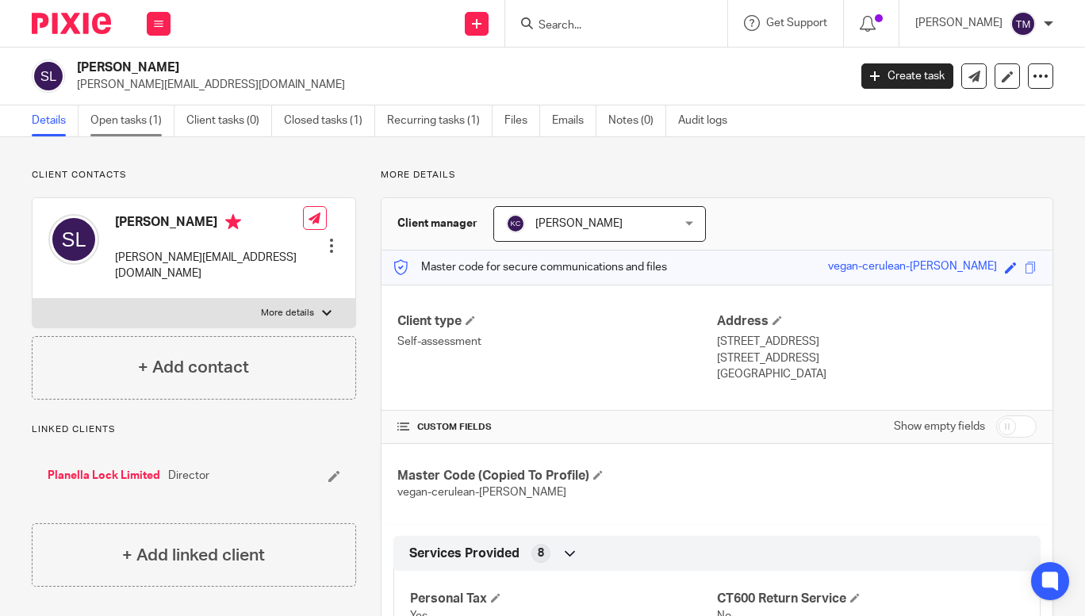
click at [115, 127] on link "Open tasks (1)" at bounding box center [132, 120] width 84 height 31
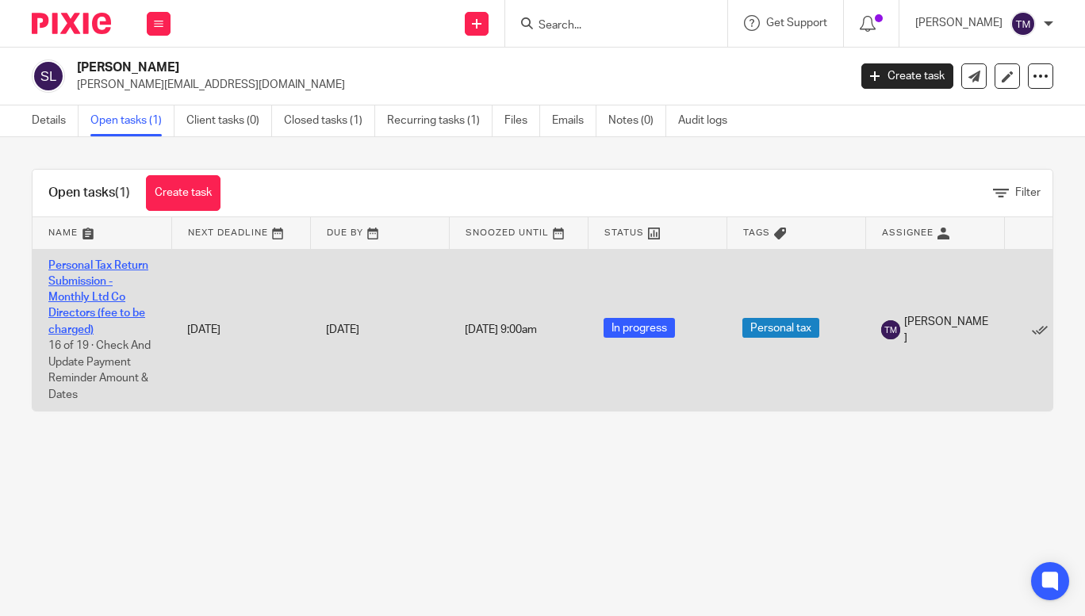
click at [109, 267] on link "Personal Tax Return Submission - Monthly Ltd Co Directors (fee to be charged)" at bounding box center [98, 297] width 100 height 75
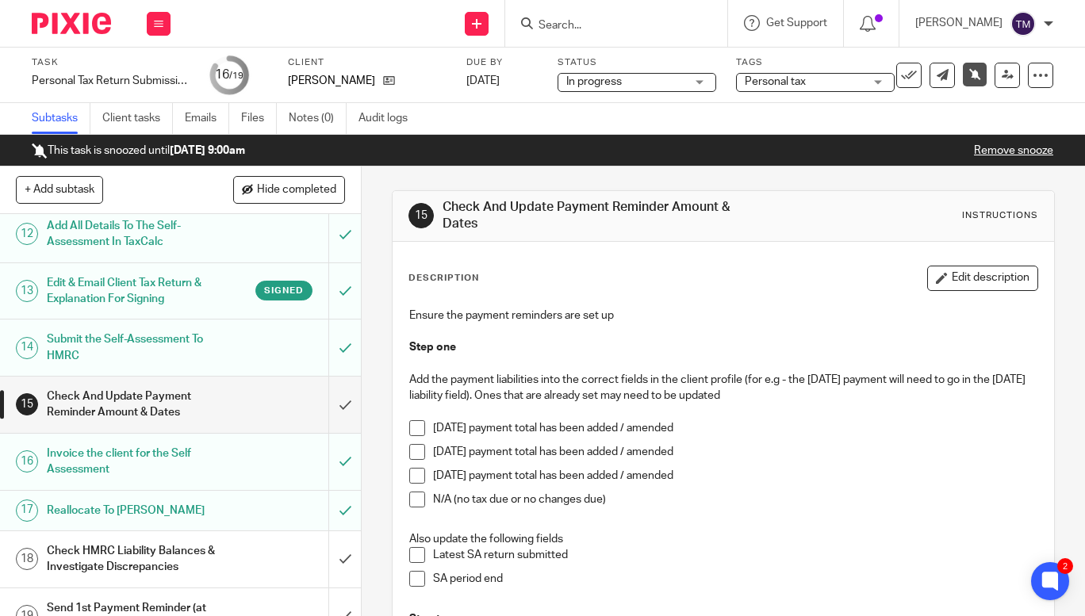
scroll to position [631, 0]
click at [109, 310] on h1 "Edit & Email Client Tax Return & Explanation For Signing" at bounding box center [136, 290] width 178 height 40
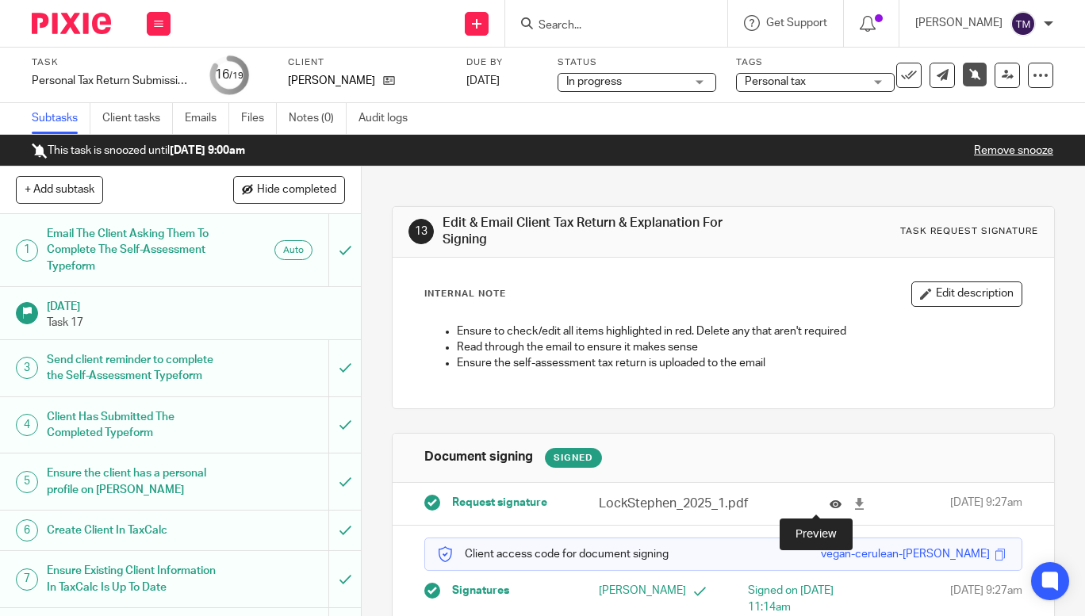
click at [830, 503] on icon at bounding box center [836, 504] width 12 height 12
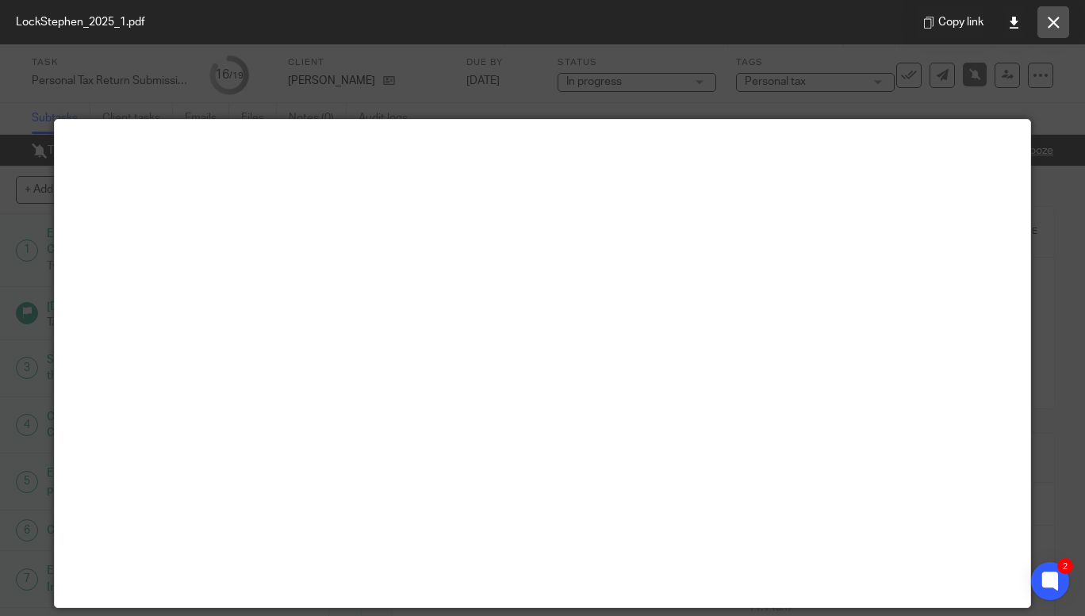
click at [1053, 23] on icon at bounding box center [1054, 23] width 12 height 12
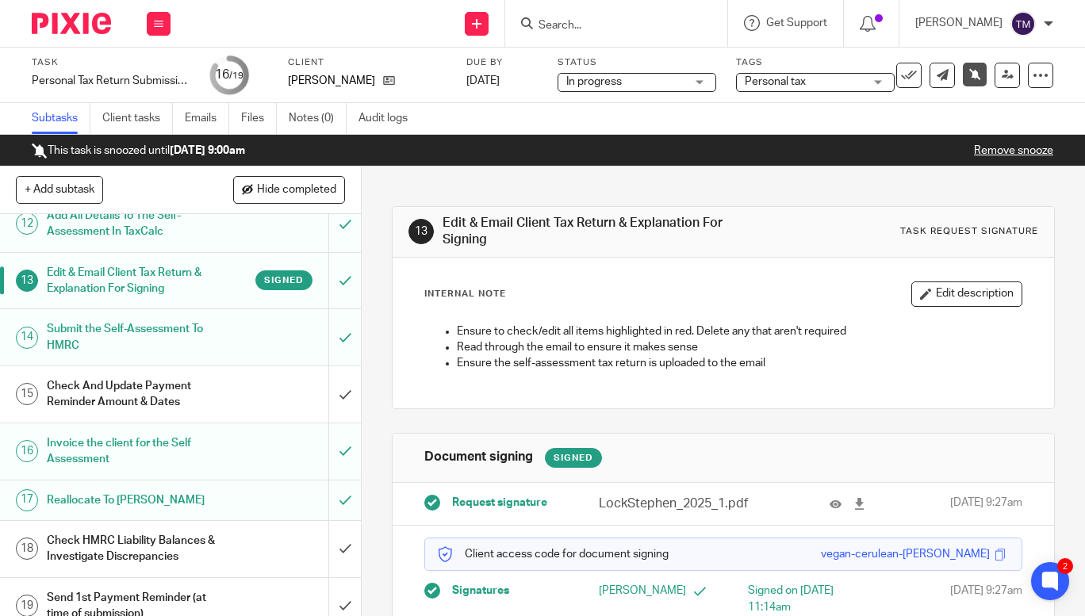
scroll to position [644, 0]
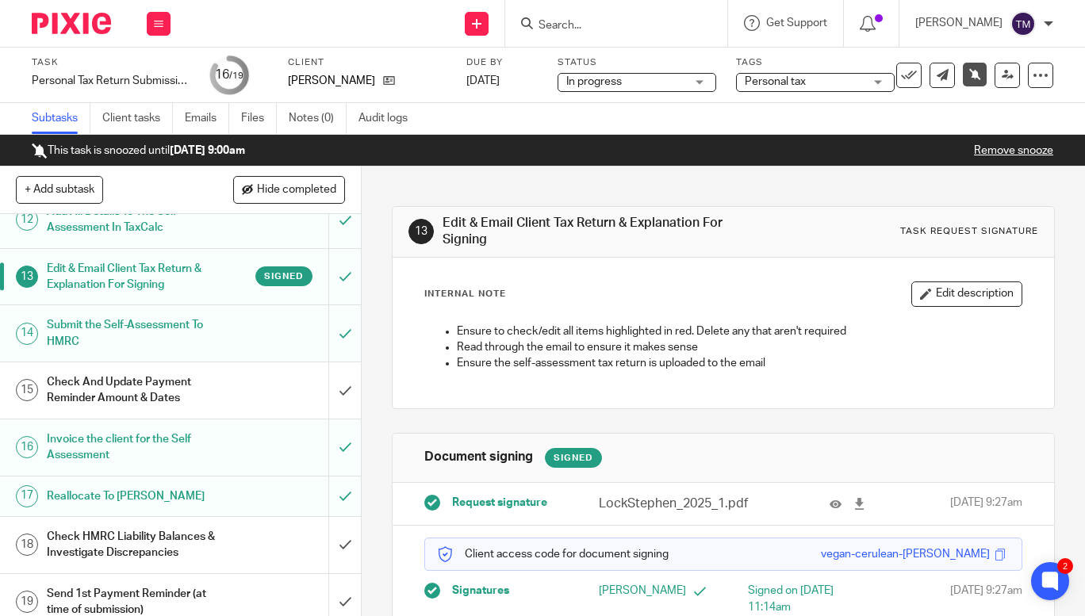
click at [116, 411] on h1 "Check And Update Payment Reminder Amount & Dates" at bounding box center [136, 390] width 178 height 40
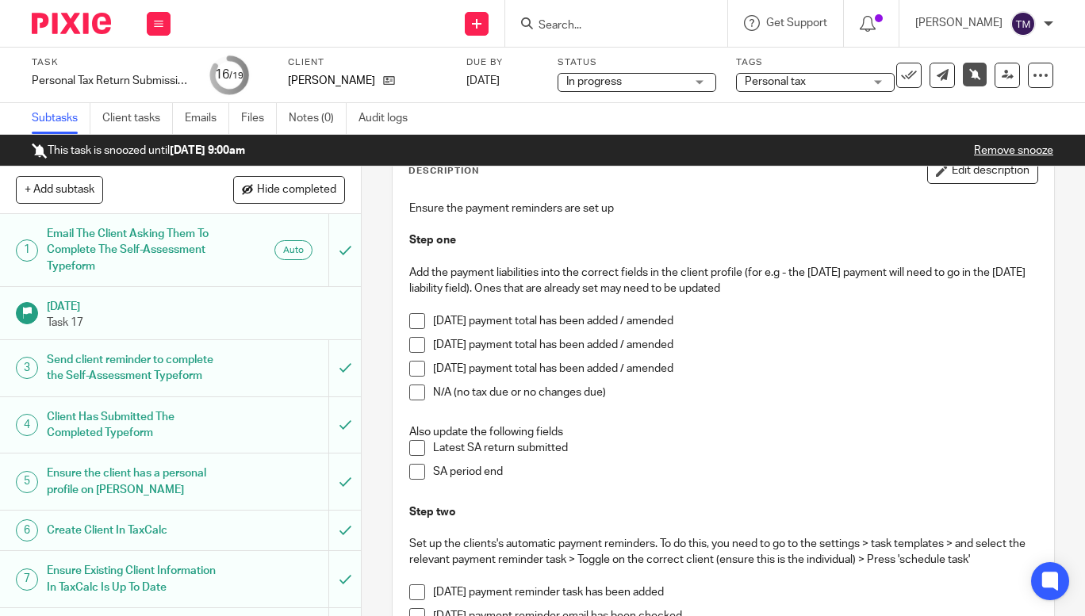
scroll to position [118, 0]
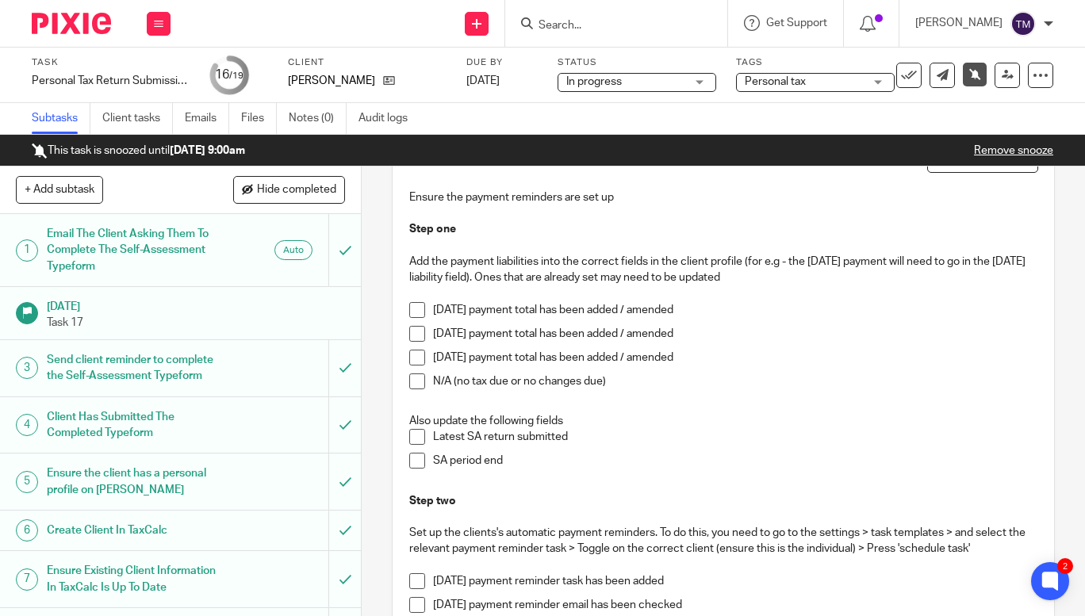
click at [409, 335] on span at bounding box center [417, 334] width 16 height 16
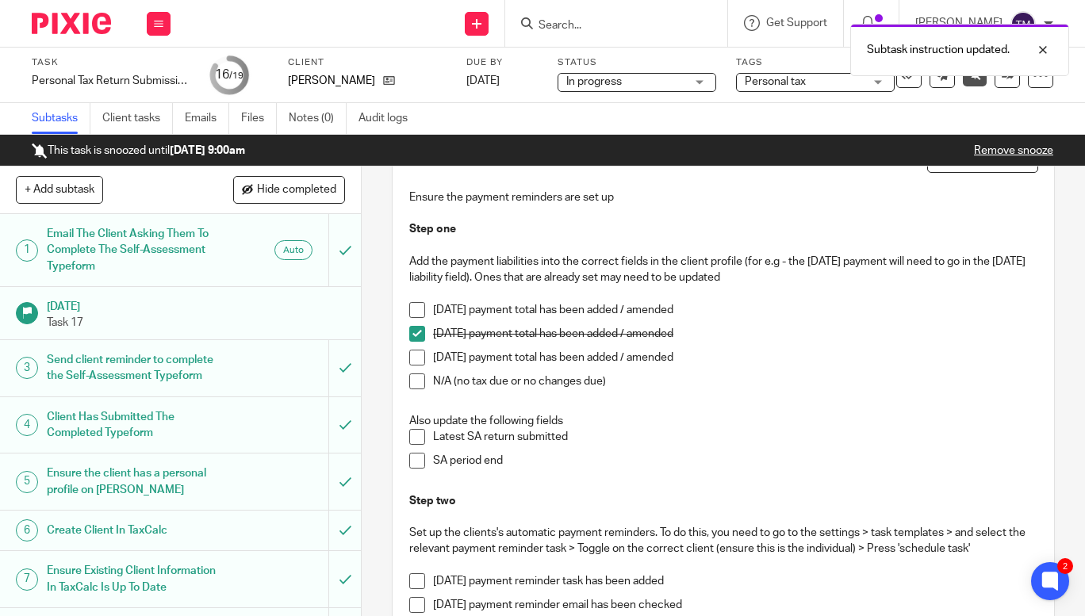
click at [409, 358] on span at bounding box center [417, 358] width 16 height 16
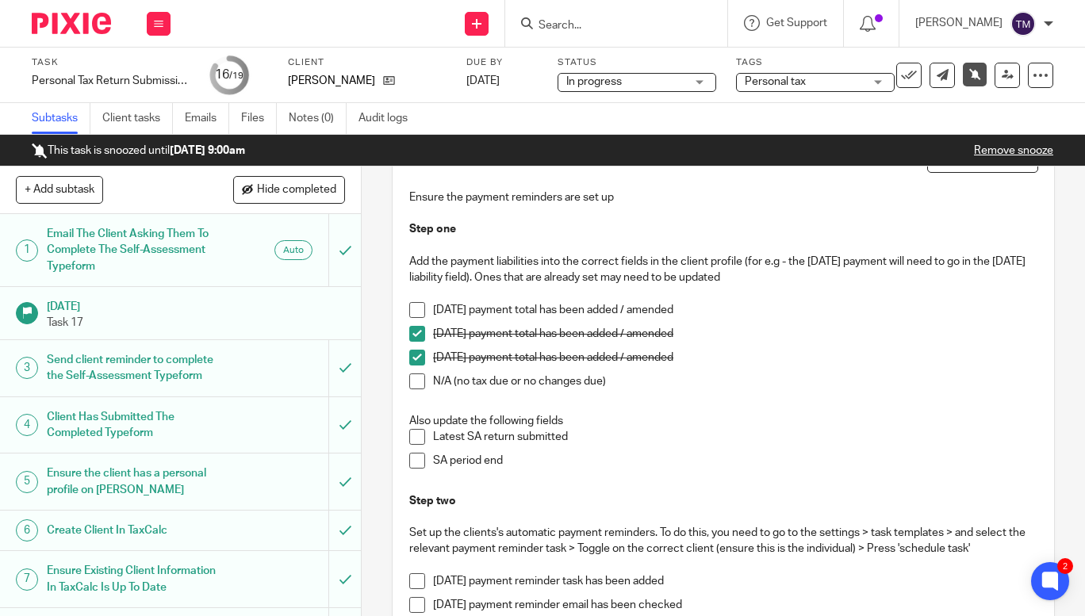
click at [416, 436] on span at bounding box center [417, 437] width 16 height 16
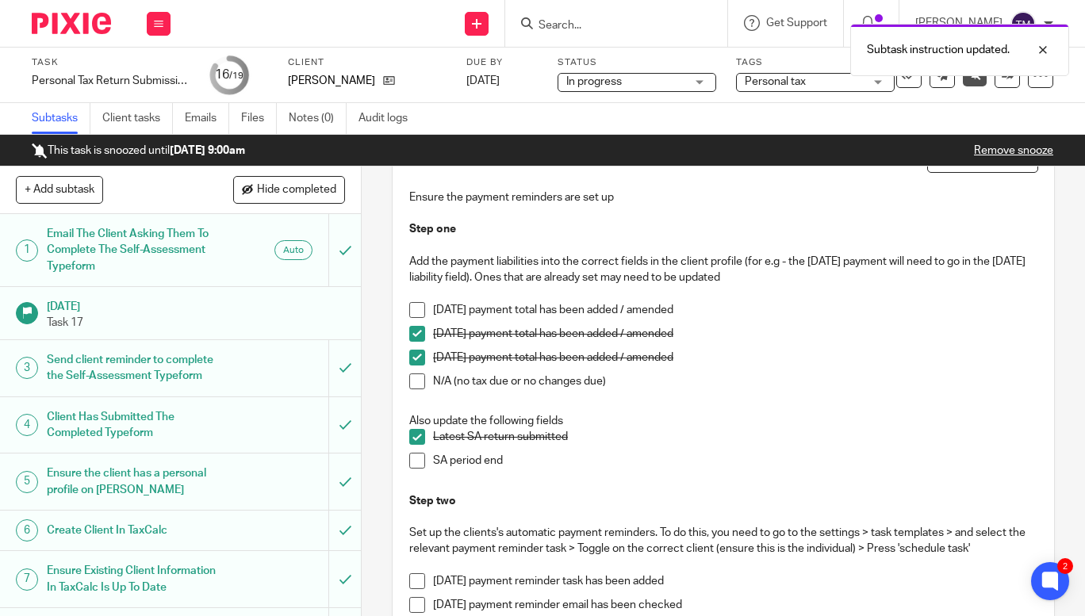
click at [415, 464] on span at bounding box center [417, 461] width 16 height 16
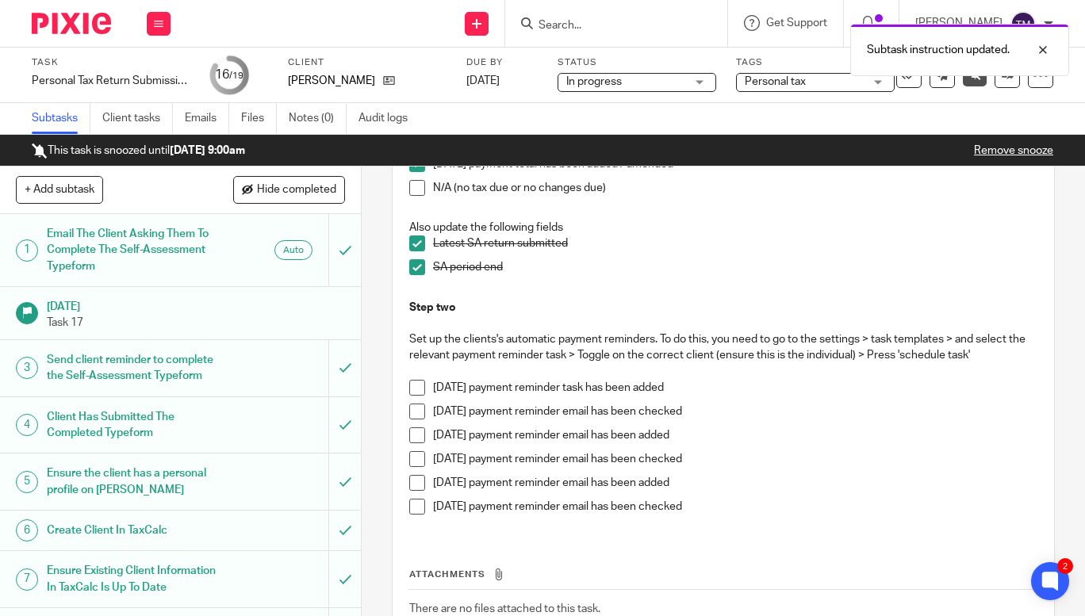
scroll to position [320, 0]
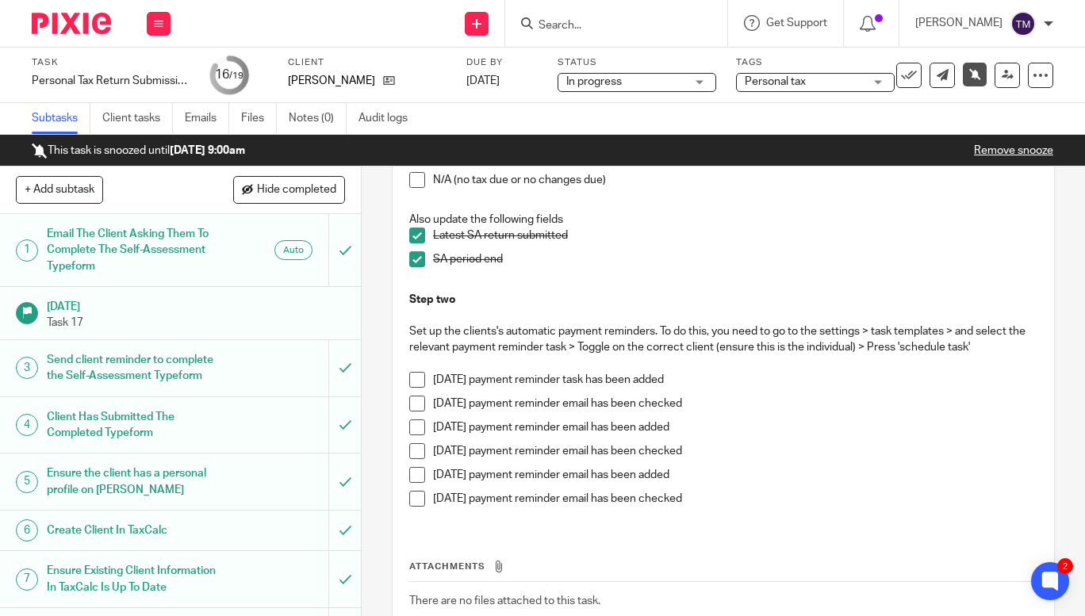
click at [414, 427] on span at bounding box center [417, 428] width 16 height 16
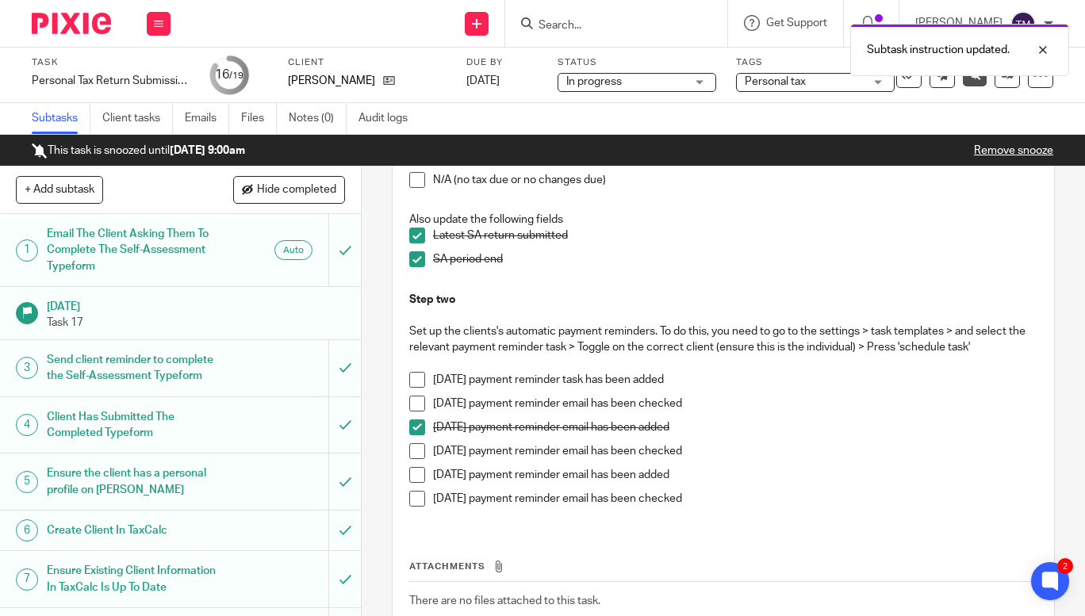
click at [411, 481] on span at bounding box center [417, 475] width 16 height 16
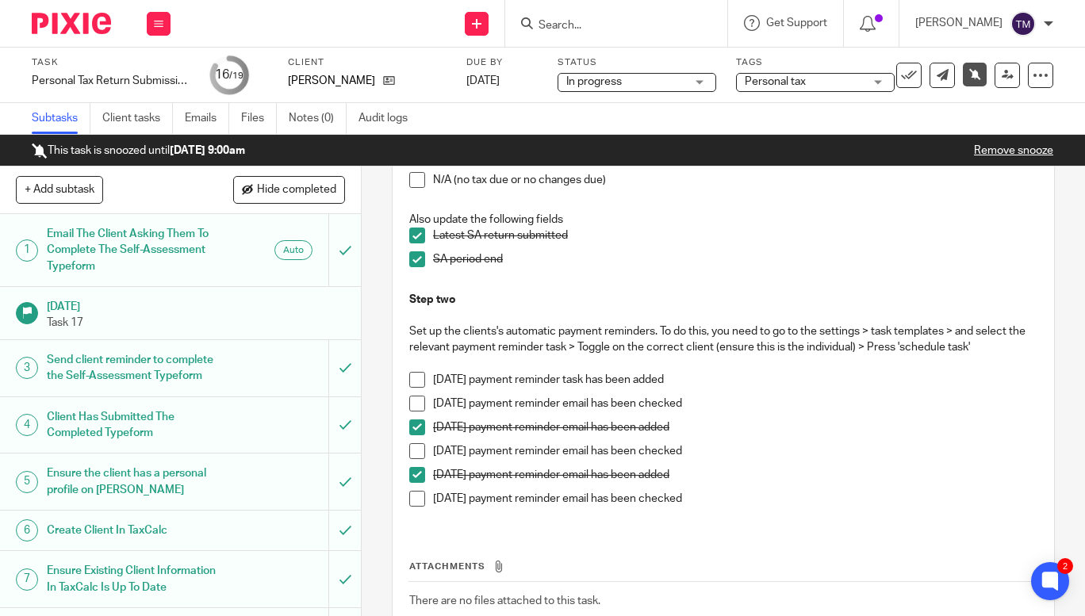
click at [409, 454] on span at bounding box center [417, 451] width 16 height 16
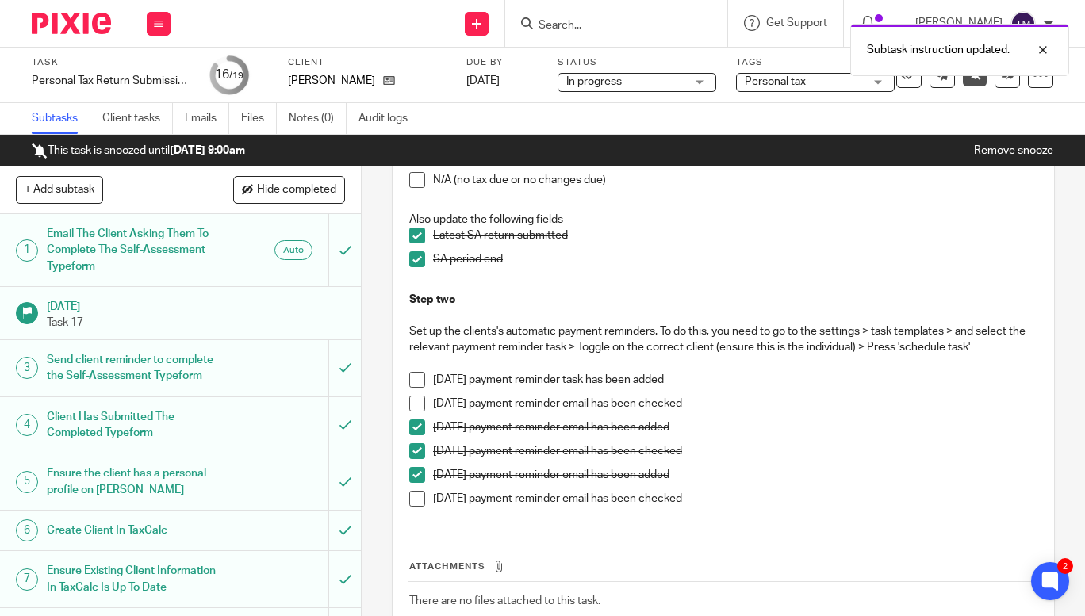
click at [412, 498] on span at bounding box center [417, 499] width 16 height 16
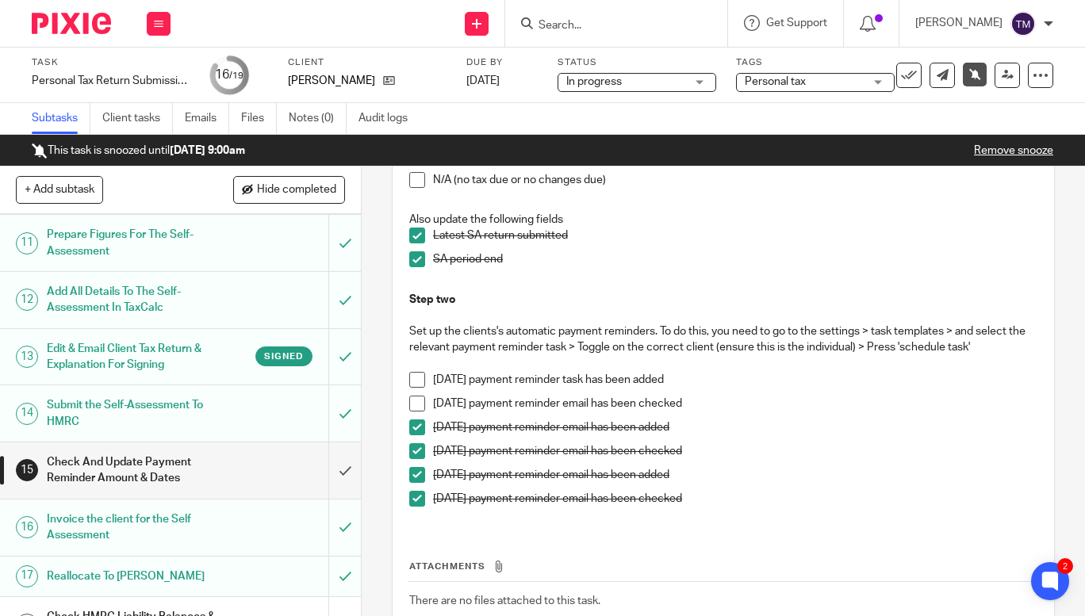
scroll to position [630, 0]
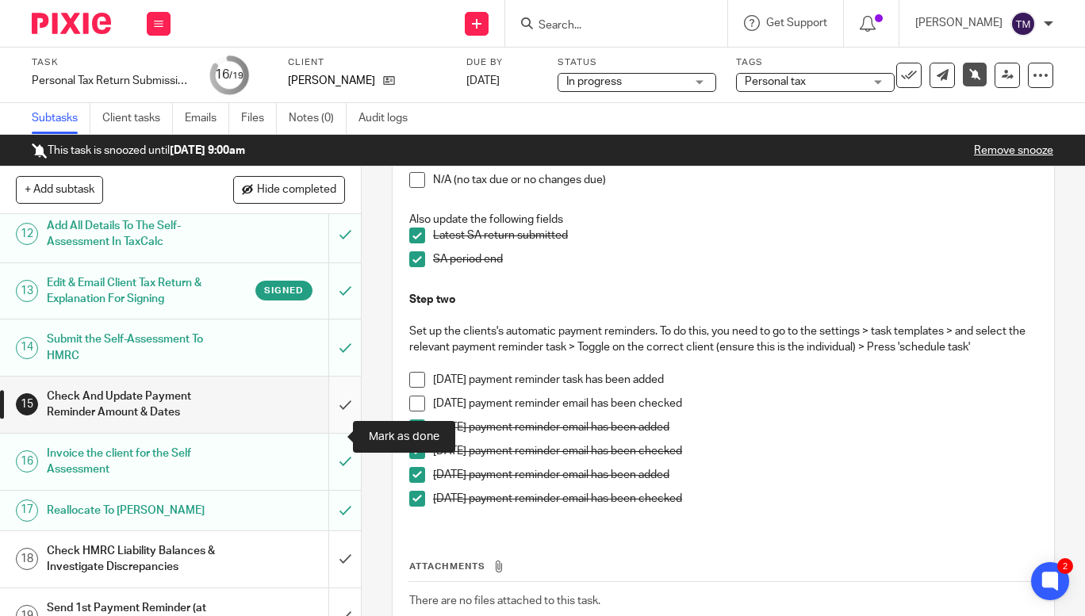
click at [331, 433] on input "submit" at bounding box center [180, 405] width 361 height 56
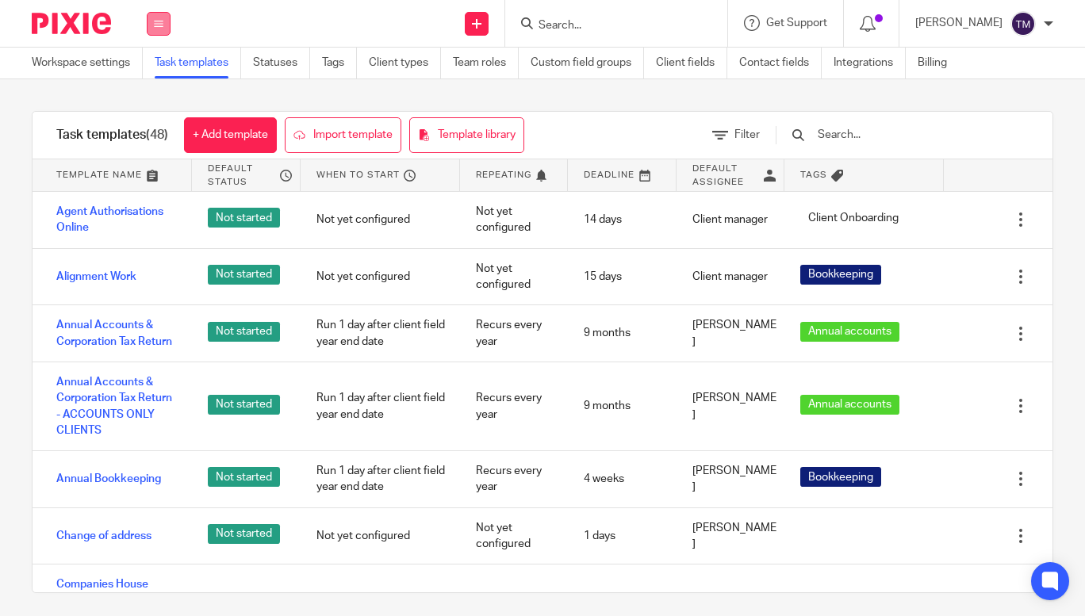
click at [159, 25] on icon at bounding box center [159, 24] width 10 height 10
click at [165, 188] on link "Settings" at bounding box center [159, 190] width 44 height 11
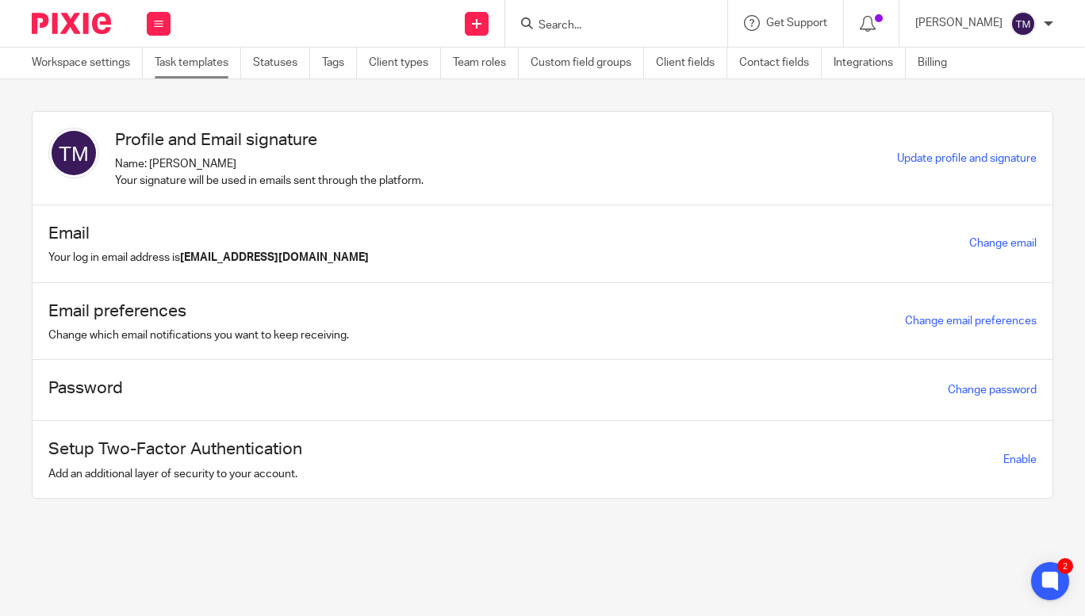
click at [200, 63] on link "Task templates" at bounding box center [198, 63] width 86 height 31
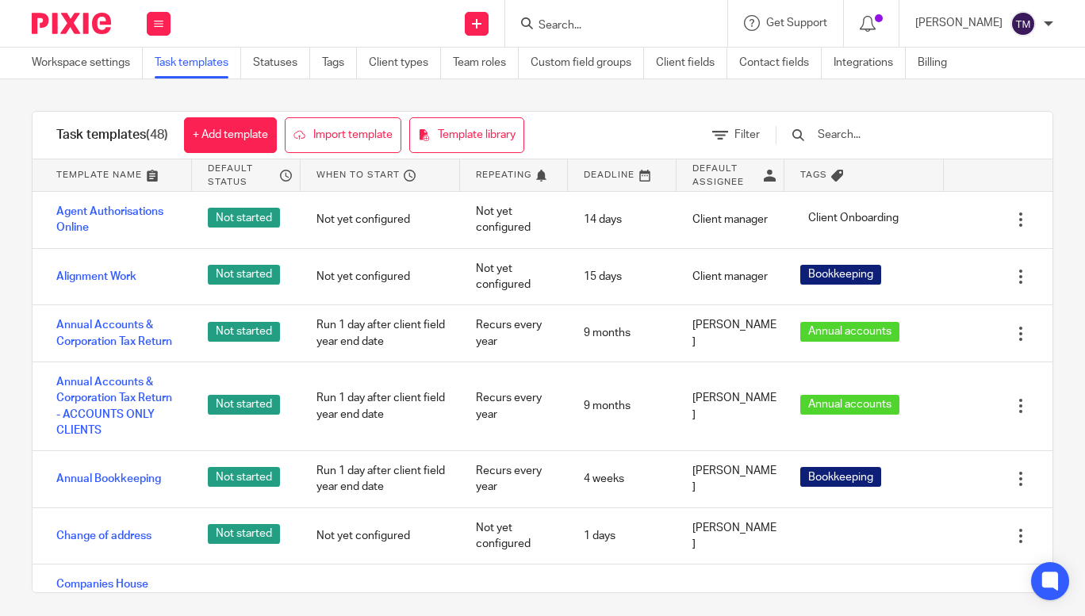
click at [915, 132] on input "text" at bounding box center [908, 134] width 185 height 17
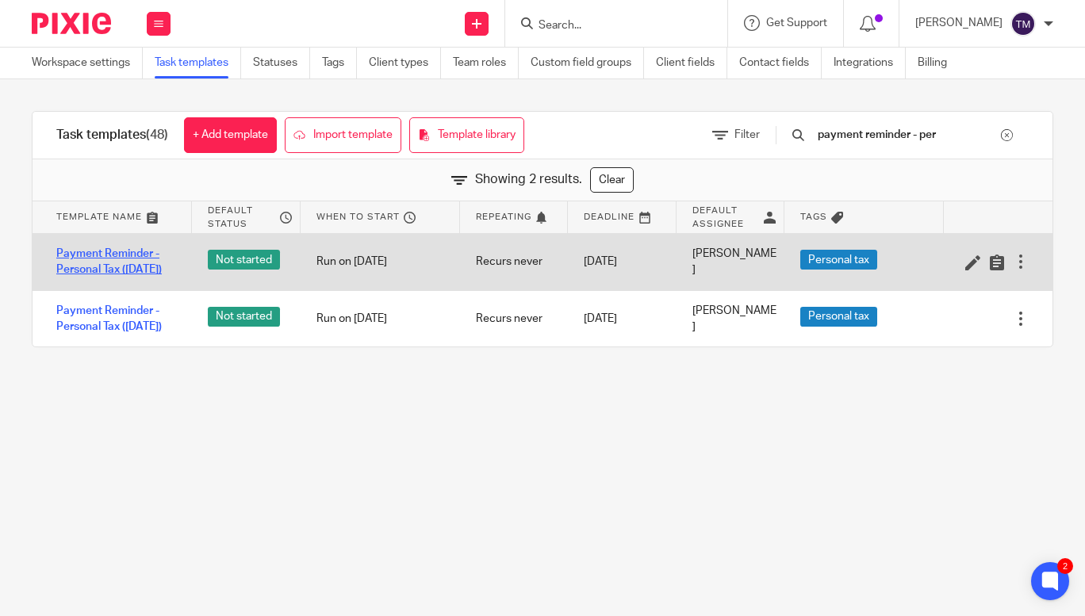
type input "payment reminder - per"
click at [117, 258] on link "Payment Reminder - Personal Tax ([DATE])" at bounding box center [116, 262] width 120 height 33
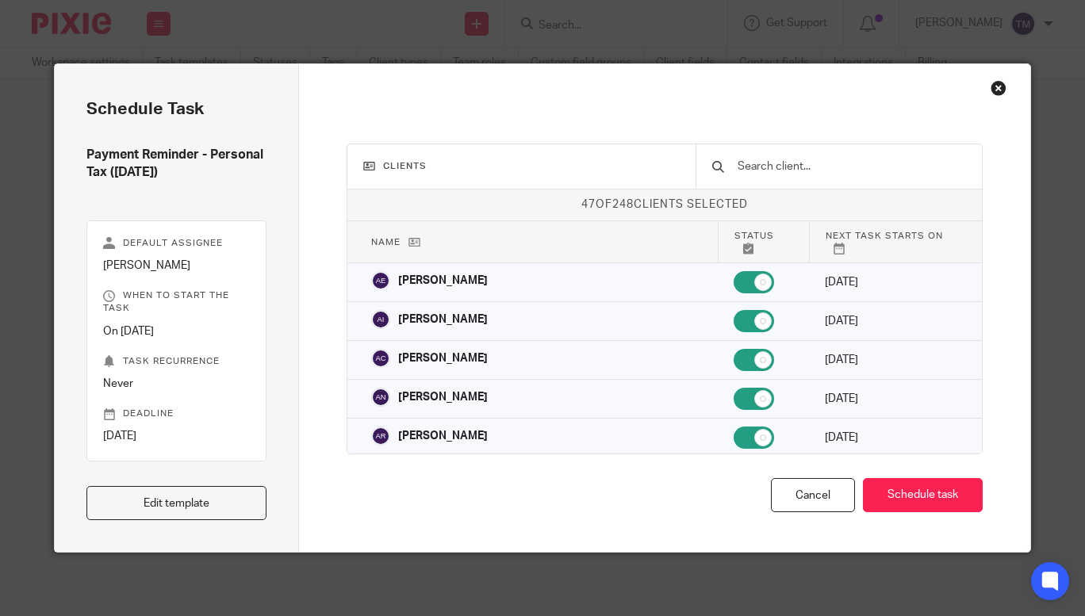
click at [750, 167] on input "text" at bounding box center [850, 166] width 229 height 17
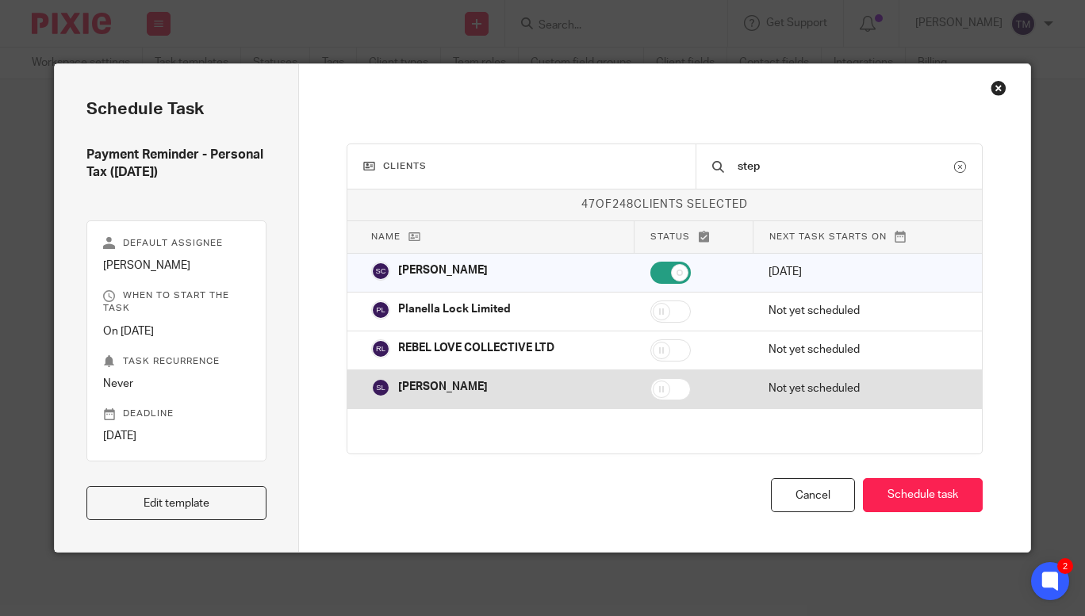
type input "step"
click at [678, 384] on input "checkbox" at bounding box center [670, 389] width 40 height 22
checkbox input "true"
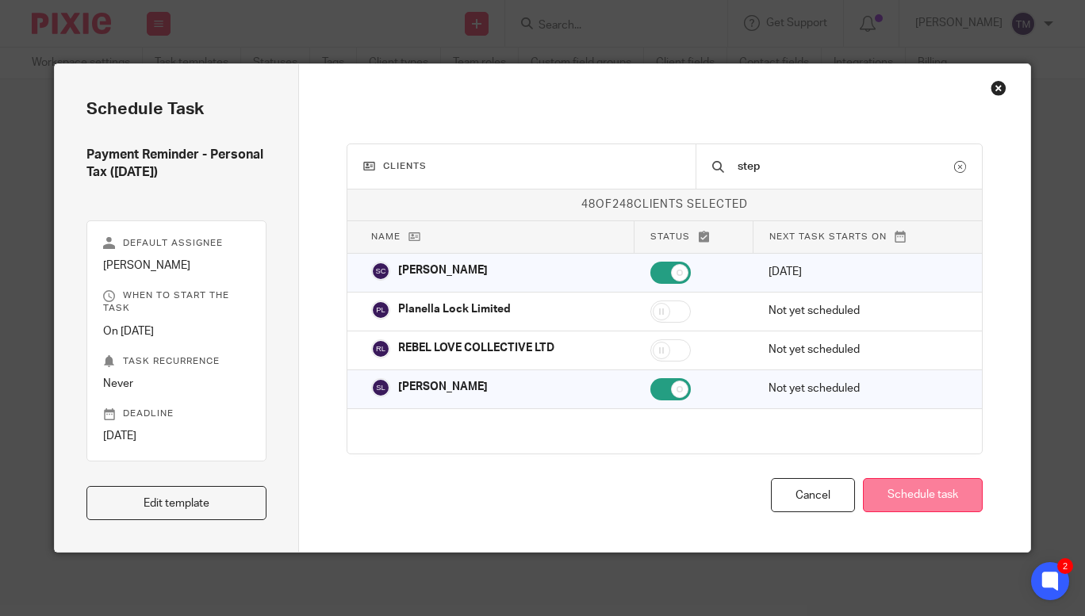
click at [918, 489] on button "Schedule task" at bounding box center [923, 495] width 120 height 34
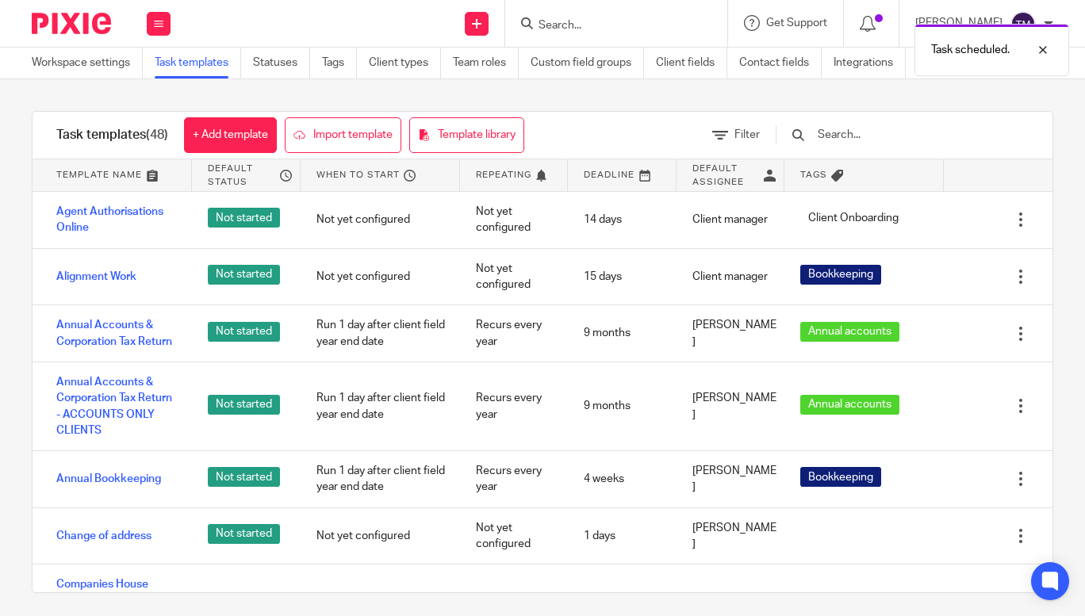
click at [910, 141] on input "text" at bounding box center [908, 134] width 185 height 17
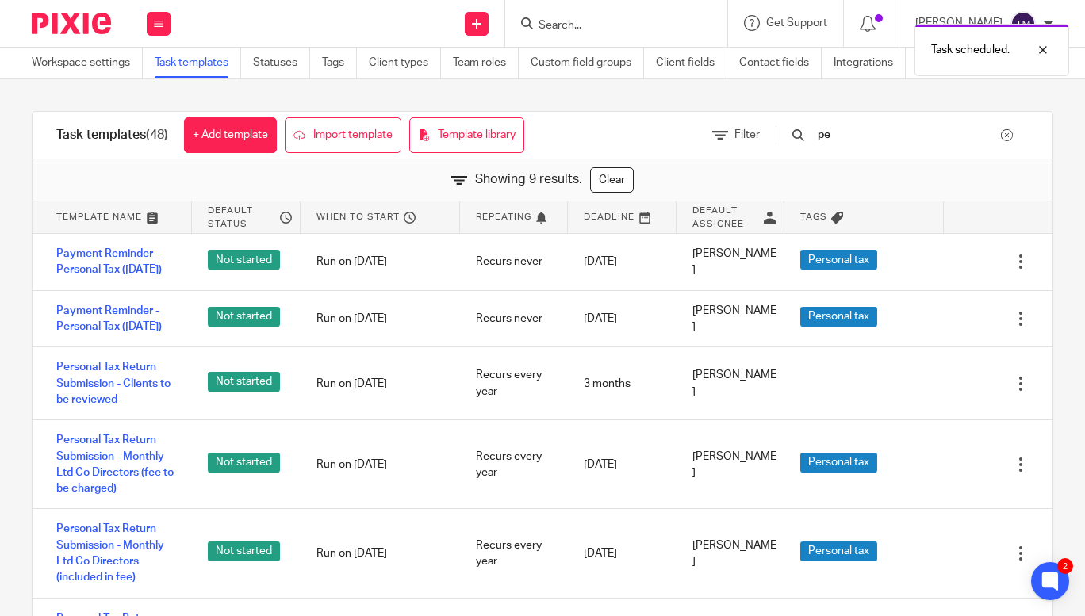
type input "p"
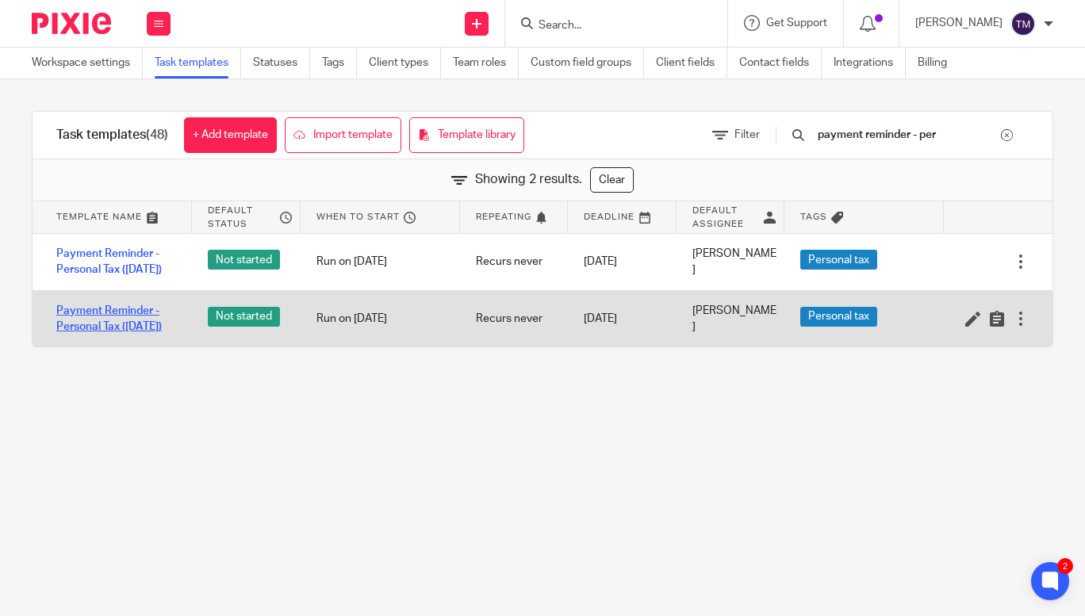
type input "payment reminder - per"
click at [121, 335] on link "Payment Reminder - Personal Tax ([DATE])" at bounding box center [116, 319] width 120 height 33
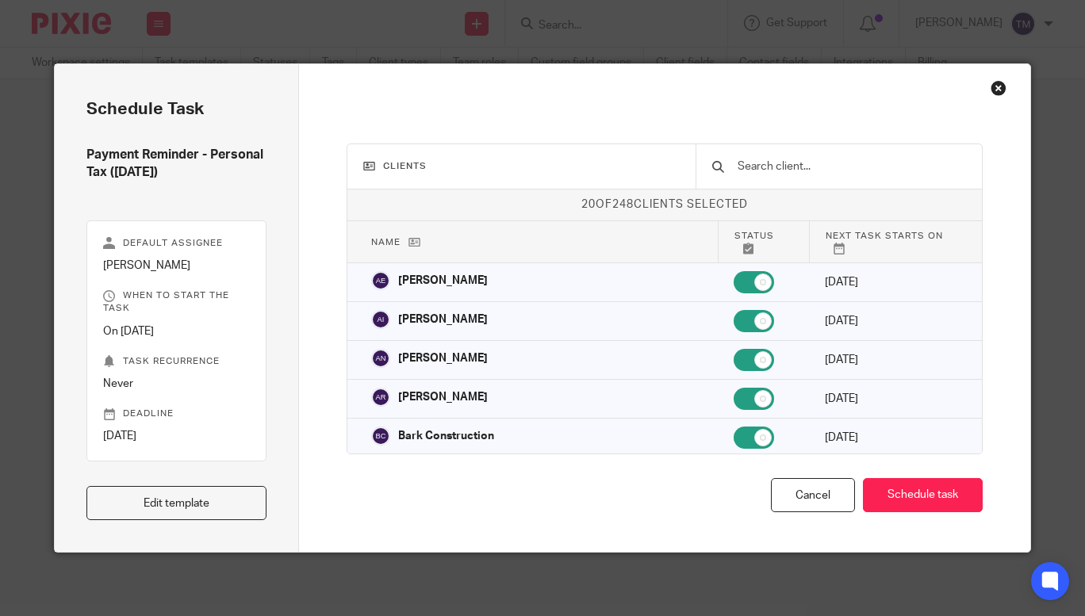
click at [811, 170] on input "text" at bounding box center [850, 166] width 229 height 17
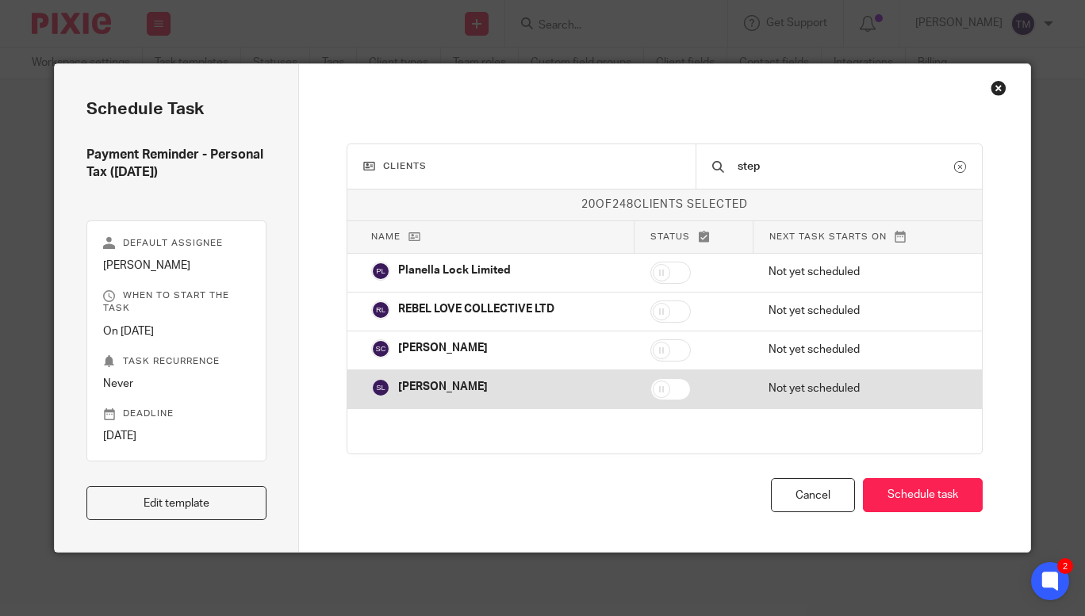
type input "step"
click at [671, 389] on input "checkbox" at bounding box center [670, 389] width 40 height 22
checkbox input "true"
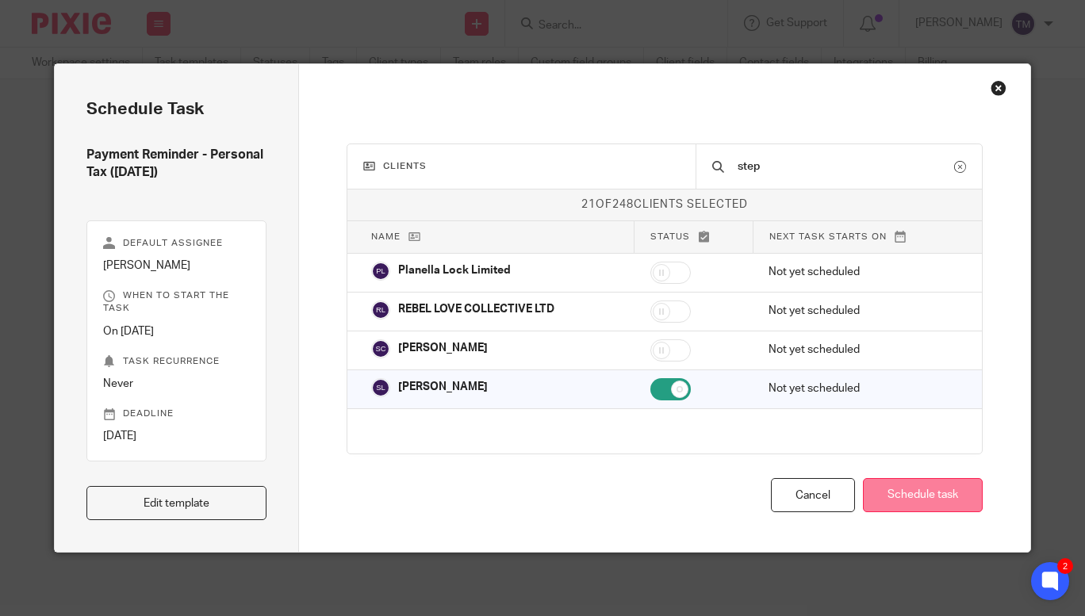
click at [911, 492] on button "Schedule task" at bounding box center [923, 495] width 120 height 34
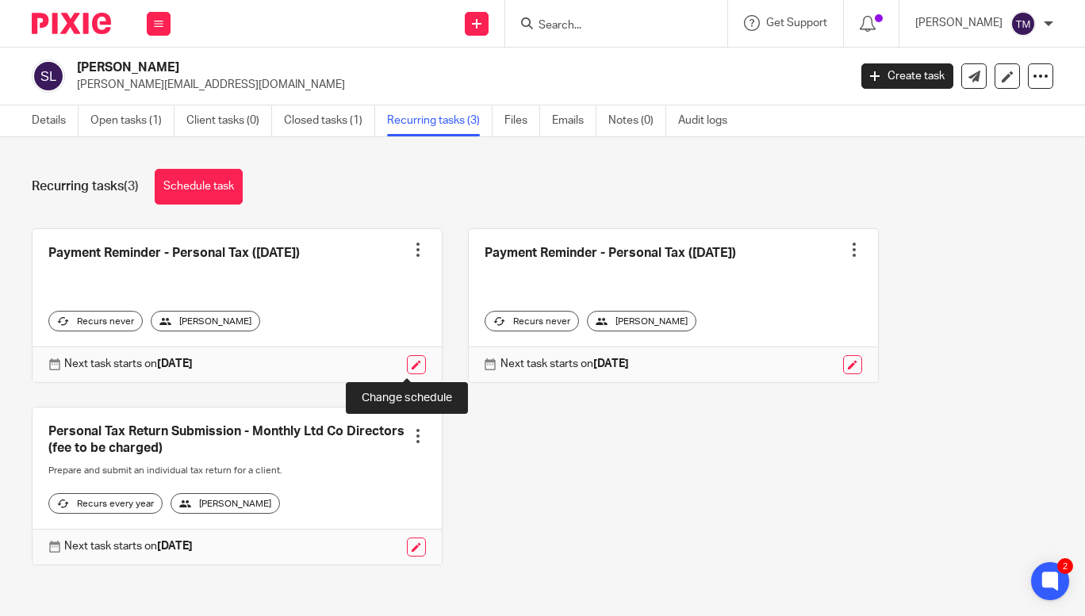
click at [415, 365] on link at bounding box center [416, 364] width 19 height 19
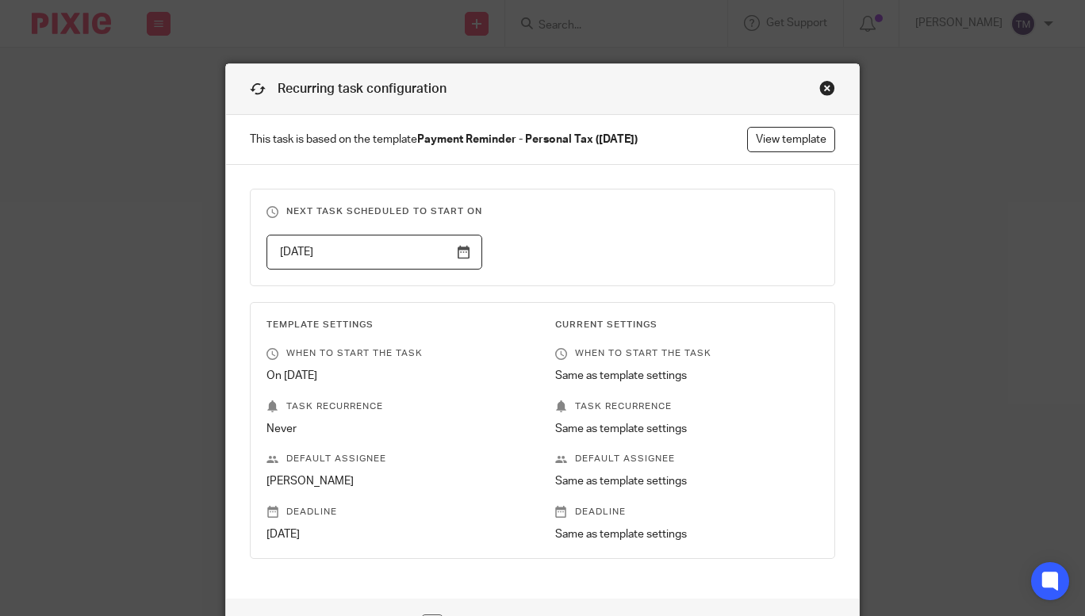
scroll to position [168, 0]
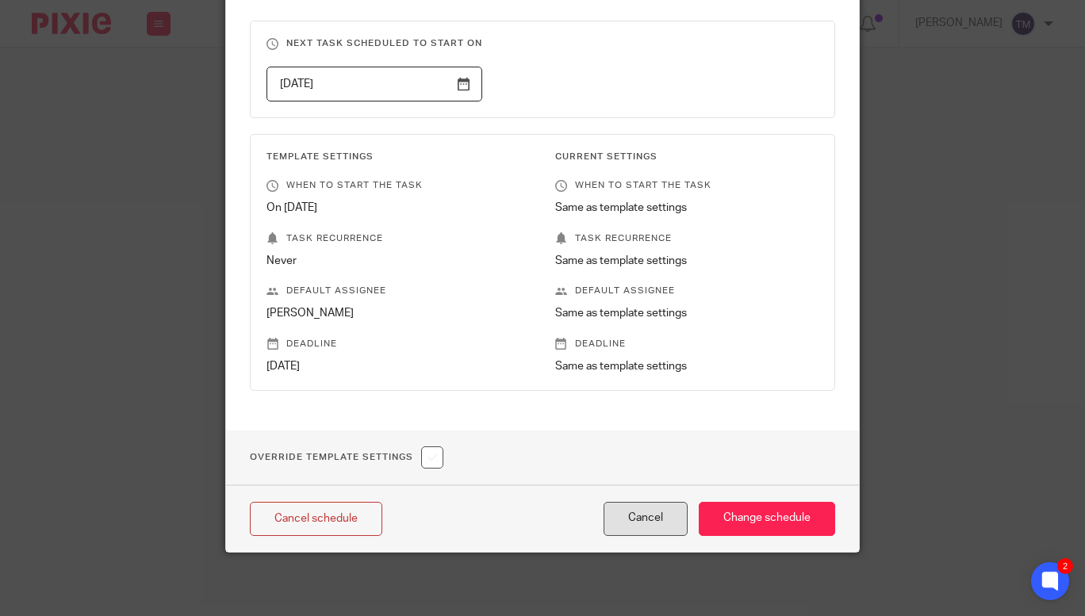
click at [642, 527] on button "Cancel" at bounding box center [645, 519] width 84 height 34
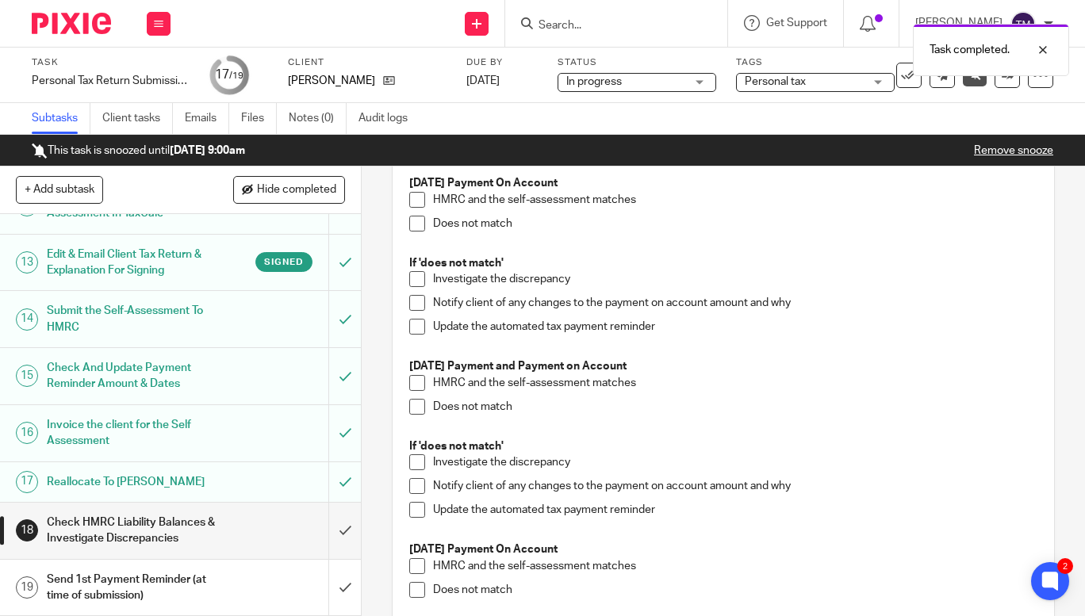
scroll to position [220, 0]
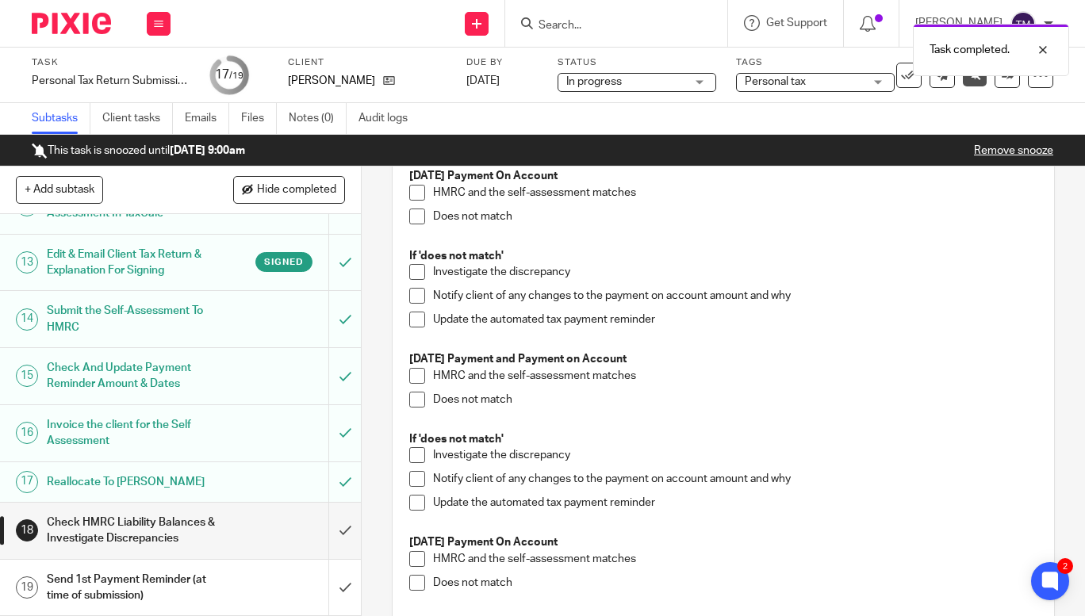
click at [411, 377] on span at bounding box center [417, 376] width 16 height 16
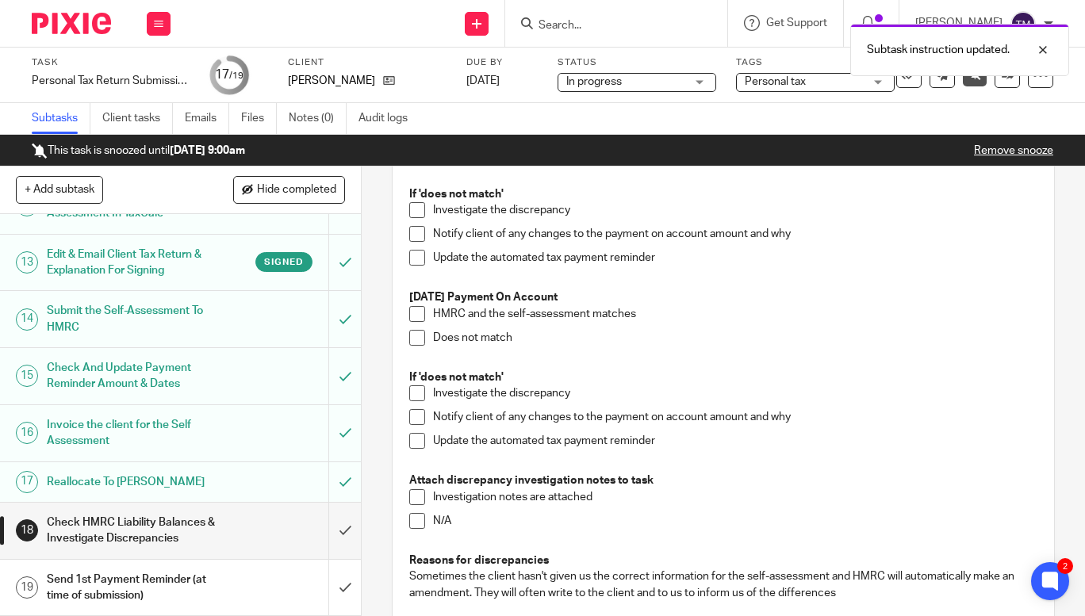
scroll to position [469, 0]
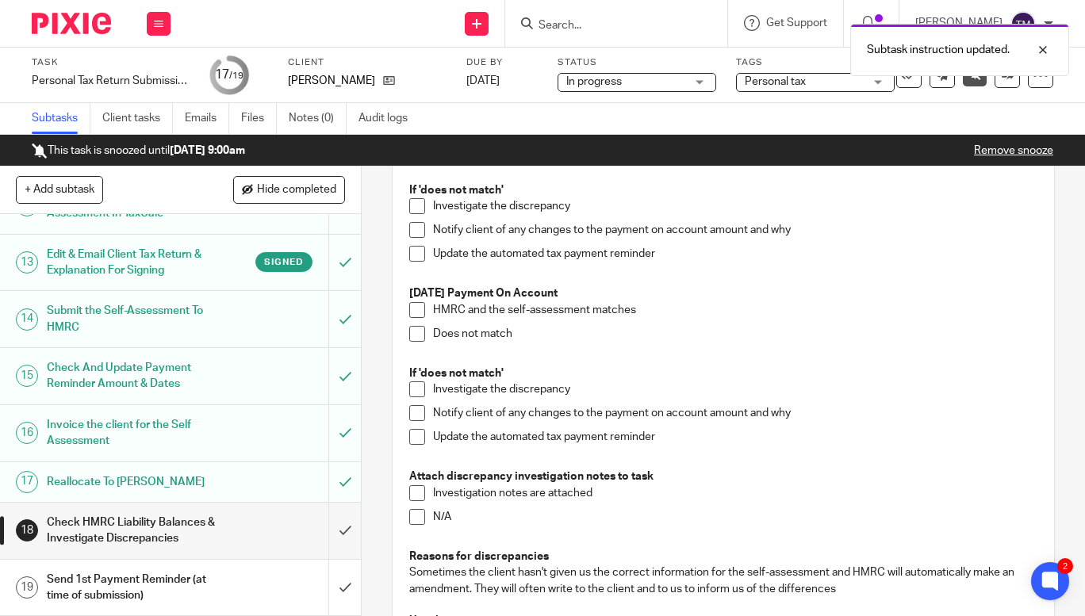
click at [419, 312] on span at bounding box center [417, 310] width 16 height 16
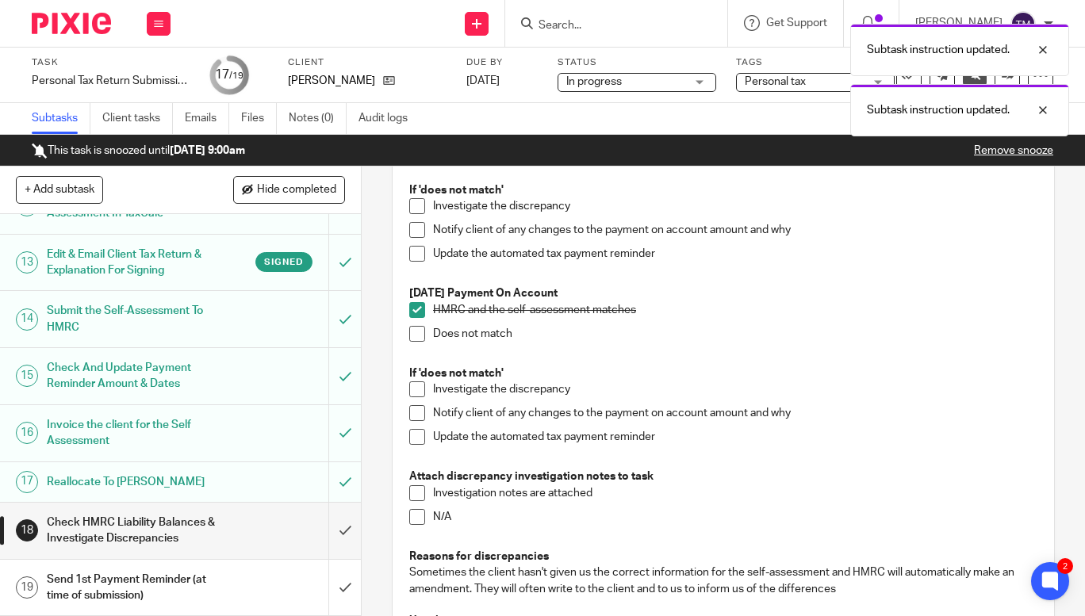
click at [409, 515] on span at bounding box center [417, 517] width 16 height 16
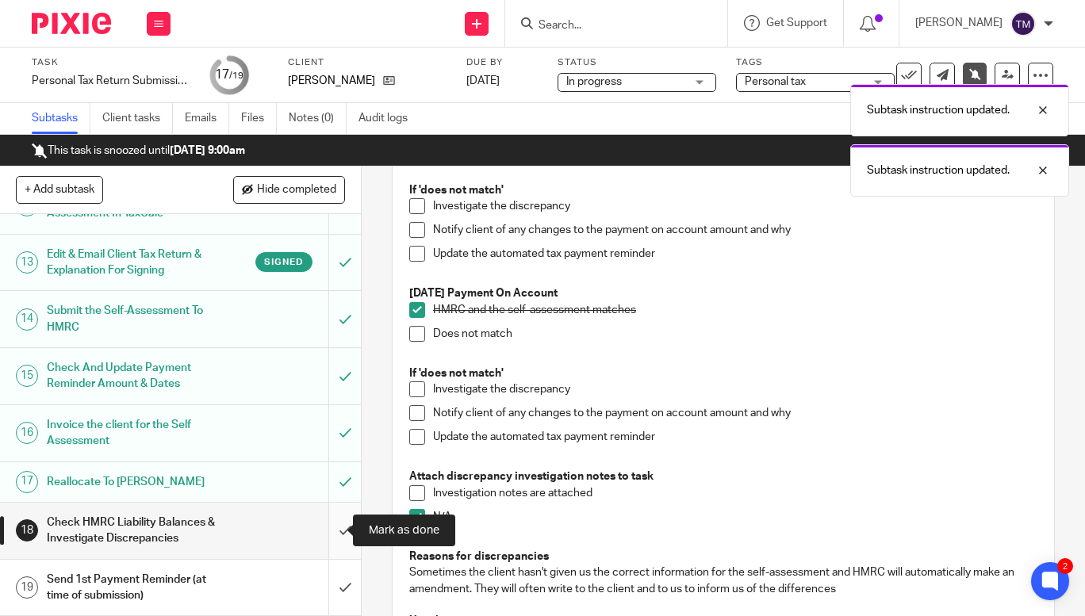
click at [325, 529] on input "submit" at bounding box center [180, 531] width 361 height 56
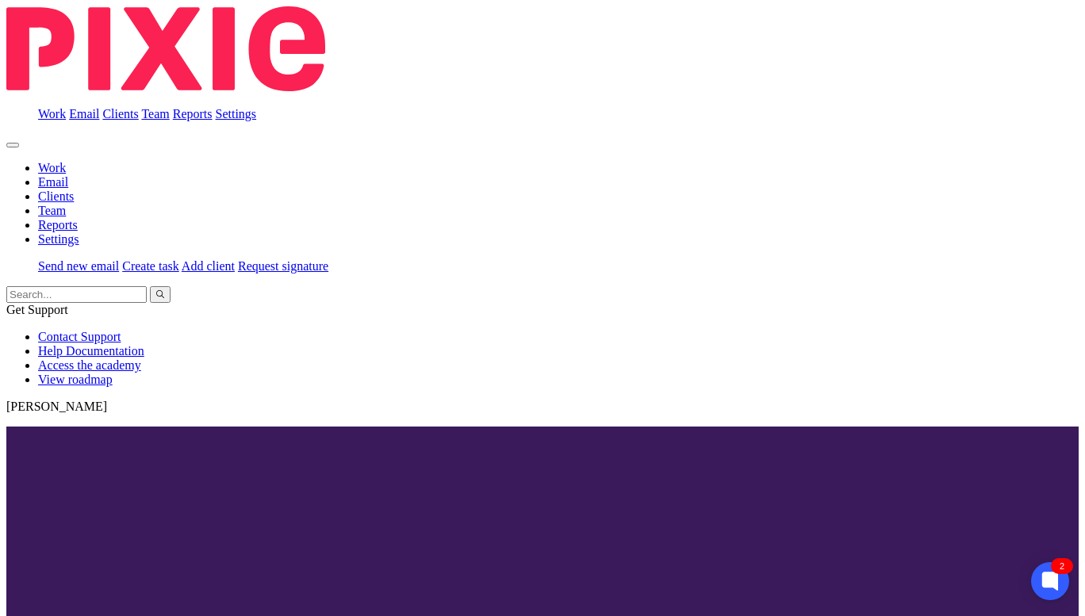
scroll to position [125, 0]
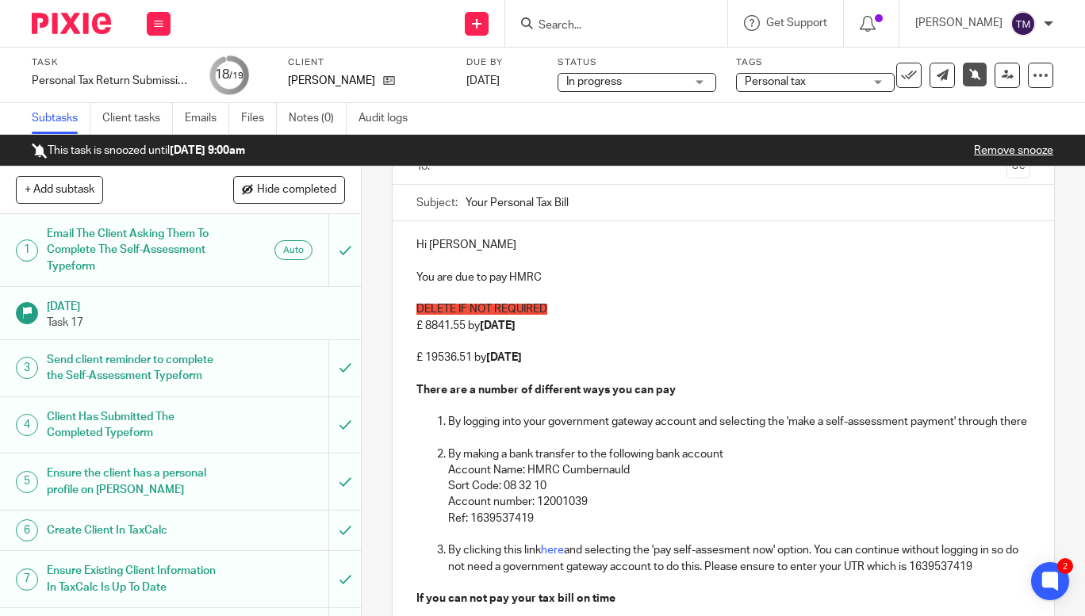
drag, startPoint x: 561, startPoint y: 324, endPoint x: 382, endPoint y: 309, distance: 179.8
click at [382, 309] on div "19 Send 1st Payment Reminder (at time of submission) Manual email Secure the at…" at bounding box center [723, 392] width 723 height 450
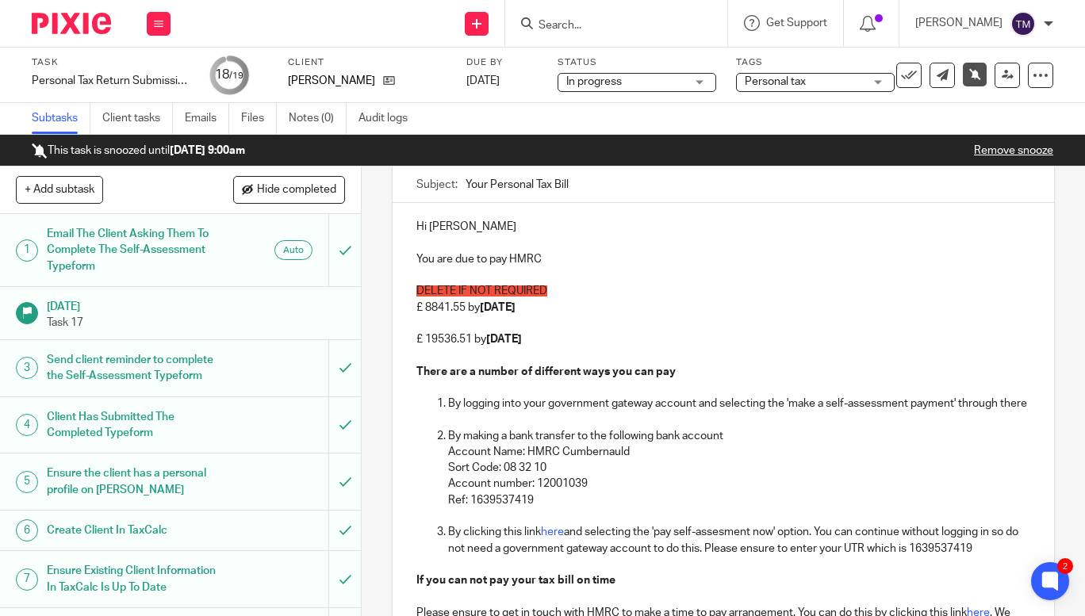
scroll to position [147, 0]
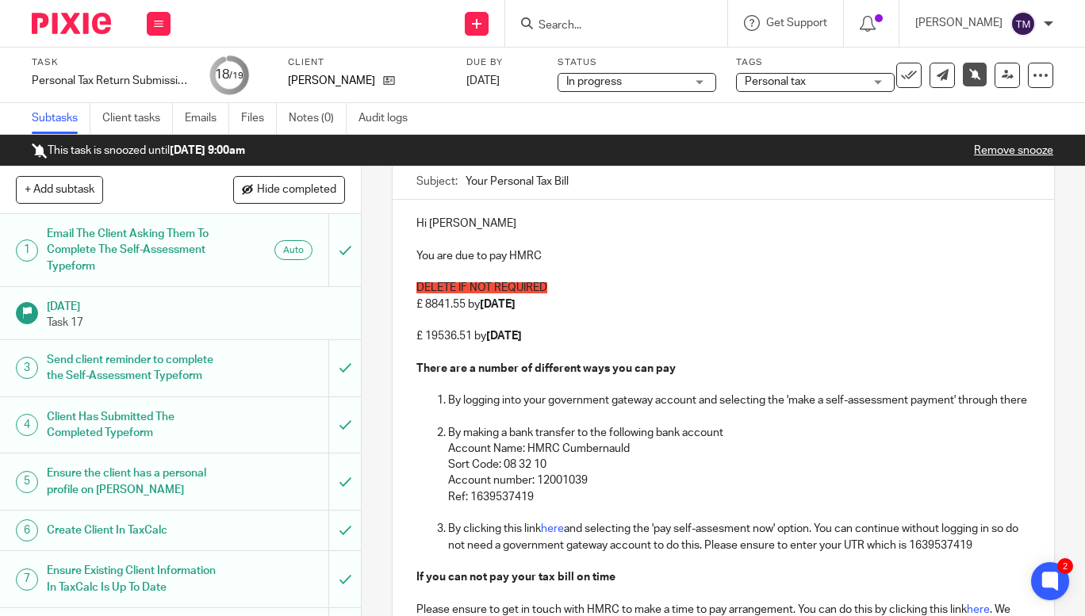
click at [1002, 150] on link "Remove snooze" at bounding box center [1013, 150] width 79 height 11
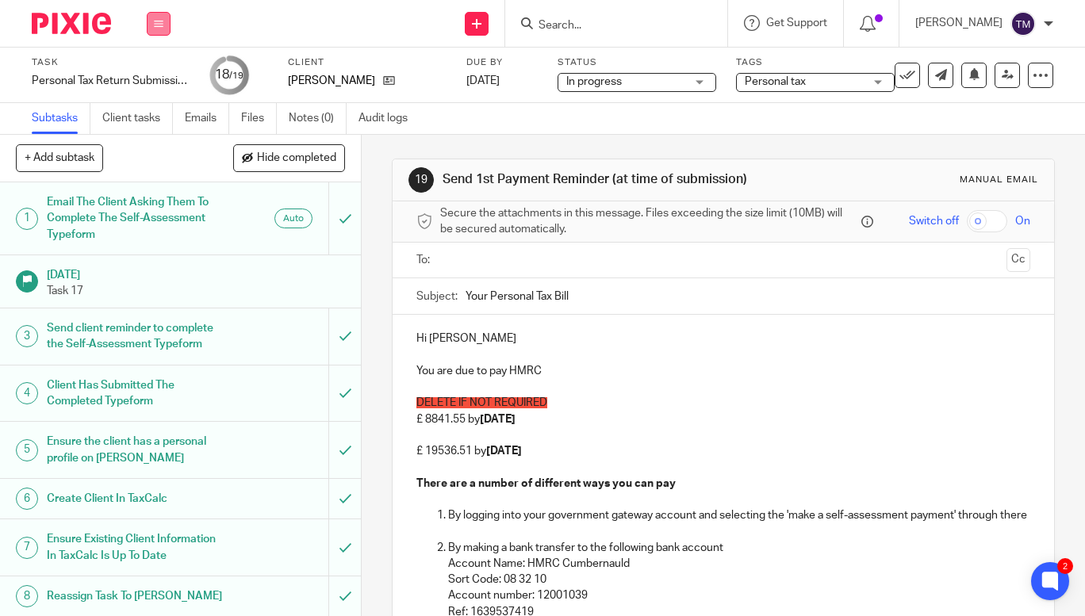
click at [159, 20] on icon at bounding box center [159, 24] width 10 height 10
click at [141, 75] on link "Work" at bounding box center [151, 73] width 28 height 11
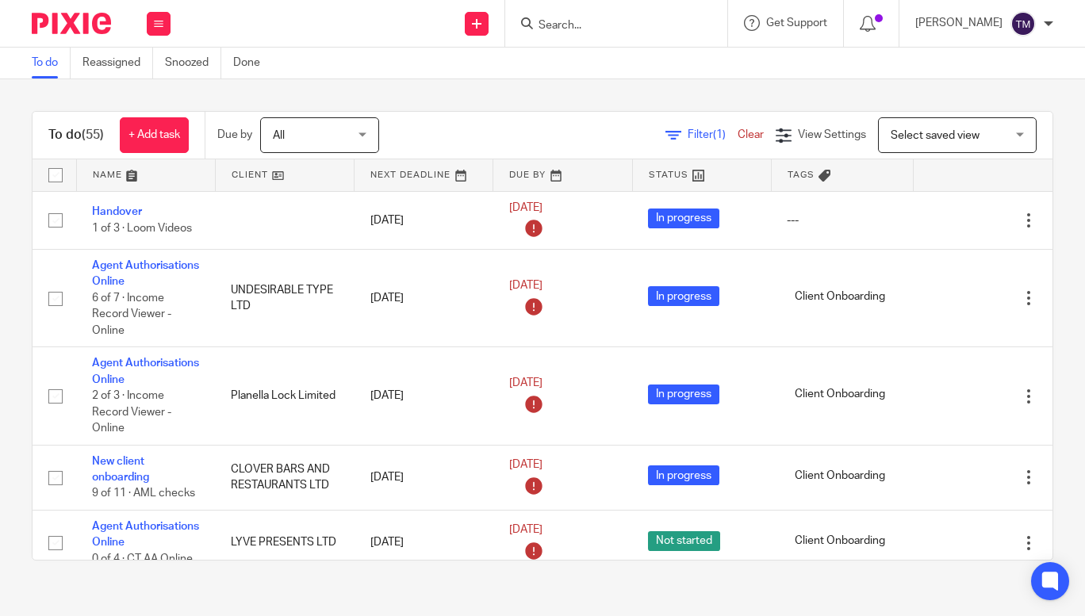
click at [688, 131] on span "Filter (1)" at bounding box center [713, 134] width 50 height 11
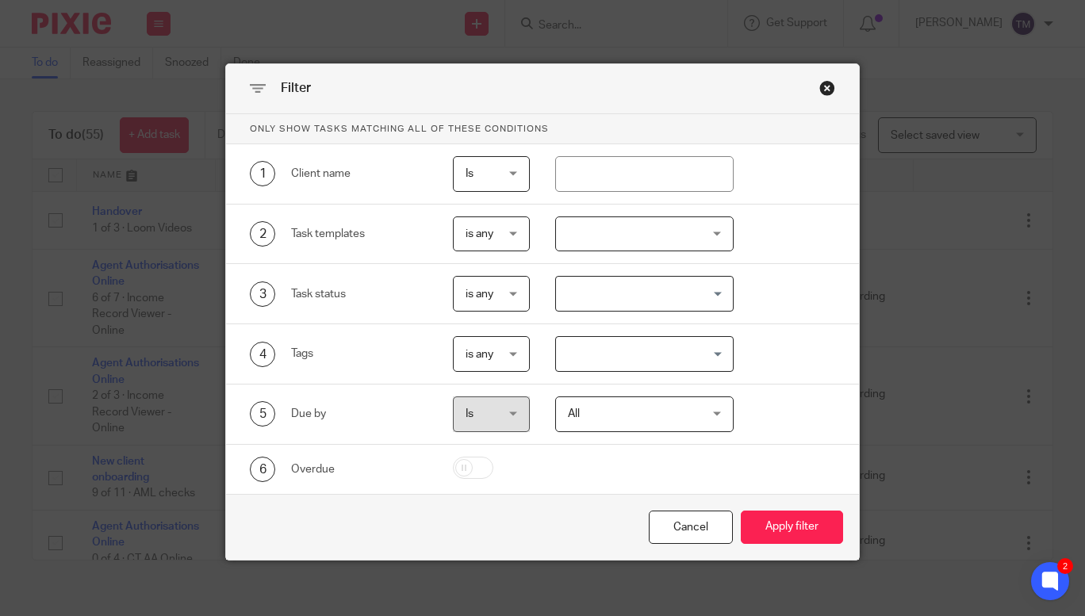
click at [642, 230] on div at bounding box center [644, 234] width 178 height 36
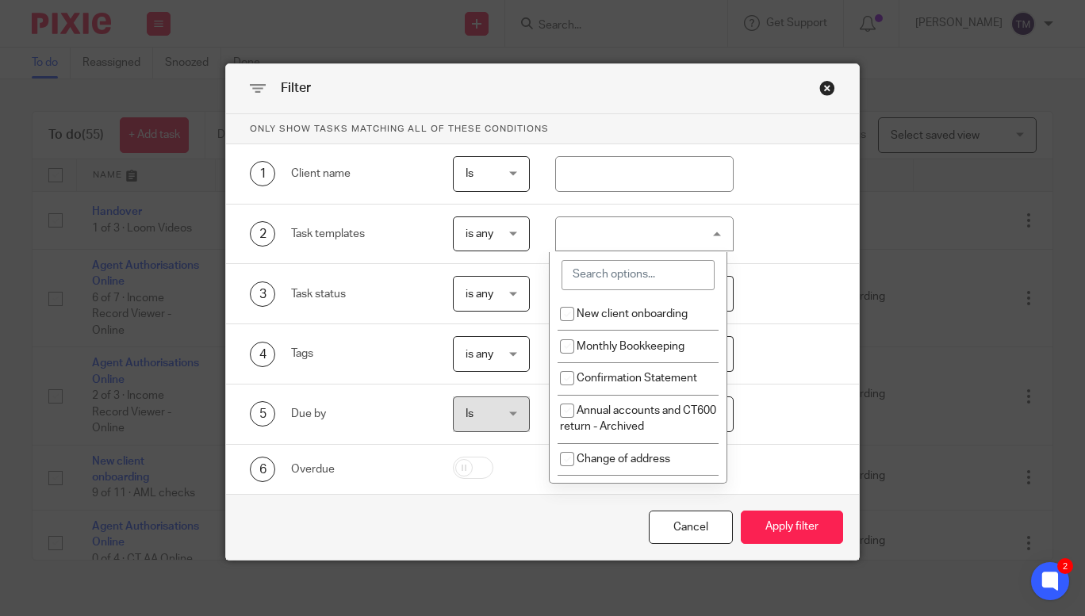
click at [623, 289] on input "search" at bounding box center [637, 275] width 153 height 30
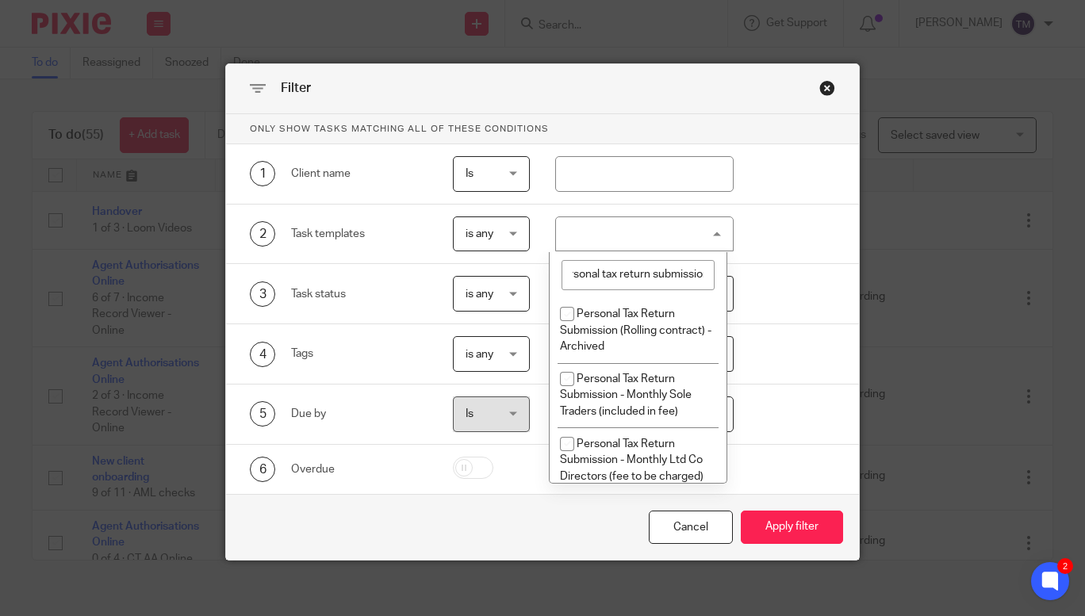
scroll to position [0, 22]
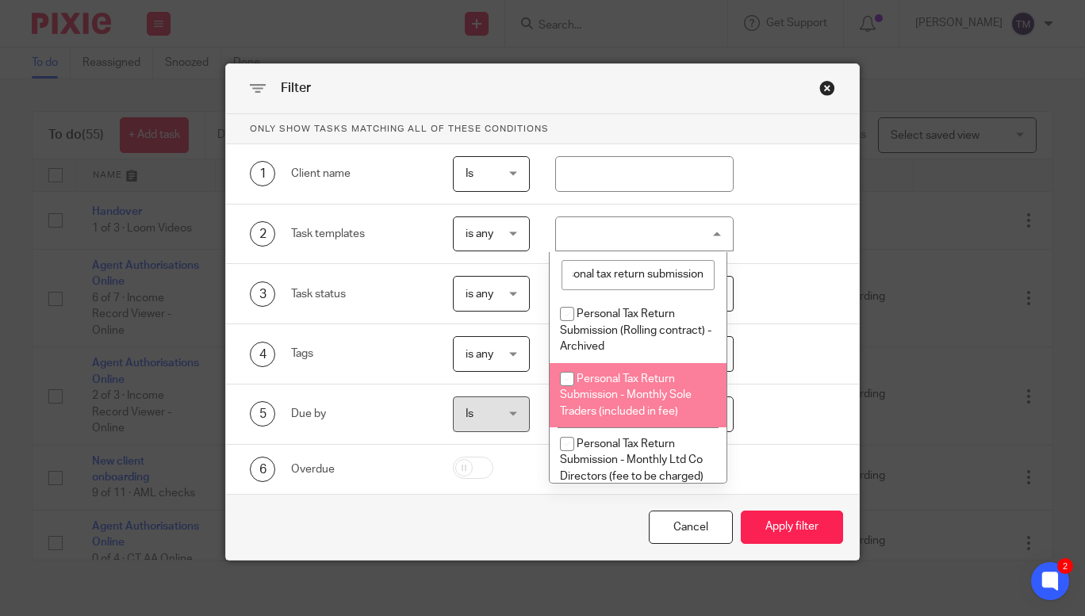
type input "personal tax return submission"
click at [563, 378] on input "checkbox" at bounding box center [567, 379] width 30 height 30
checkbox input "true"
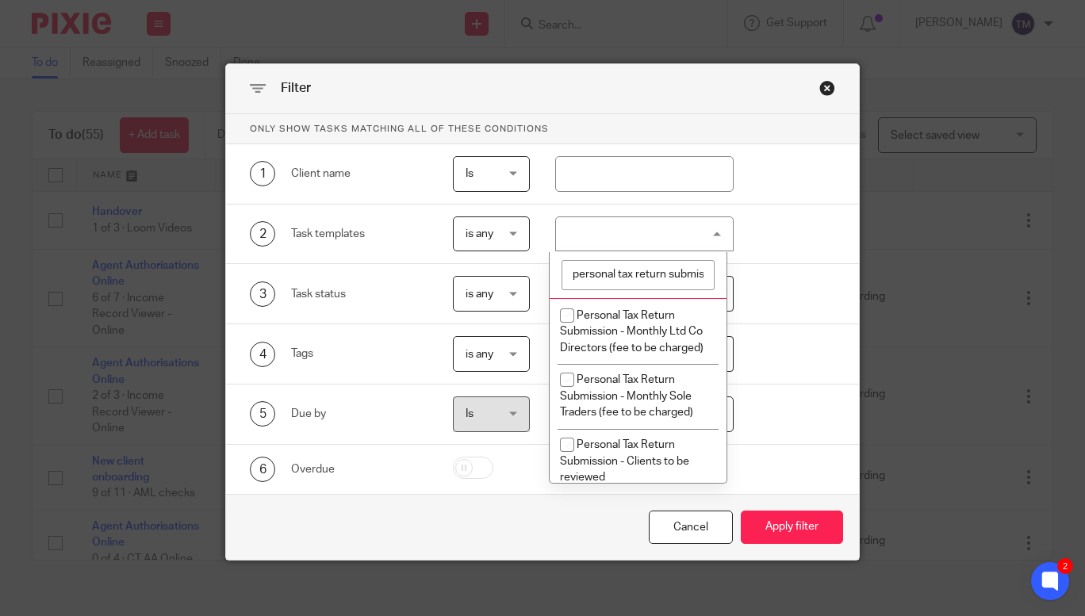
scroll to position [137, 0]
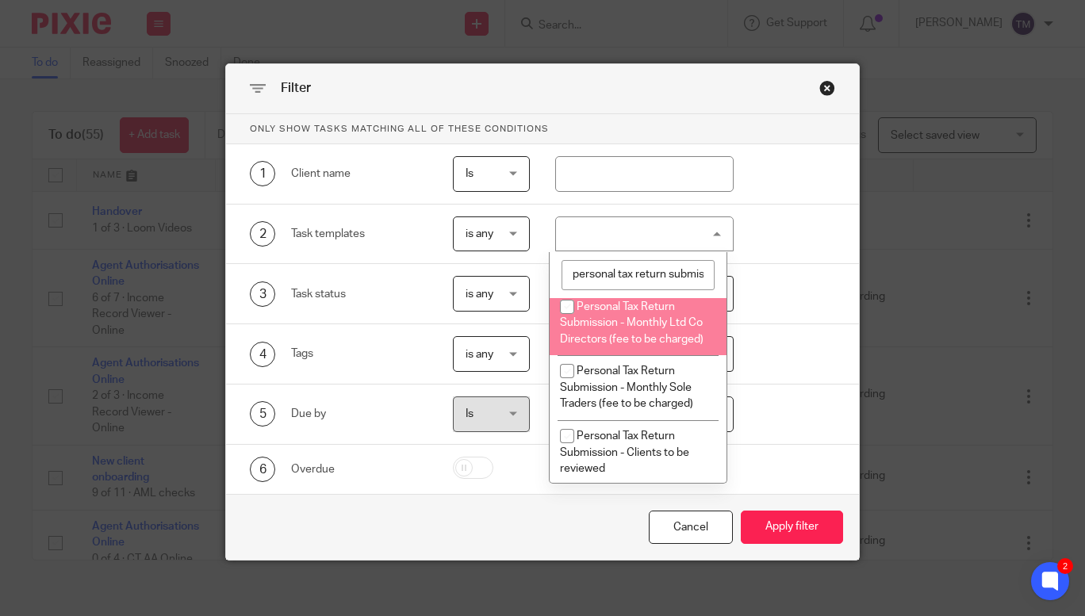
click at [609, 333] on span "Personal Tax Return Submission - Monthly Ltd Co Directors (fee to be charged)" at bounding box center [632, 323] width 144 height 44
checkbox input "true"
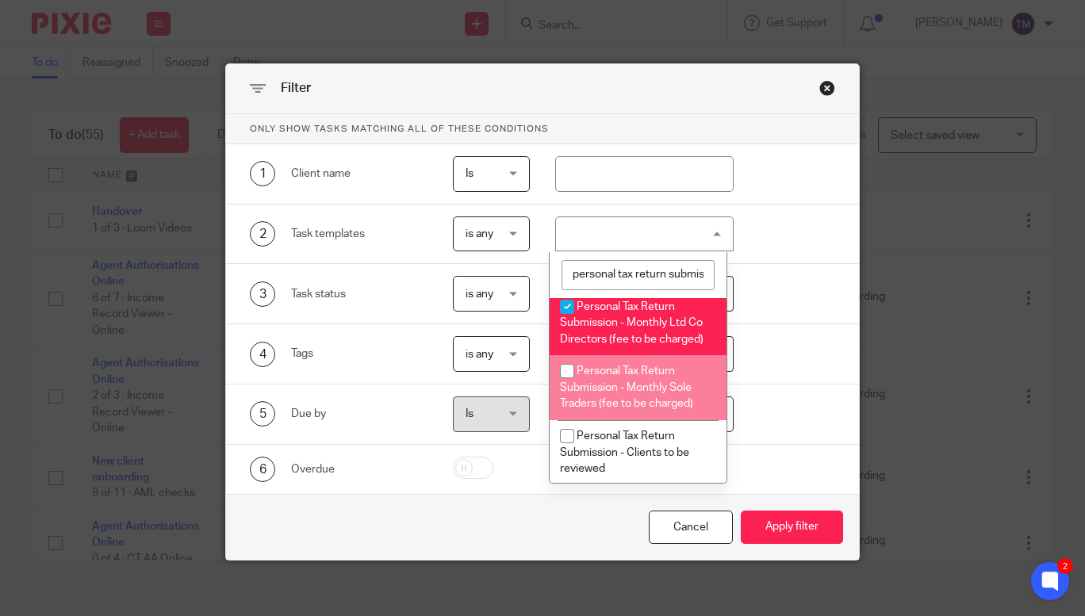
click at [672, 393] on li "Personal Tax Return Submission - Monthly Sole Traders (fee to be charged)" at bounding box center [638, 387] width 177 height 65
checkbox input "true"
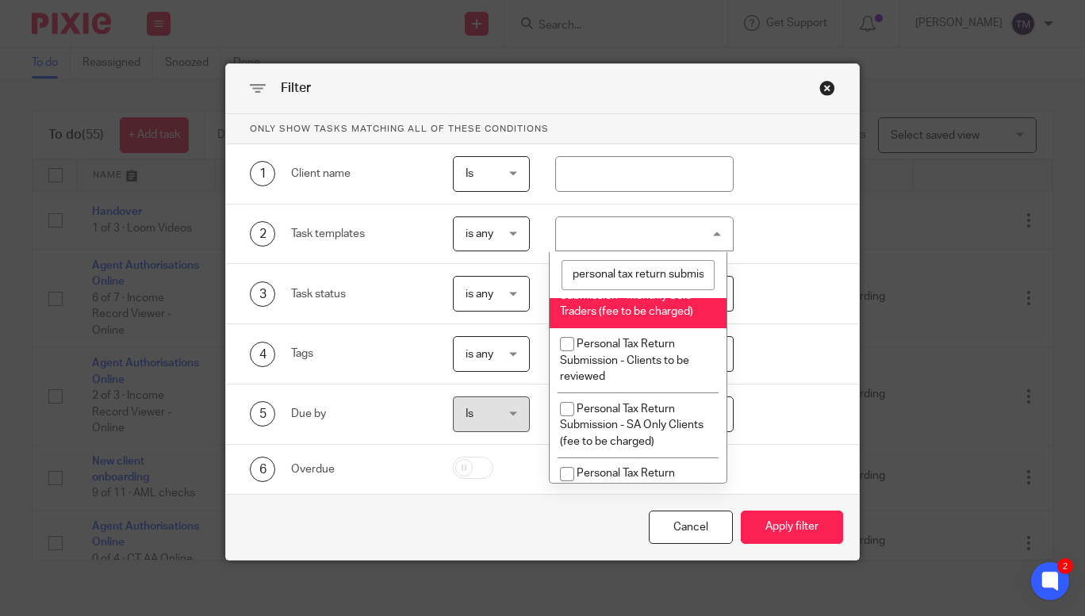
scroll to position [256, 0]
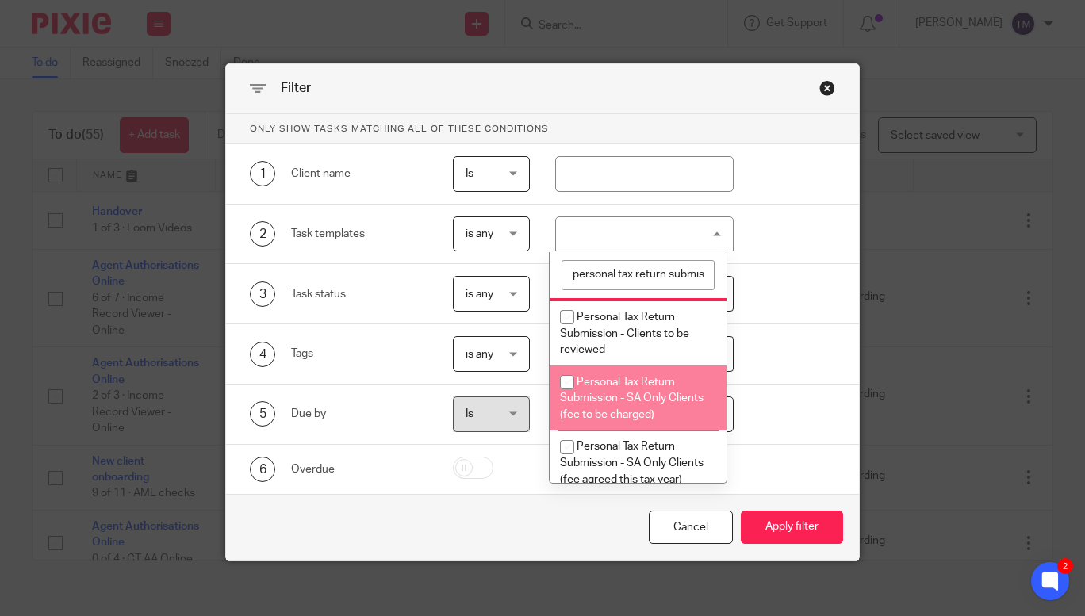
click at [615, 408] on li "Personal Tax Return Submission - SA Only Clients (fee to be charged)" at bounding box center [638, 398] width 177 height 65
checkbox input "true"
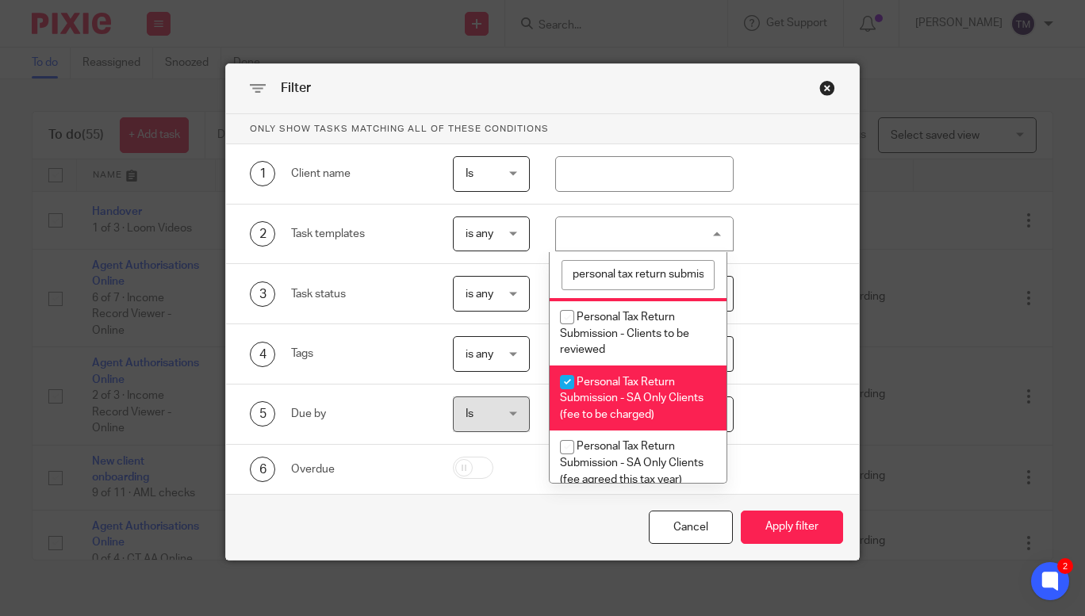
scroll to position [350, 0]
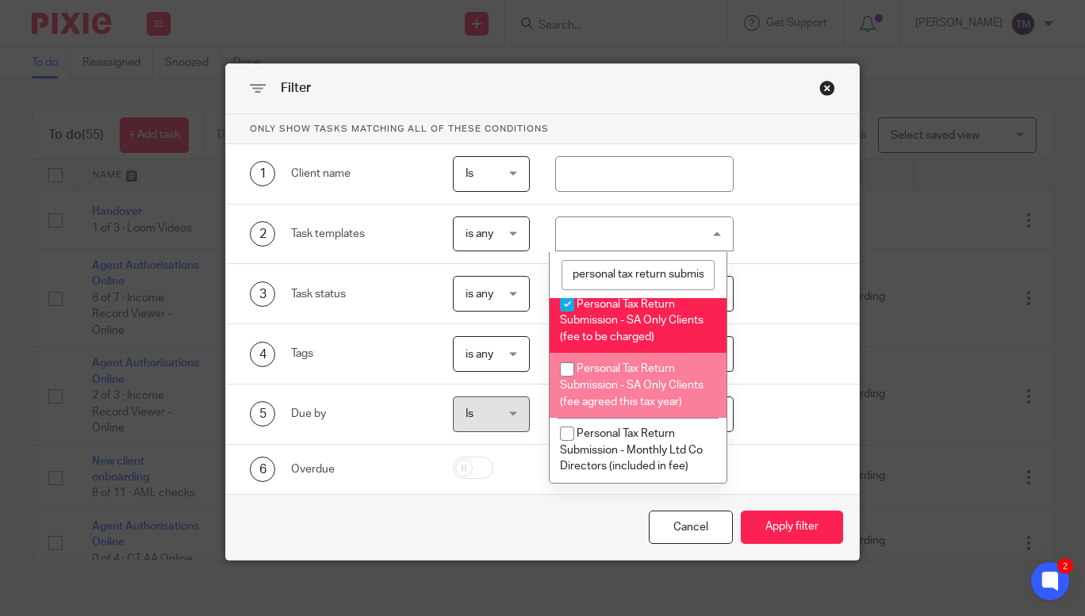
click at [653, 398] on li "Personal Tax Return Submission - SA Only Clients (fee agreed this tax year)" at bounding box center [638, 385] width 177 height 65
checkbox input "true"
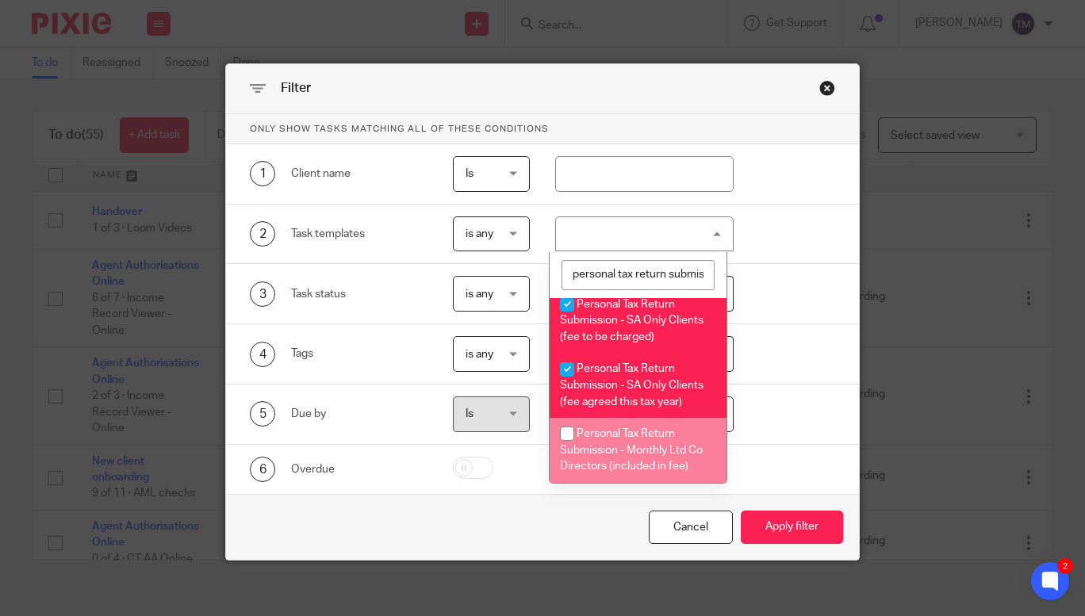
click at [632, 446] on span "Personal Tax Return Submission - Monthly Ltd Co Directors (included in fee)" at bounding box center [631, 450] width 143 height 44
checkbox input "true"
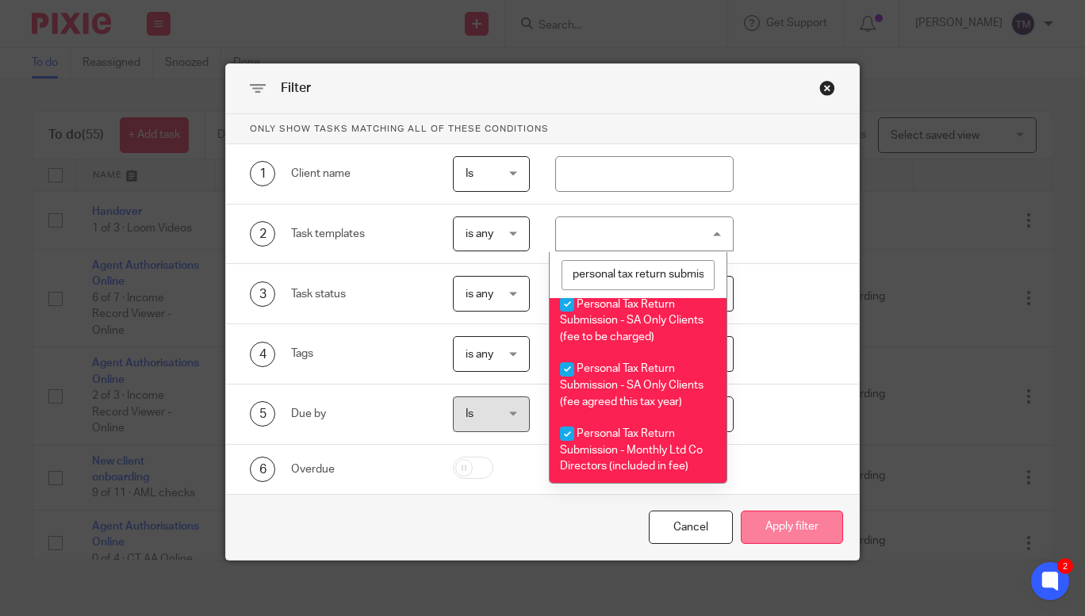
click at [760, 523] on button "Apply filter" at bounding box center [792, 528] width 102 height 34
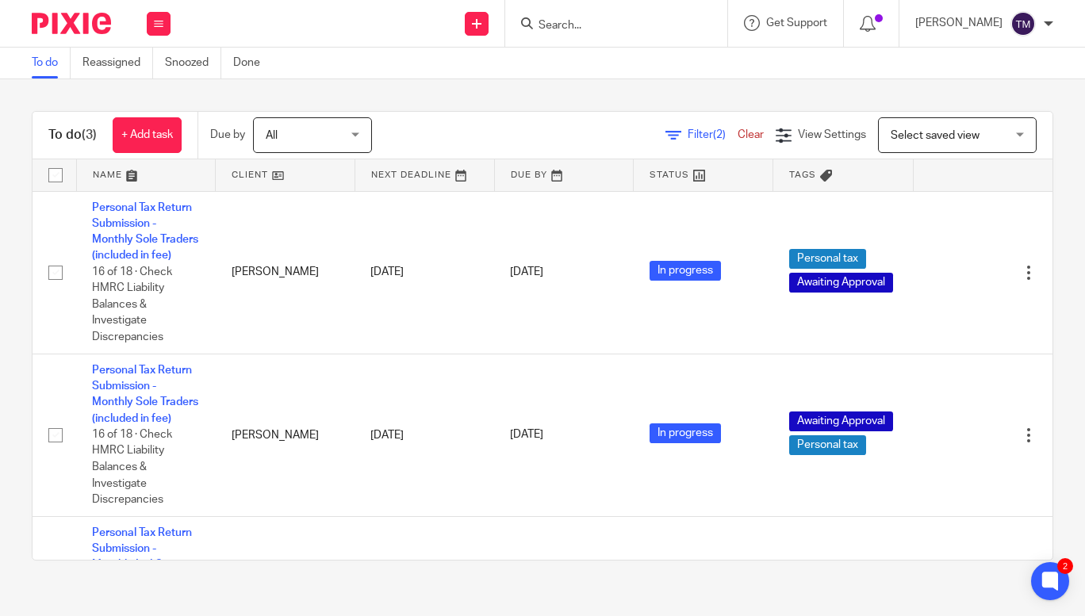
click at [581, 28] on input "Search" at bounding box center [608, 26] width 143 height 14
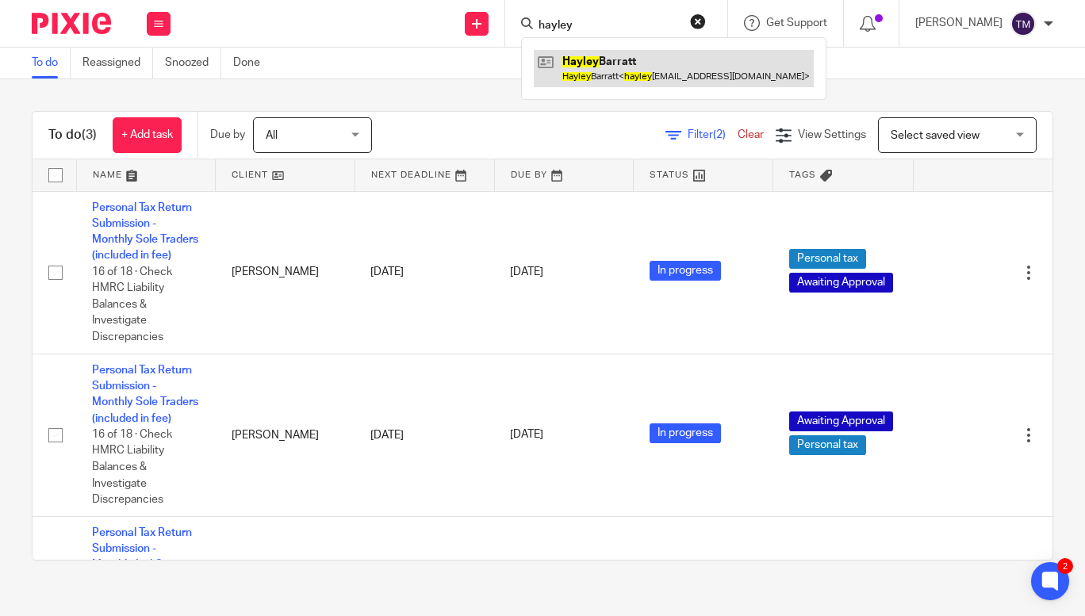
type input "hayley"
click at [642, 67] on link at bounding box center [674, 68] width 280 height 36
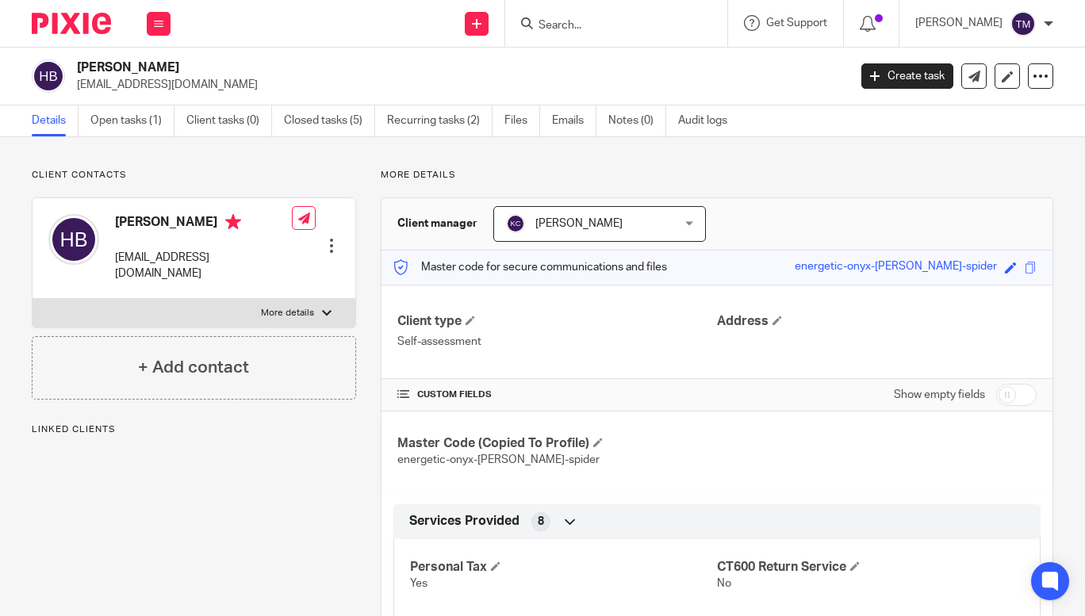
drag, startPoint x: 0, startPoint y: 0, endPoint x: 594, endPoint y: 20, distance: 594.3
click at [594, 20] on input "Search" at bounding box center [608, 26] width 143 height 14
type input "u"
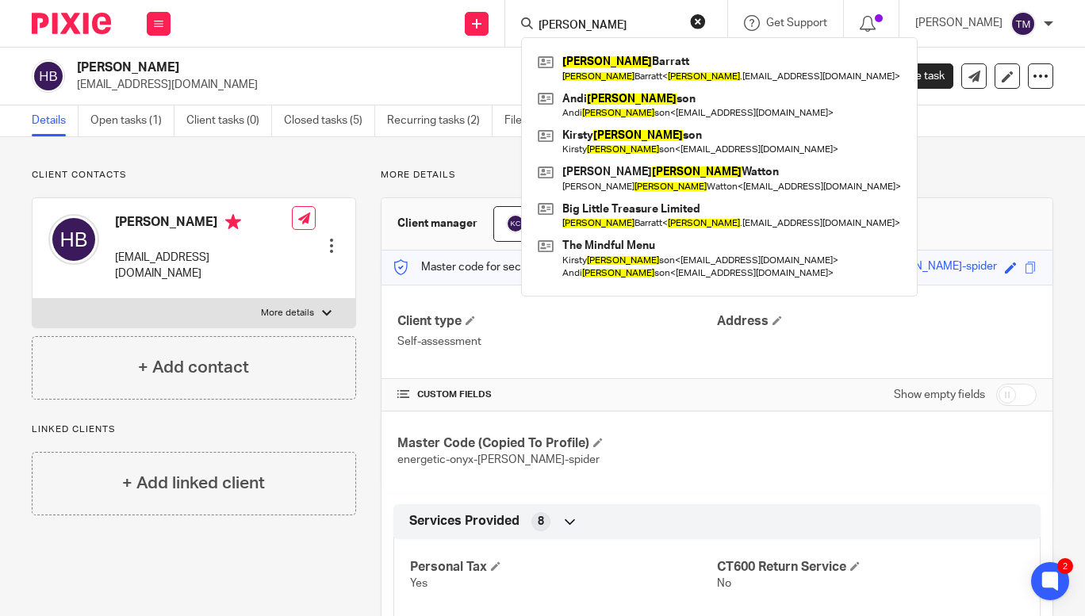
type input "[PERSON_NAME]"
